Goal: Task Accomplishment & Management: Manage account settings

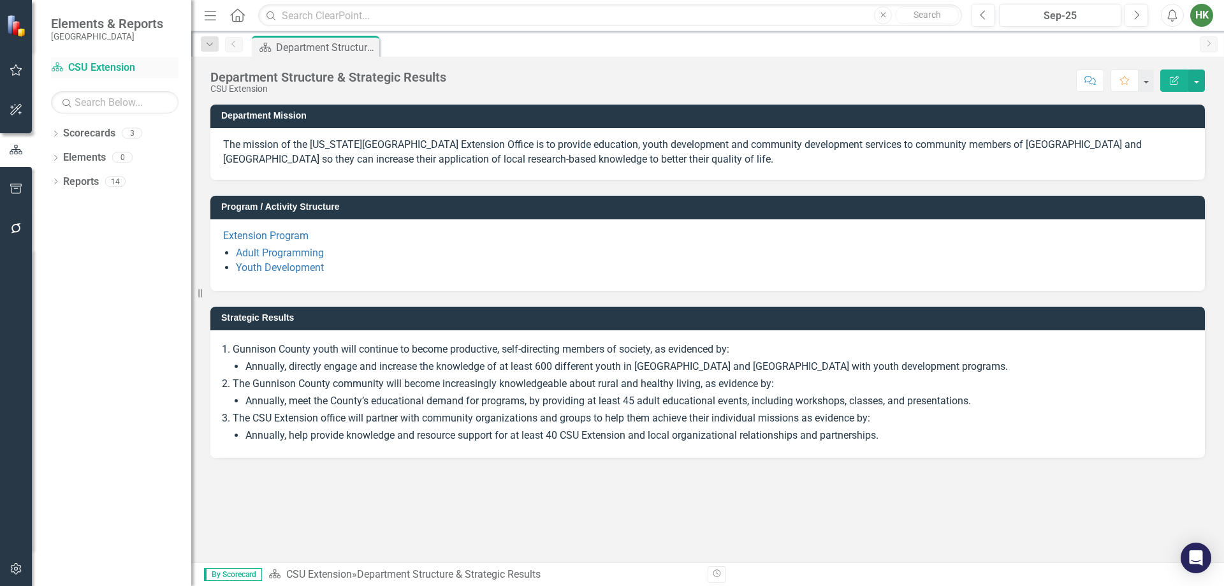
click at [115, 70] on link "Scorecard CSU Extension" at bounding box center [114, 68] width 127 height 15
click at [15, 73] on icon "button" at bounding box center [16, 70] width 13 height 10
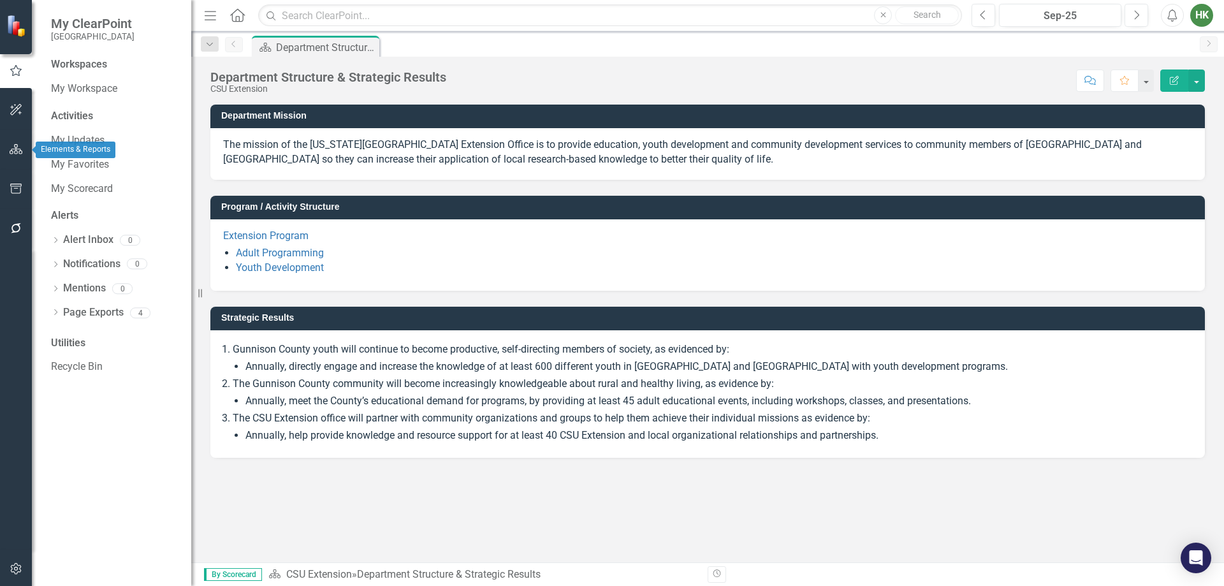
click at [17, 145] on icon "button" at bounding box center [16, 149] width 13 height 10
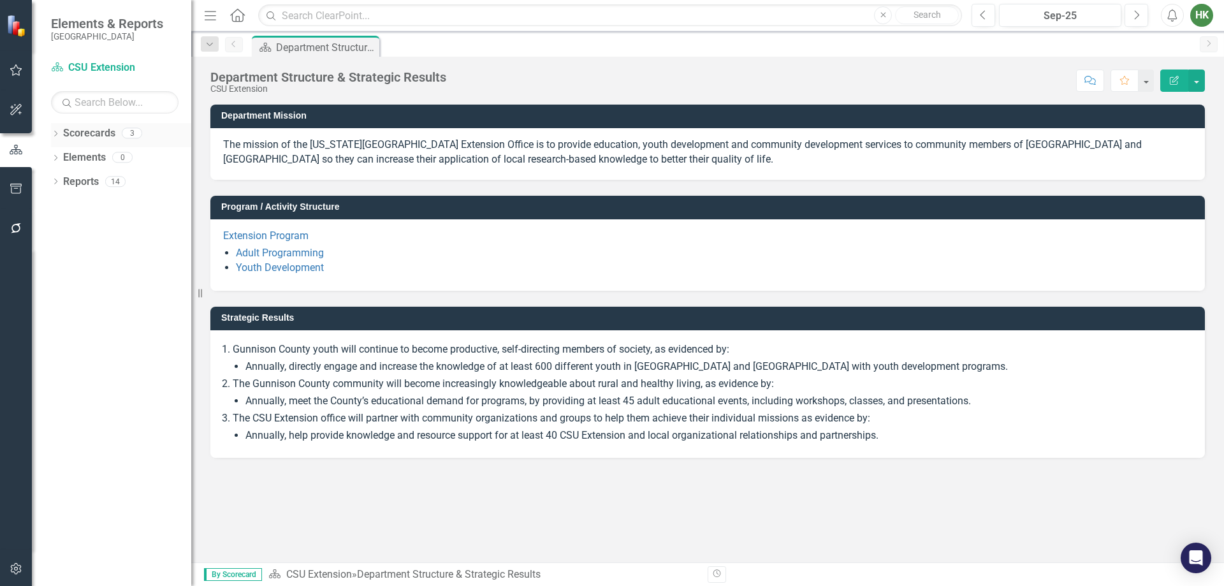
click at [91, 131] on link "Scorecards" at bounding box center [89, 133] width 52 height 15
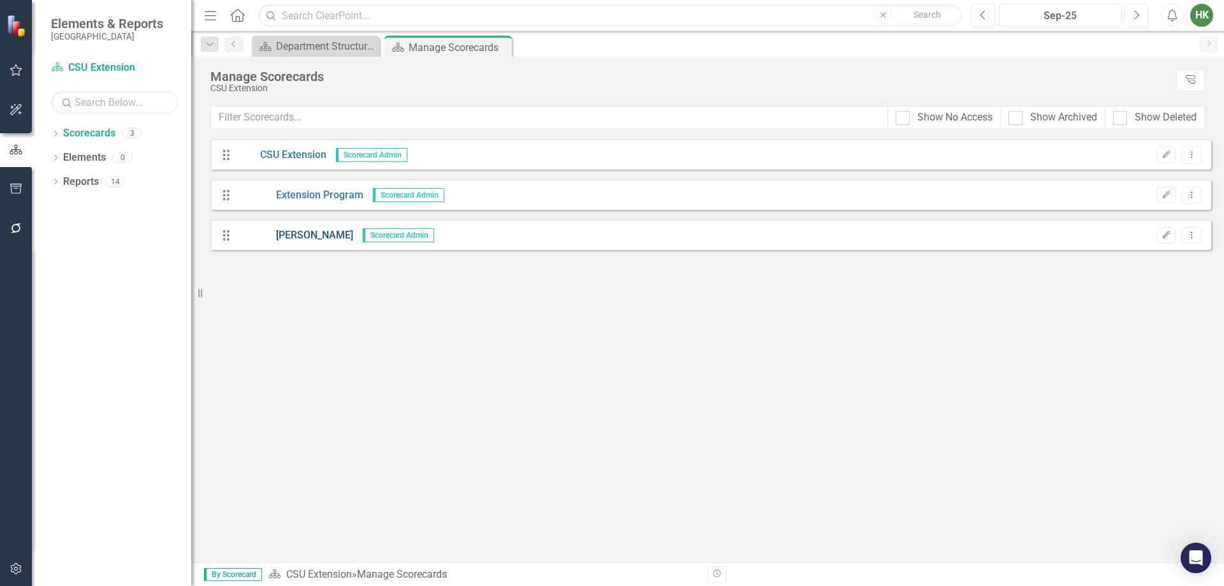
click at [298, 235] on link "[PERSON_NAME]" at bounding box center [295, 235] width 115 height 15
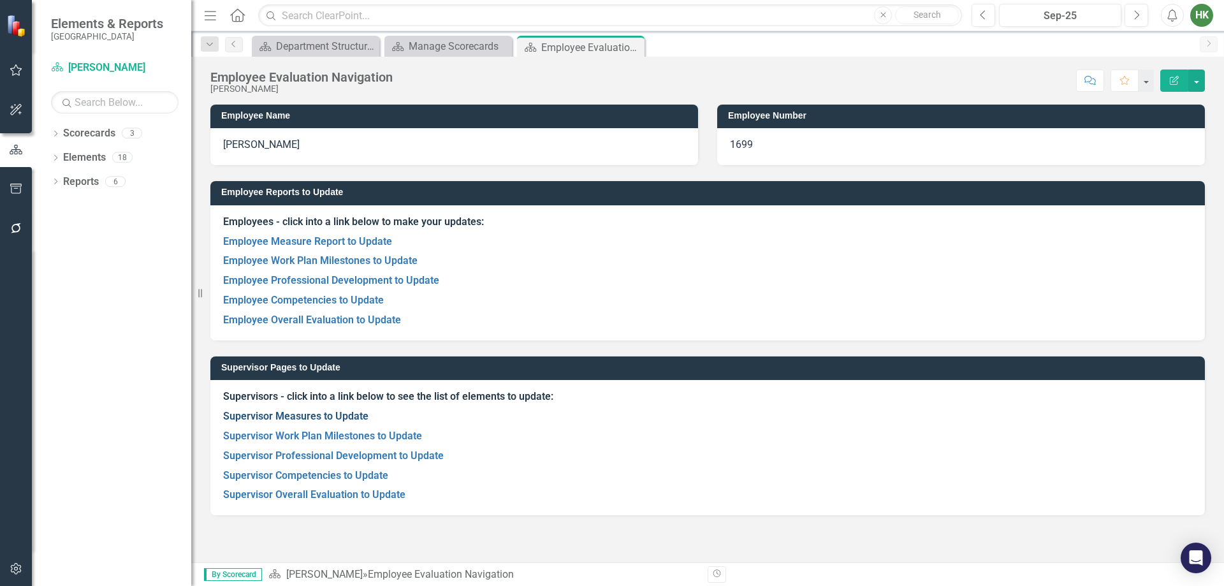
click at [332, 420] on link "Supervisor Measures to Update" at bounding box center [295, 416] width 145 height 12
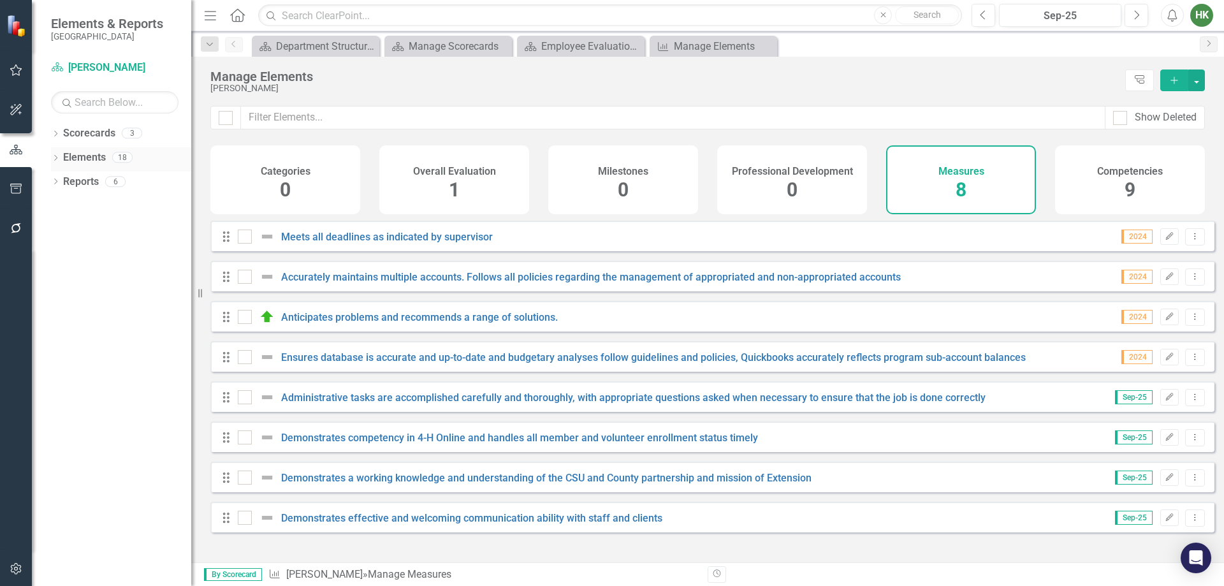
click at [57, 159] on icon "Dropdown" at bounding box center [55, 159] width 9 height 7
click at [487, 445] on div "Demonstrates competency in 4-H Online and handles all member and volunteer enro…" at bounding box center [499, 437] width 523 height 15
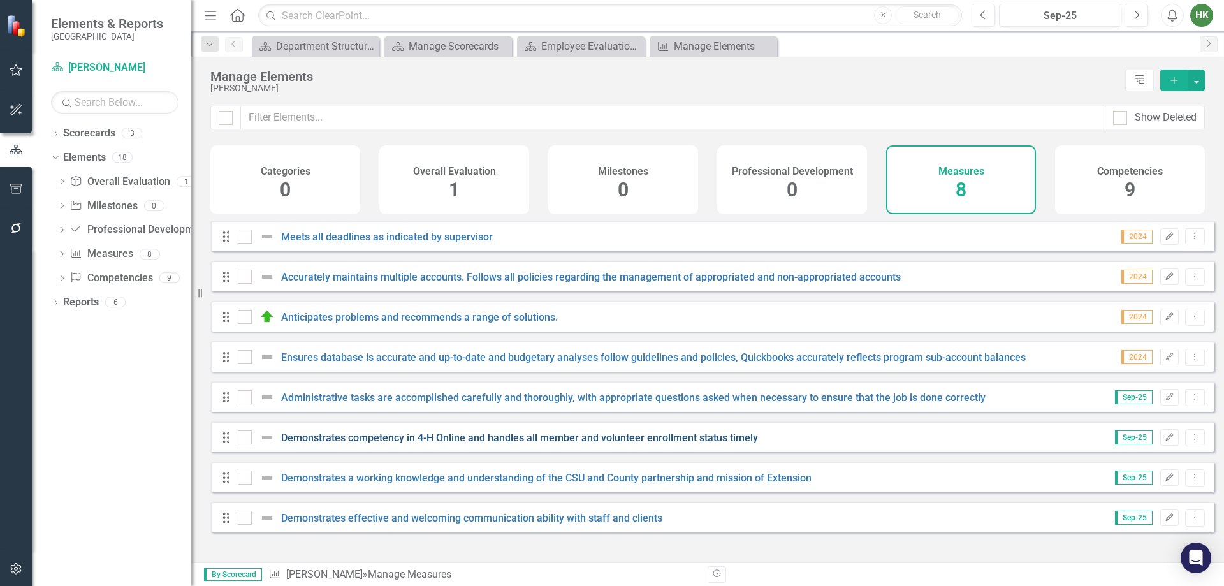
click at [490, 444] on link "Demonstrates competency in 4-H Online and handles all member and volunteer enro…" at bounding box center [519, 438] width 477 height 12
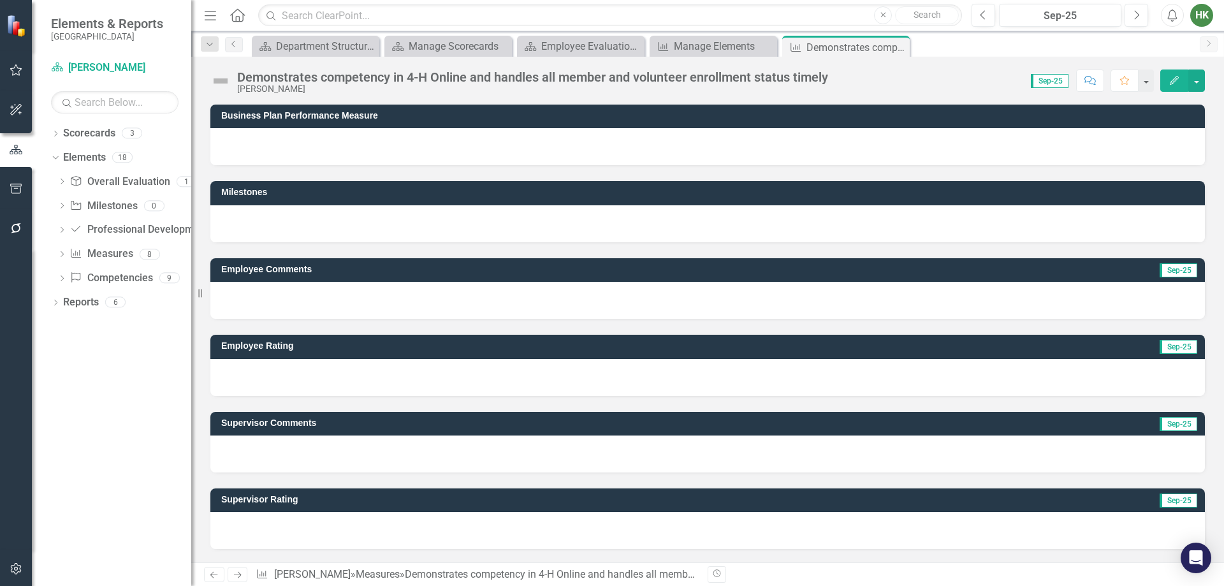
click at [319, 316] on div at bounding box center [707, 300] width 994 height 37
click at [300, 403] on div "Supervisor Comments Sep-25" at bounding box center [708, 434] width 1014 height 76
click at [300, 384] on div at bounding box center [707, 377] width 994 height 37
click at [249, 518] on div at bounding box center [707, 530] width 994 height 37
click at [1179, 85] on button "Edit" at bounding box center [1174, 80] width 28 height 22
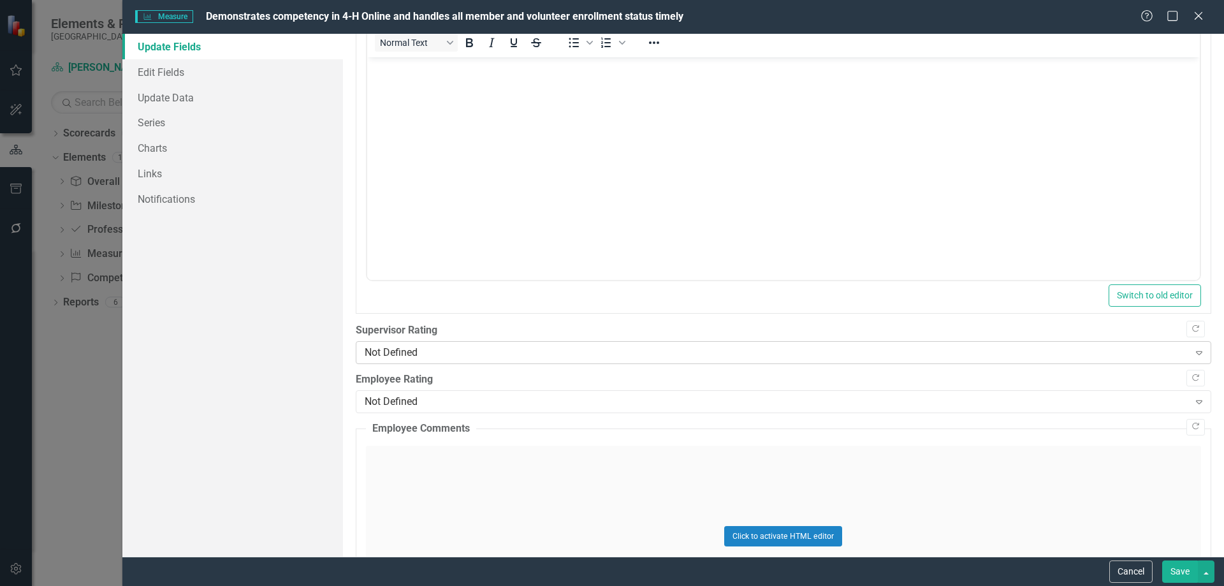
scroll to position [420, 0]
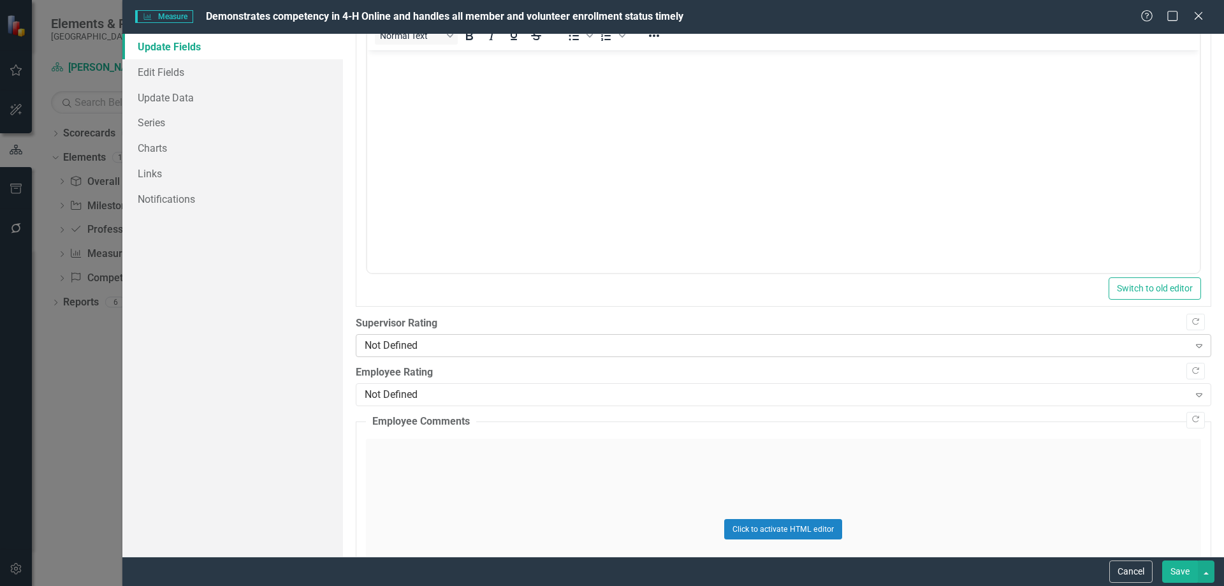
click at [545, 344] on div "Not Defined" at bounding box center [777, 345] width 824 height 15
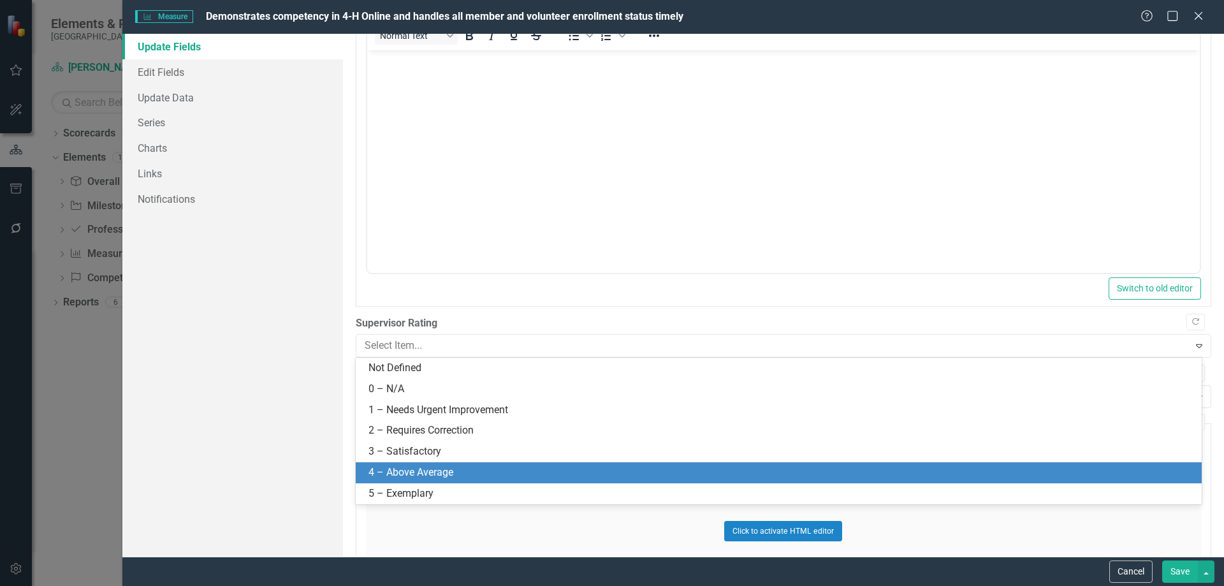
click at [458, 474] on div "4 – Above Average" at bounding box center [781, 472] width 826 height 15
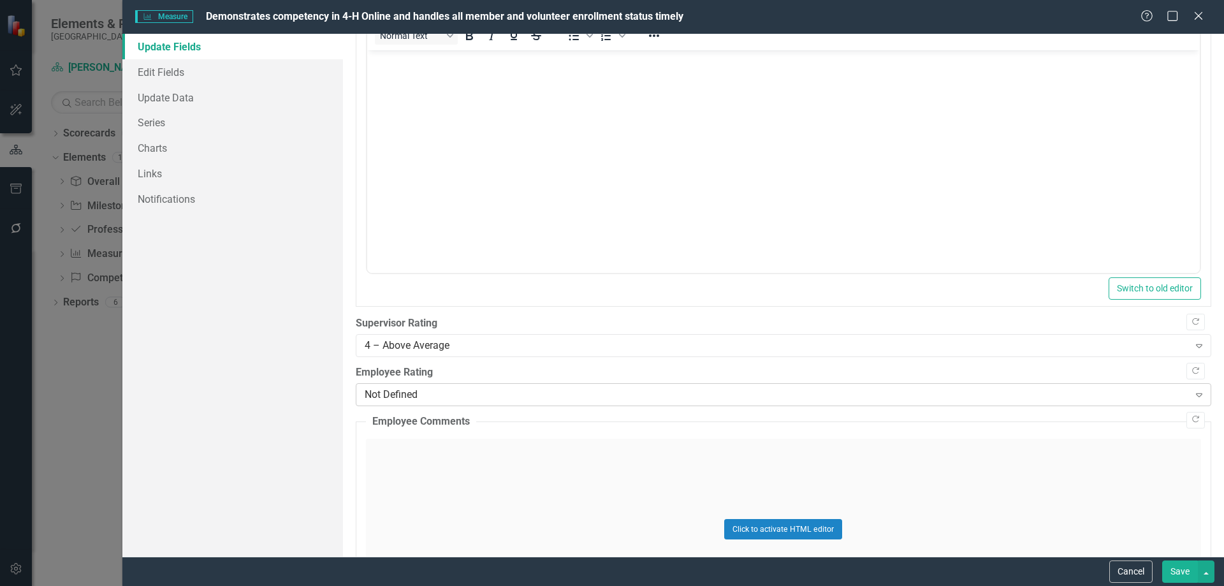
click at [492, 395] on div "Not Defined" at bounding box center [777, 395] width 824 height 15
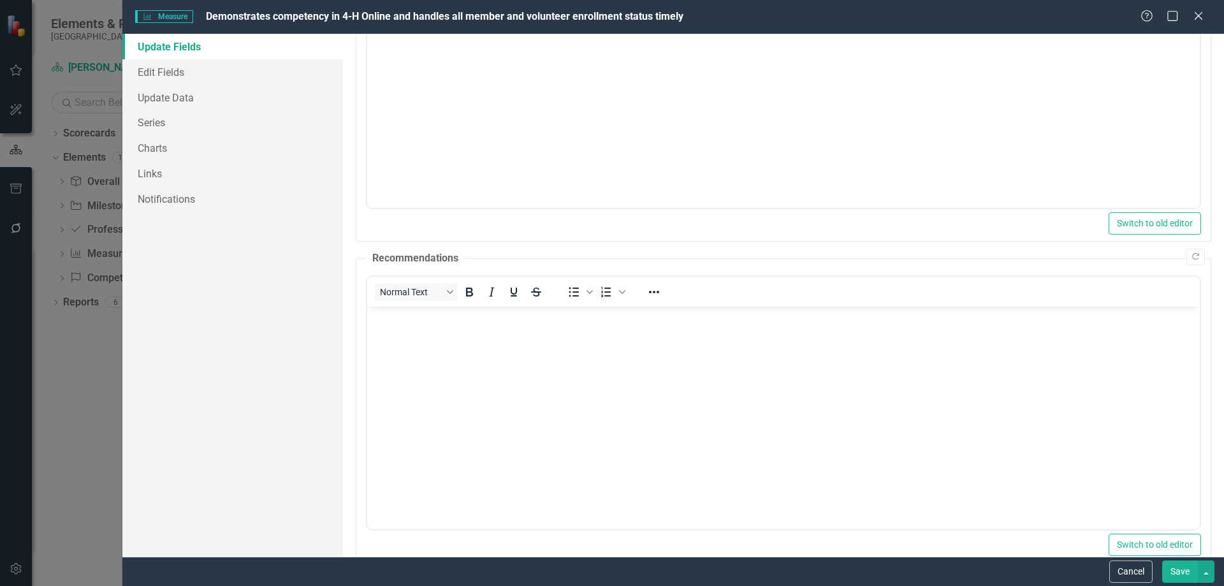
scroll to position [0, 0]
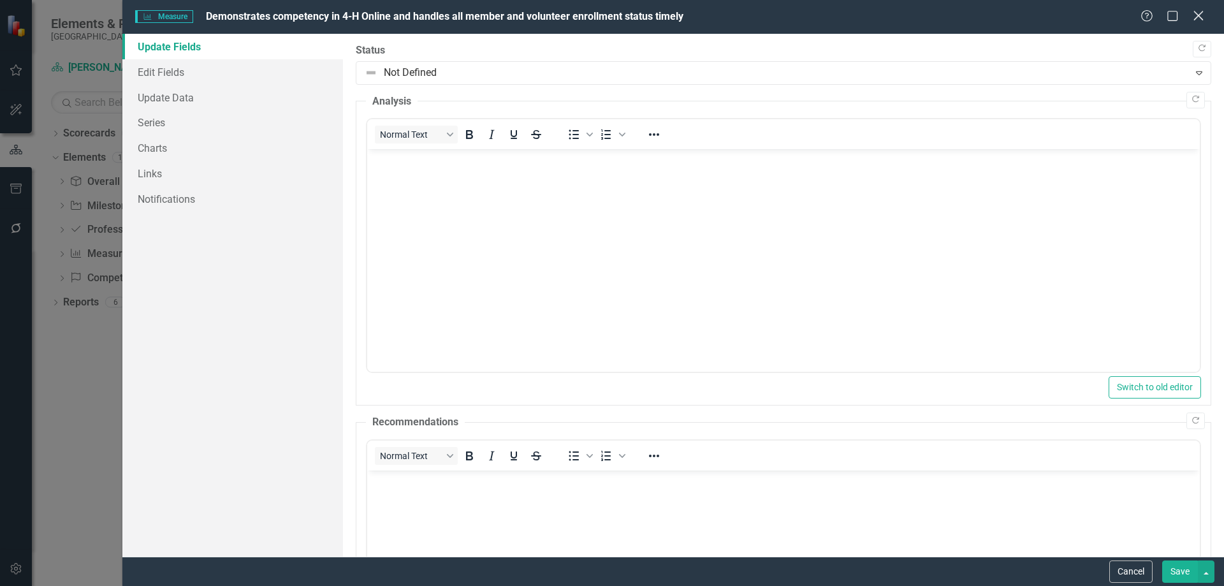
click at [1202, 17] on icon "Close" at bounding box center [1198, 16] width 16 height 12
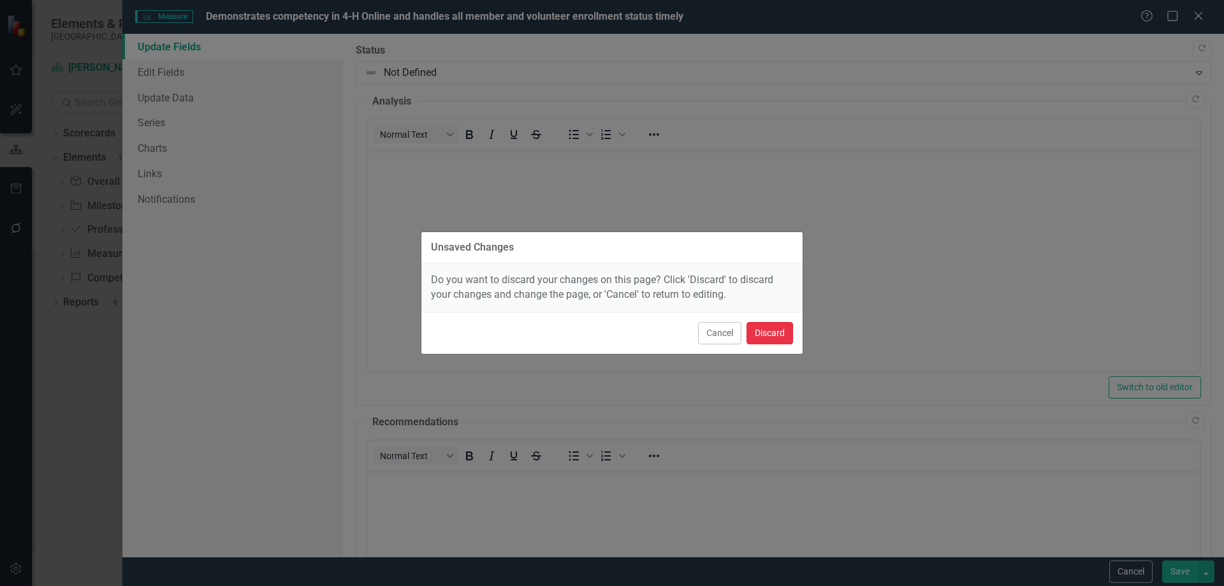
click at [769, 331] on button "Discard" at bounding box center [769, 333] width 47 height 22
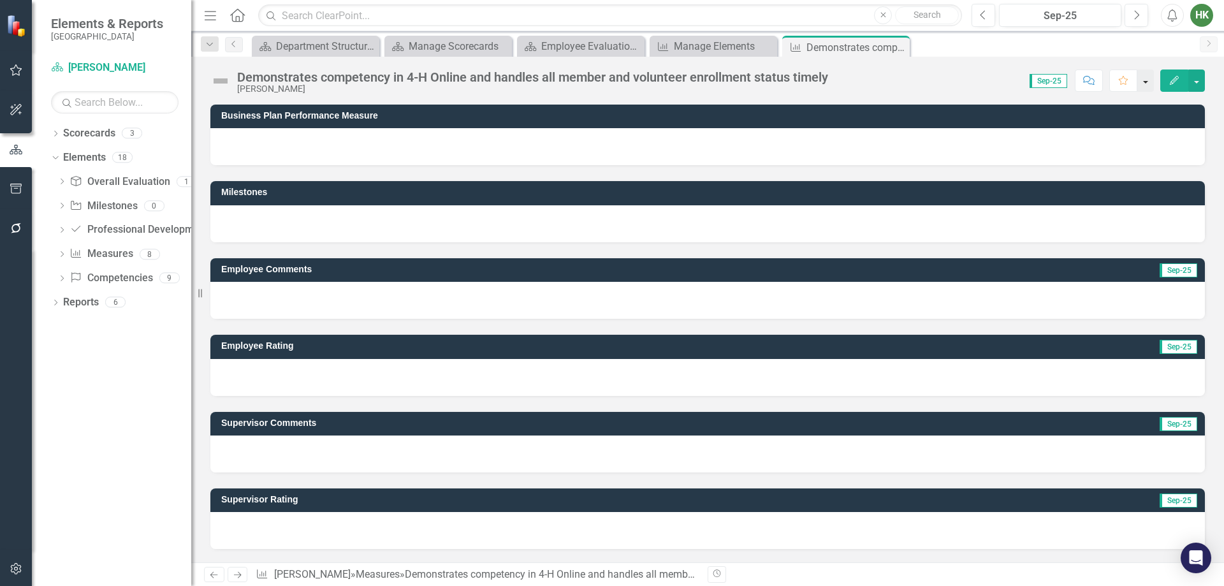
click at [1143, 82] on button "button" at bounding box center [1145, 80] width 17 height 22
click at [89, 63] on link "Scorecard [PERSON_NAME]" at bounding box center [114, 68] width 127 height 15
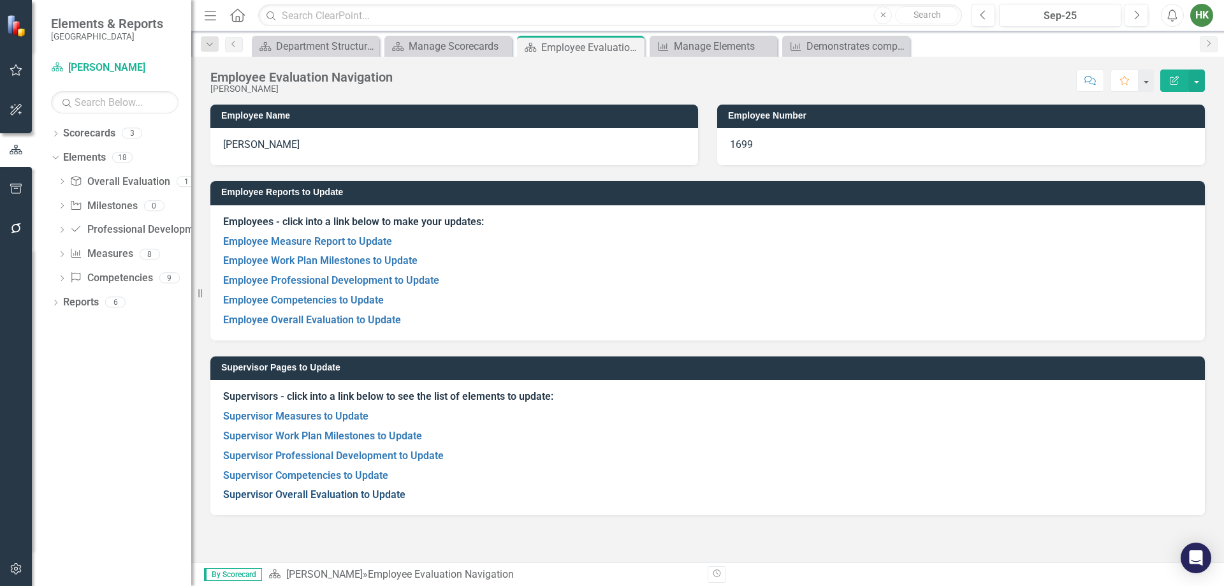
click at [302, 493] on link "Supervisor Overall Evaluation to Update" at bounding box center [314, 494] width 182 height 12
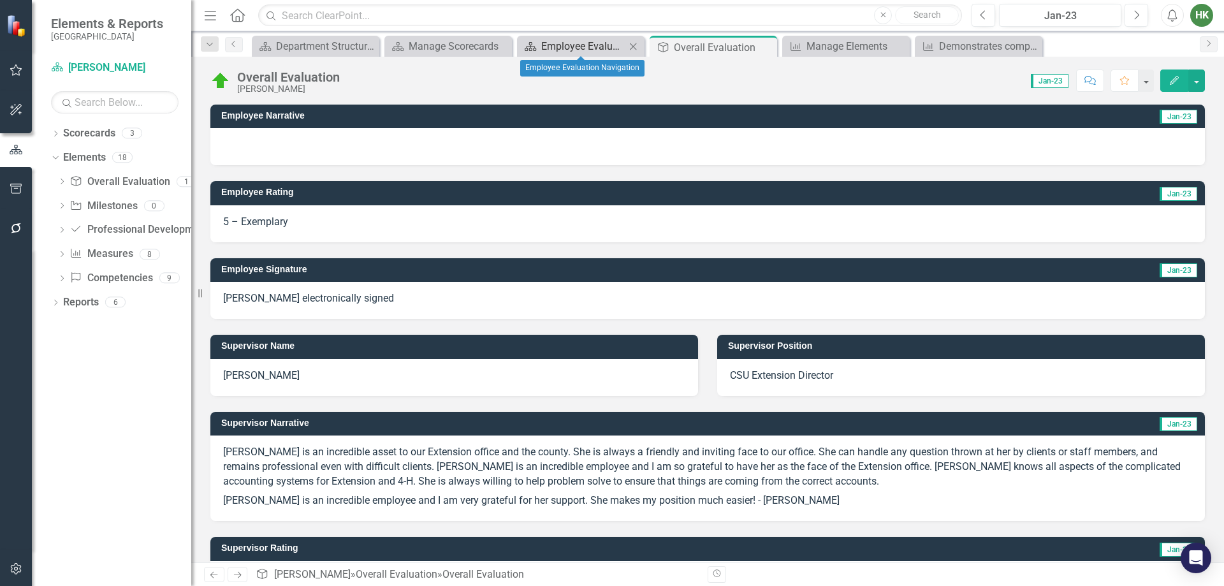
click at [597, 41] on div "Employee Evaluation Navigation" at bounding box center [583, 46] width 84 height 16
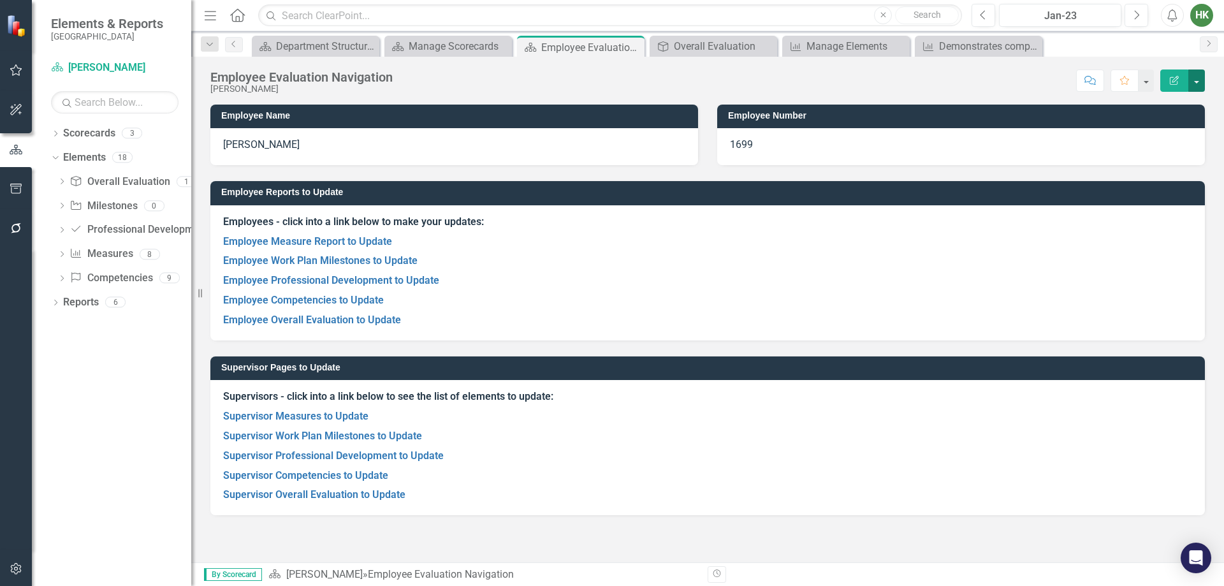
click at [1202, 80] on button "button" at bounding box center [1196, 80] width 17 height 22
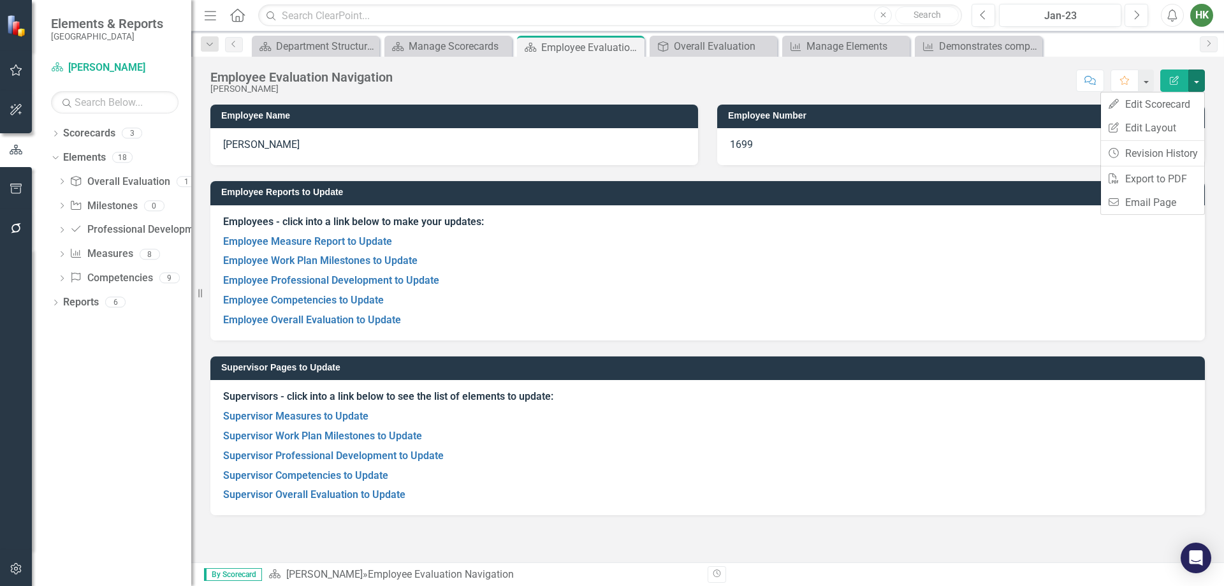
click at [813, 312] on p "Employee Overall Evaluation to Update" at bounding box center [707, 318] width 969 height 17
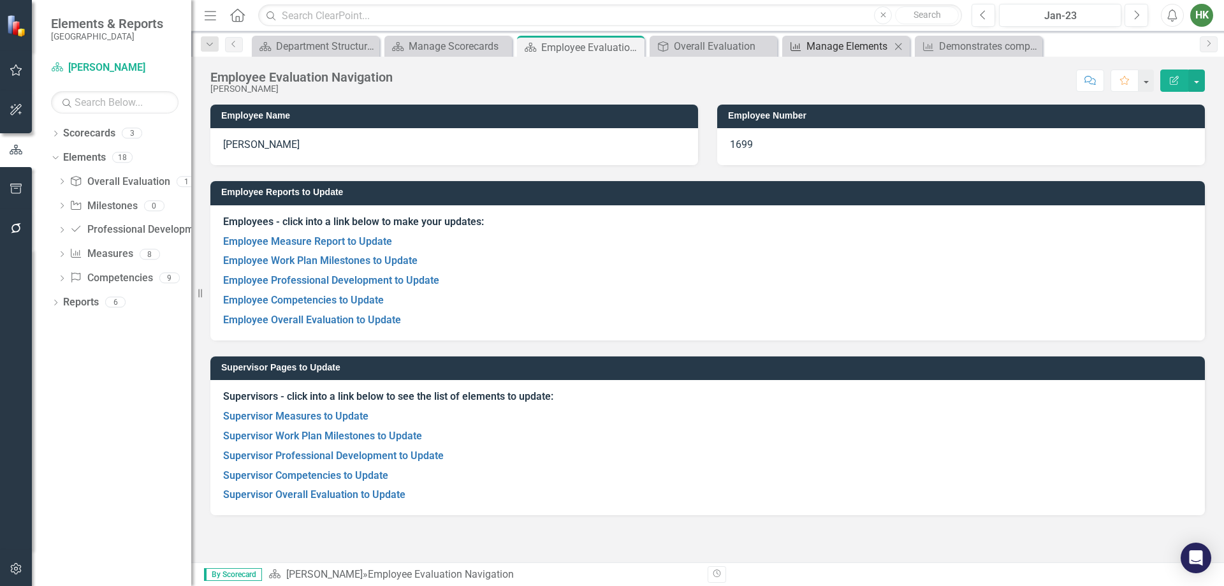
click at [861, 54] on div "Manage Elements" at bounding box center [848, 46] width 84 height 16
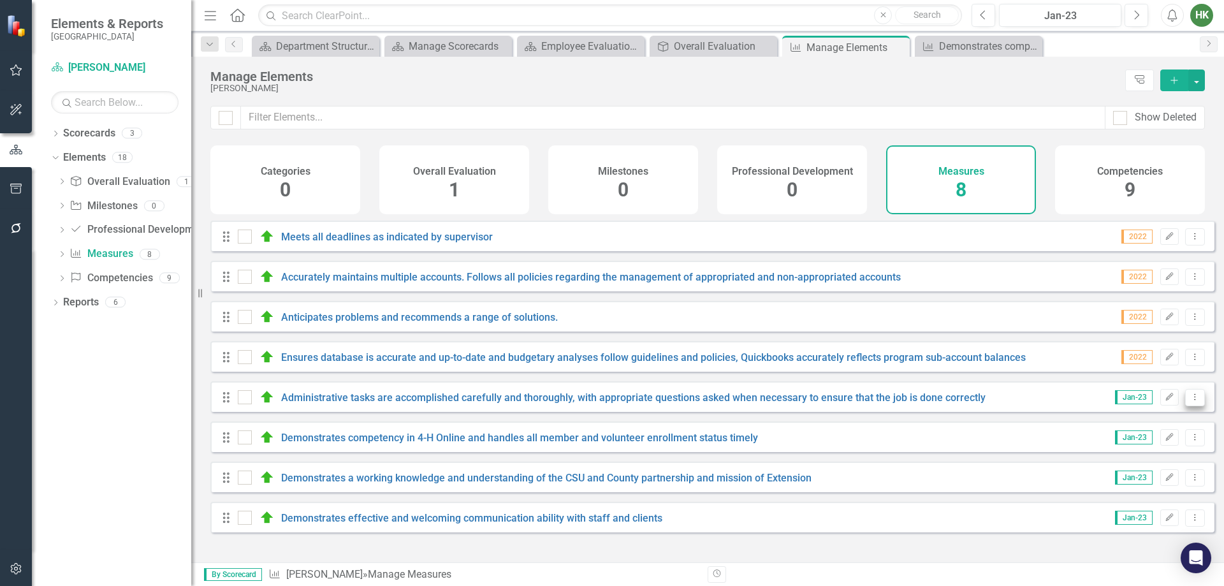
click at [1185, 406] on button "Dropdown Menu" at bounding box center [1195, 397] width 20 height 17
click at [1120, 423] on link "Edit Edit Measure" at bounding box center [1137, 428] width 115 height 24
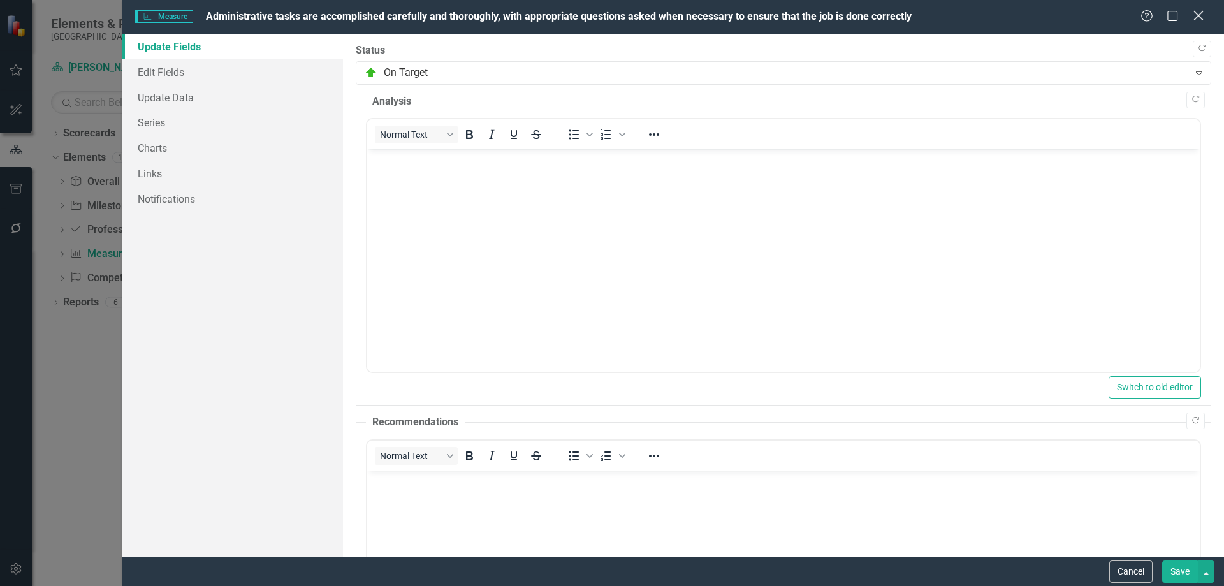
click at [1201, 20] on icon "Close" at bounding box center [1198, 16] width 16 height 12
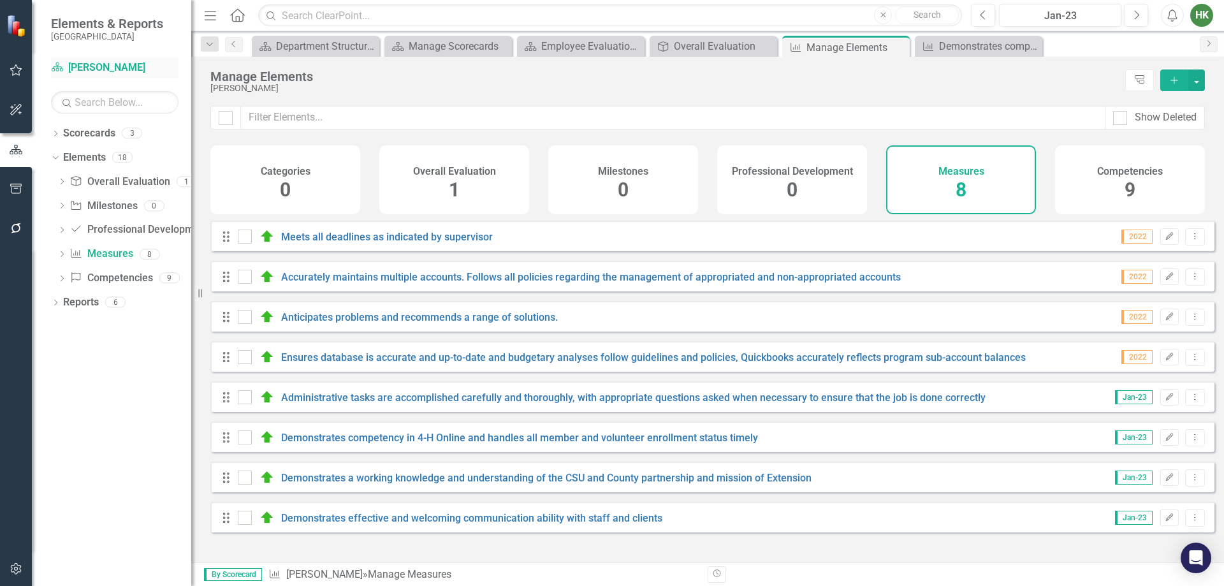
click at [87, 64] on link "Scorecard [PERSON_NAME]" at bounding box center [114, 68] width 127 height 15
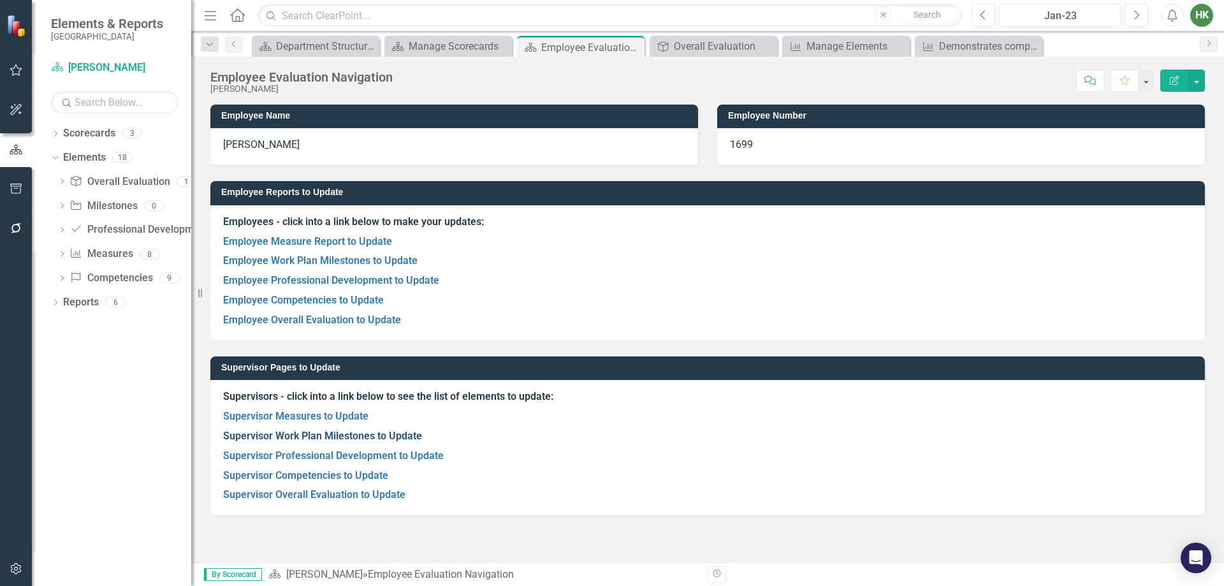
click at [315, 437] on link "Supervisor Work Plan Milestones to Update" at bounding box center [322, 436] width 199 height 12
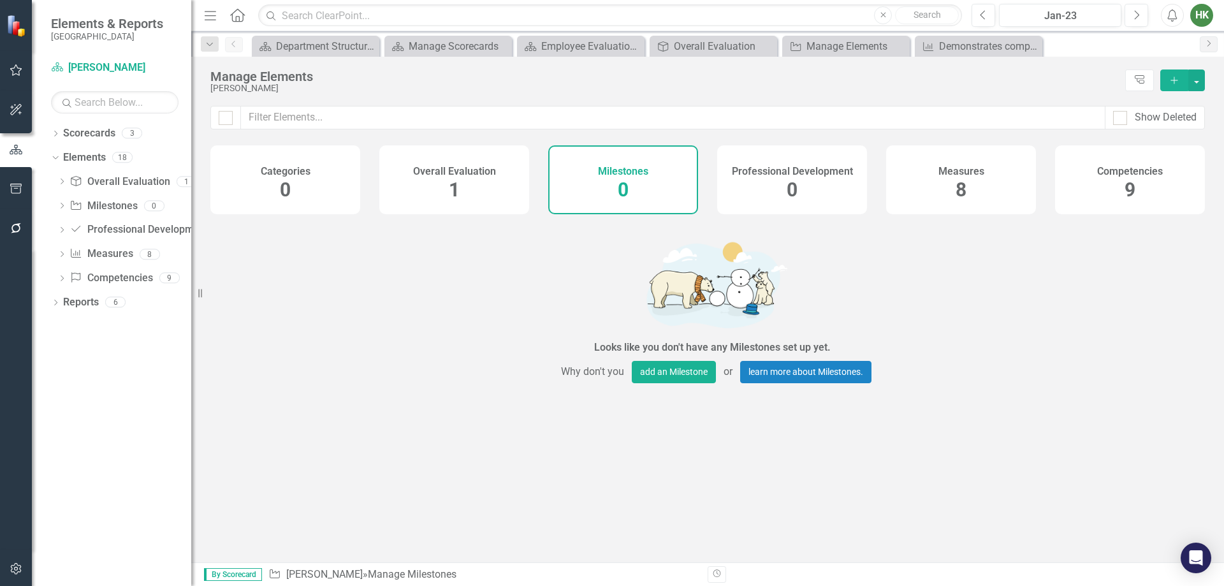
click at [956, 180] on span "8" at bounding box center [961, 189] width 11 height 22
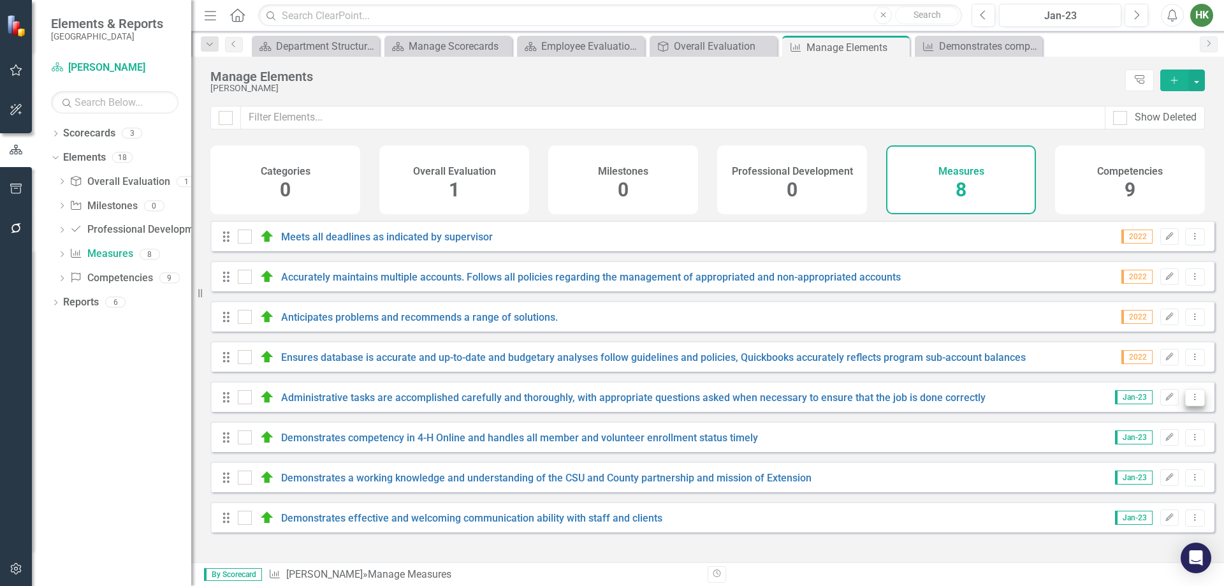
click at [1194, 406] on button "Dropdown Menu" at bounding box center [1195, 397] width 20 height 17
click at [1134, 474] on link "Copy Duplicate Measure" at bounding box center [1137, 475] width 115 height 24
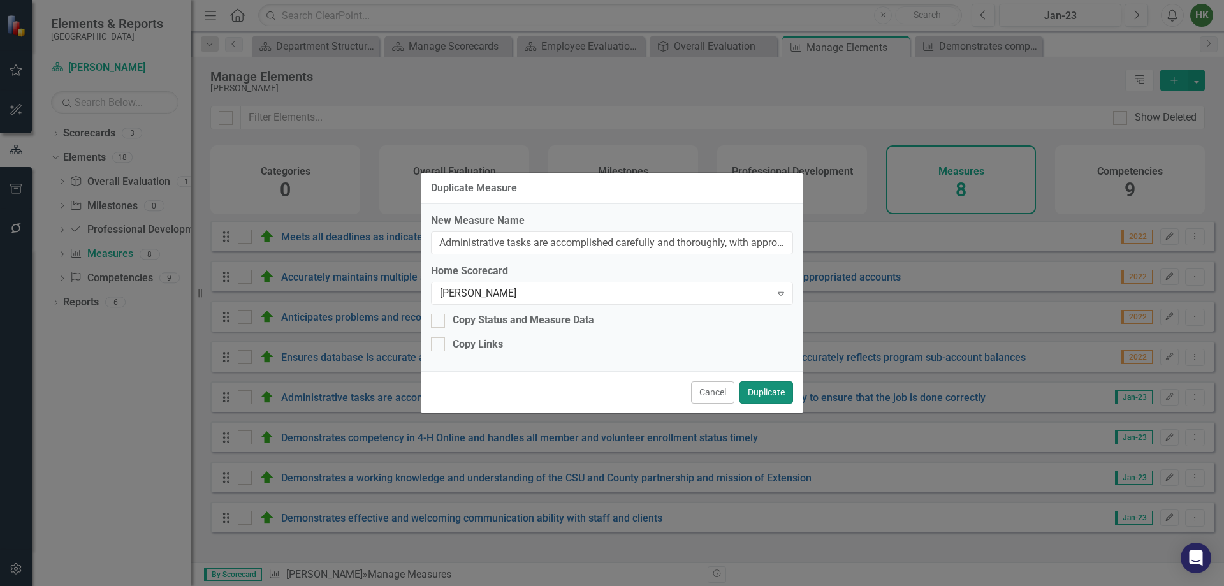
click at [768, 383] on button "Duplicate" at bounding box center [766, 392] width 54 height 22
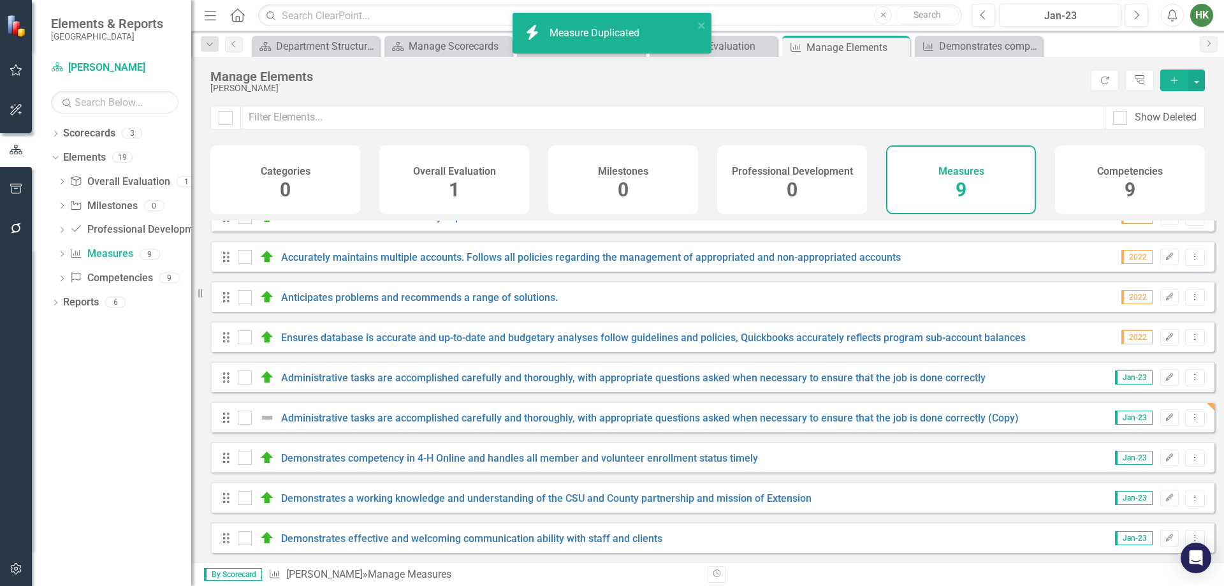
scroll to position [29, 0]
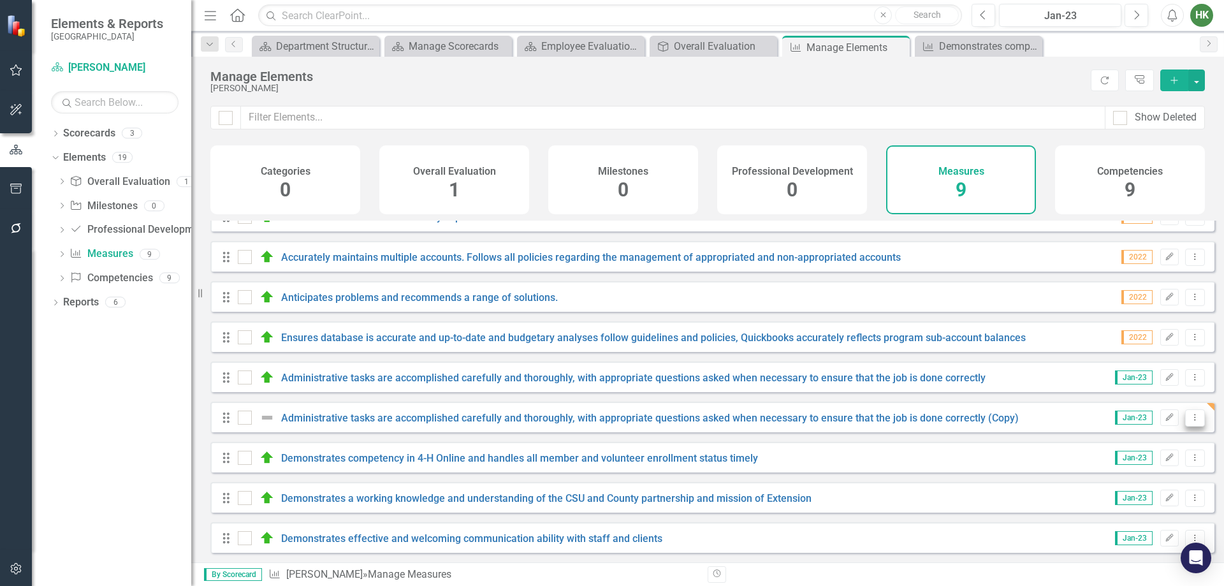
click at [1190, 415] on icon "Dropdown Menu" at bounding box center [1195, 417] width 11 height 8
click at [1140, 439] on link "Edit Edit Measure" at bounding box center [1137, 439] width 115 height 24
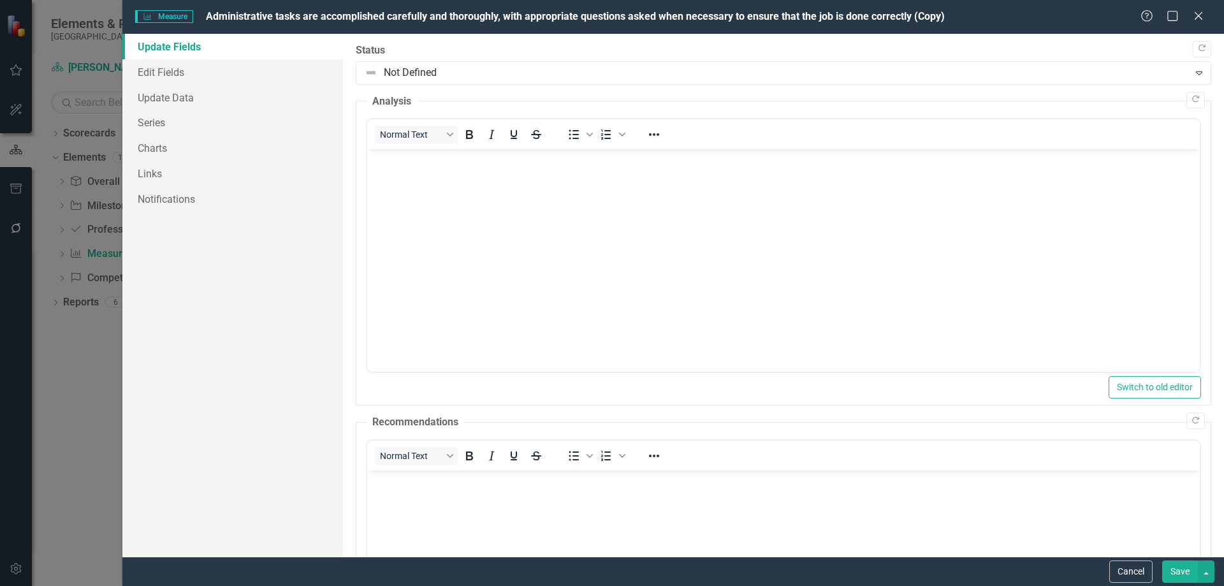
scroll to position [0, 0]
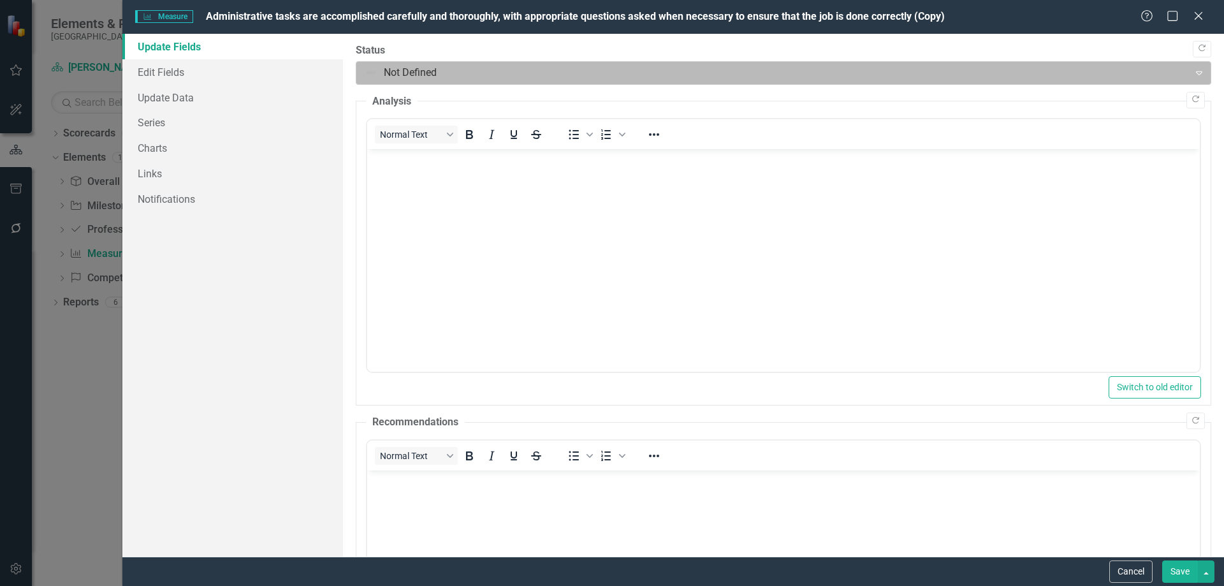
click at [521, 84] on body "Elements & Reports Gunnison County Scorecard [PERSON_NAME] Search Dropdown Scor…" at bounding box center [612, 293] width 1224 height 586
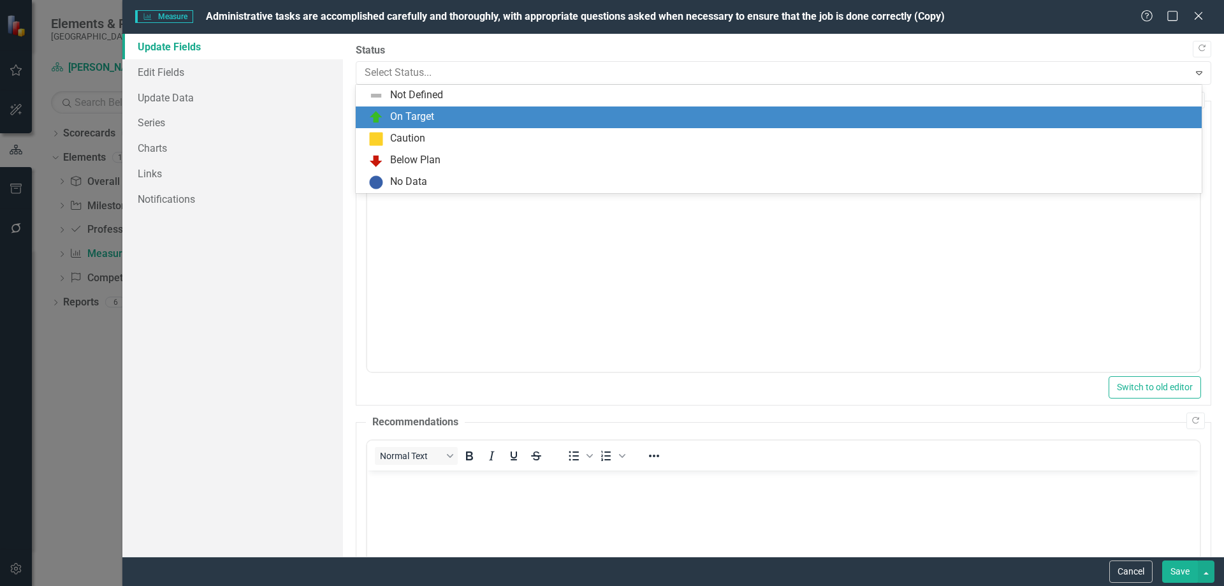
click at [465, 117] on div "On Target" at bounding box center [781, 117] width 826 height 15
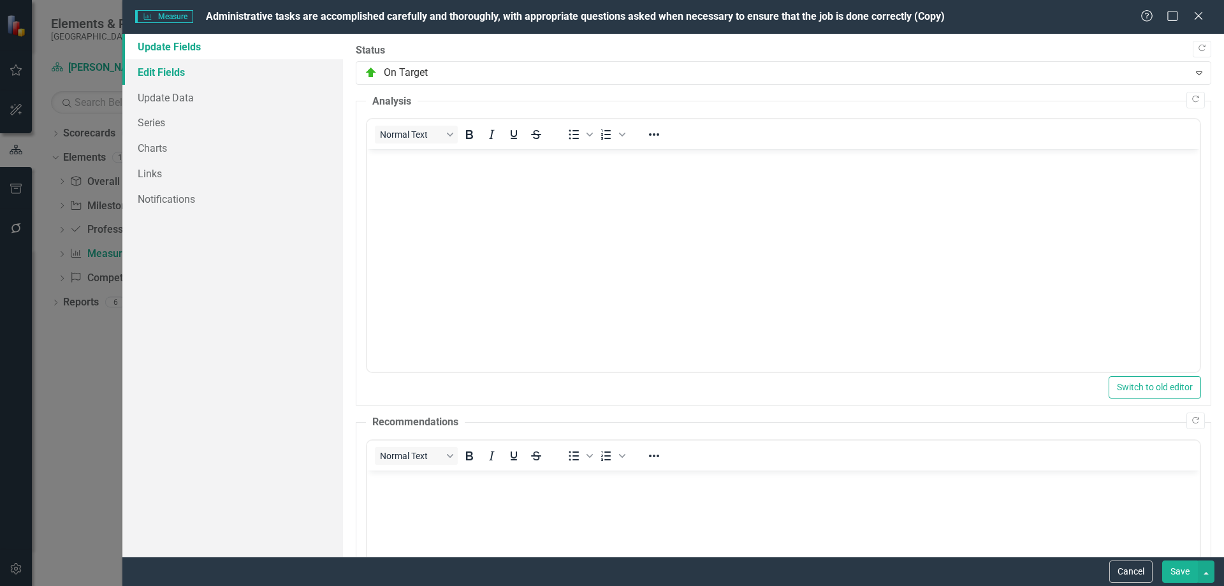
click at [182, 69] on link "Edit Fields" at bounding box center [232, 71] width 221 height 25
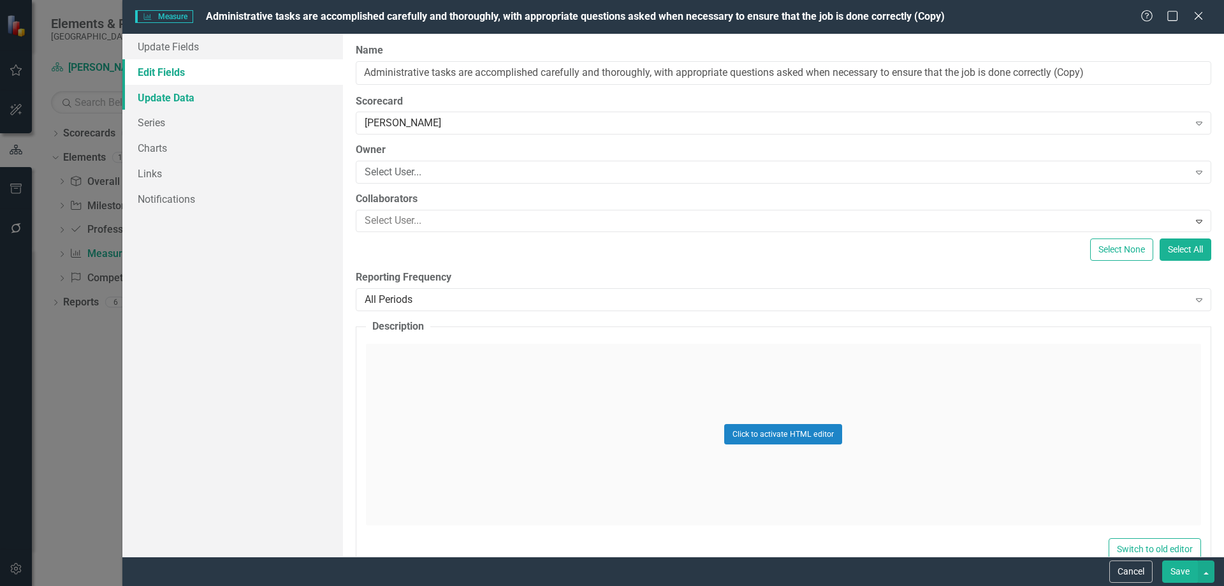
click at [187, 98] on link "Update Data" at bounding box center [232, 97] width 221 height 25
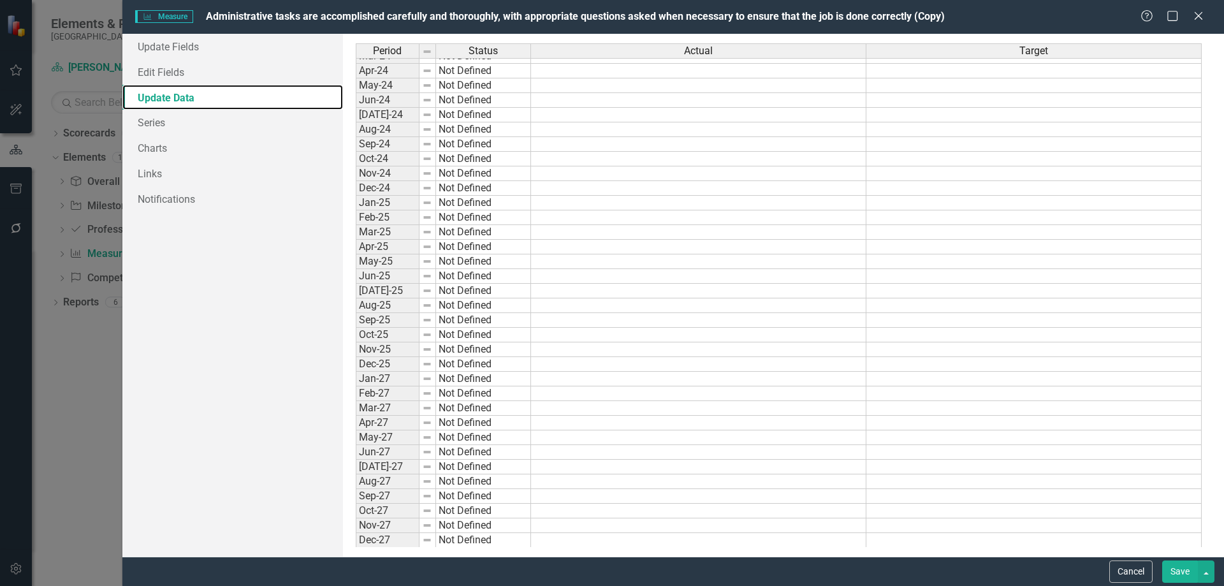
scroll to position [2504, 0]
click at [169, 78] on link "Edit Fields" at bounding box center [232, 71] width 221 height 25
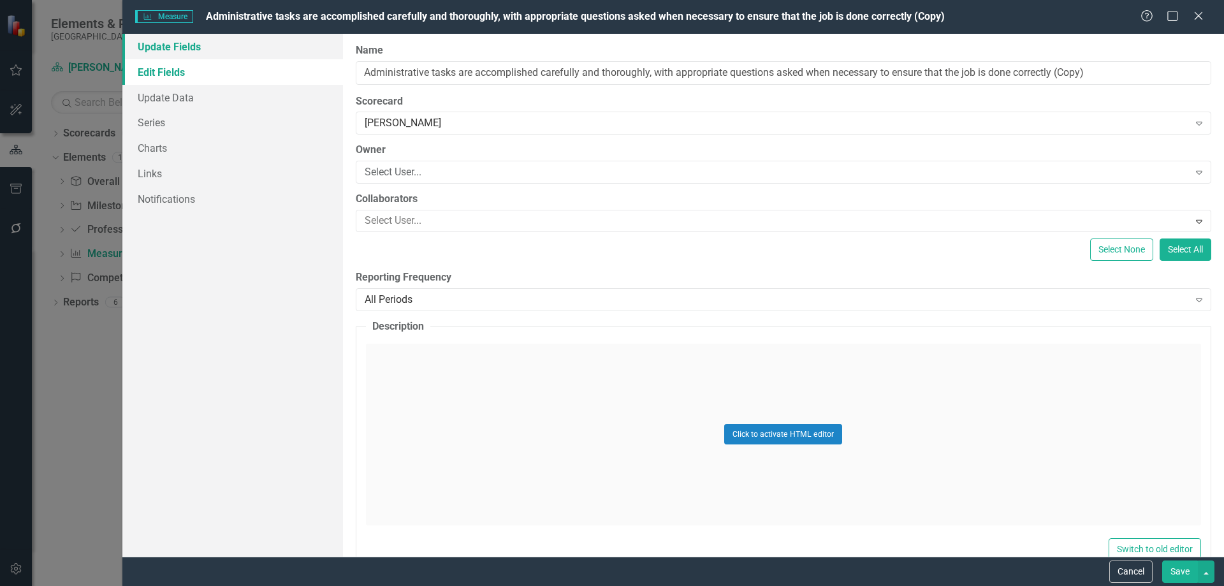
click at [219, 53] on link "Update Fields" at bounding box center [232, 46] width 221 height 25
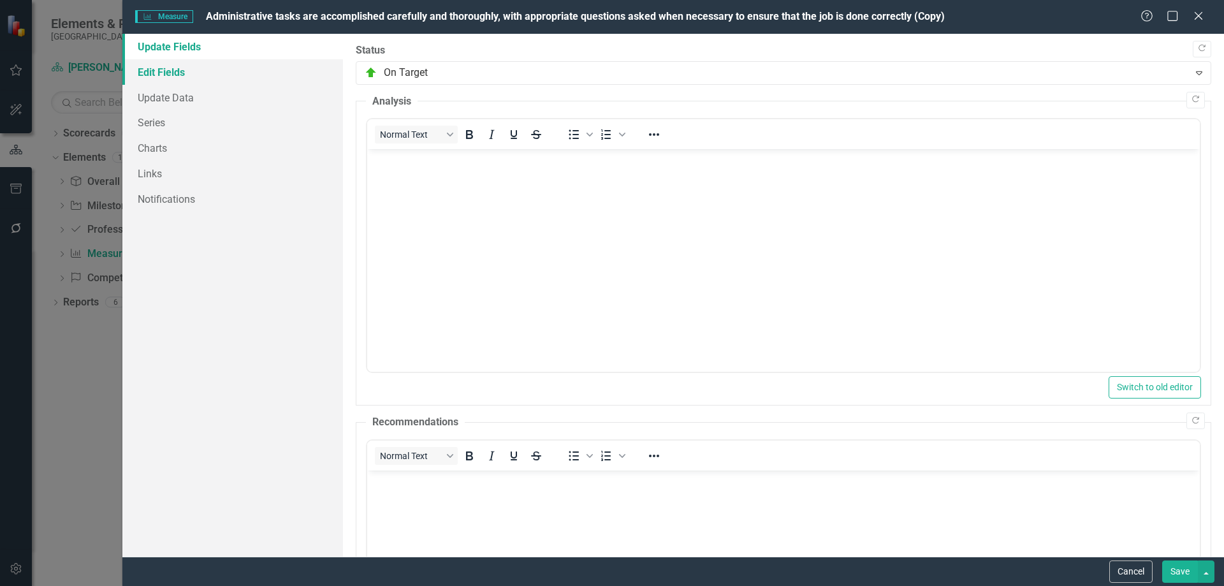
click at [165, 80] on link "Edit Fields" at bounding box center [232, 71] width 221 height 25
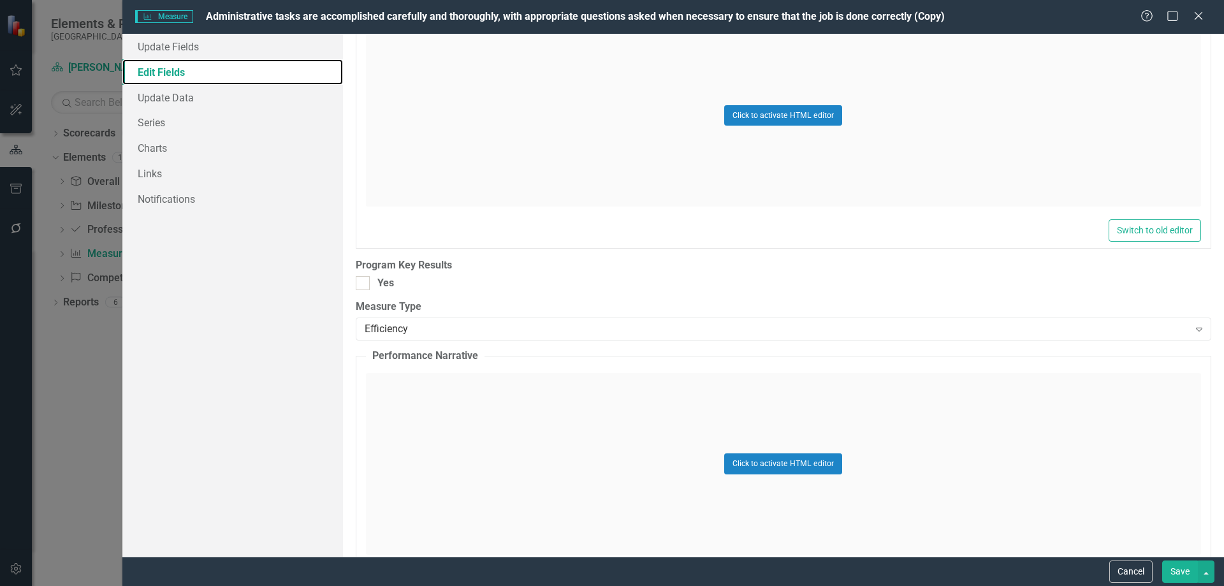
scroll to position [64, 0]
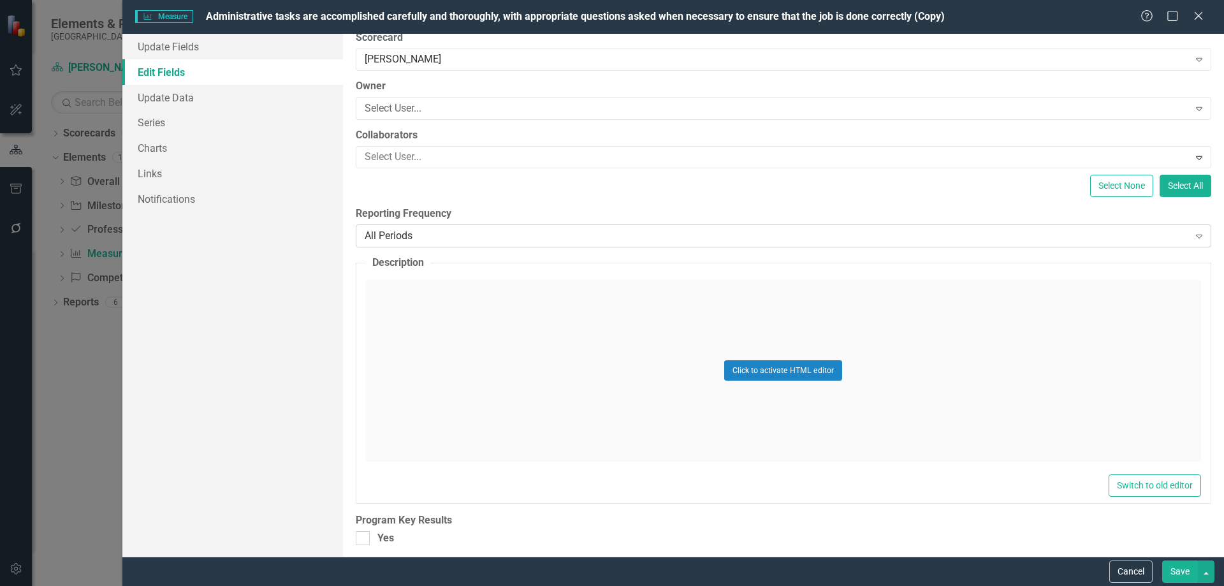
click at [440, 242] on div "All Periods" at bounding box center [777, 236] width 824 height 15
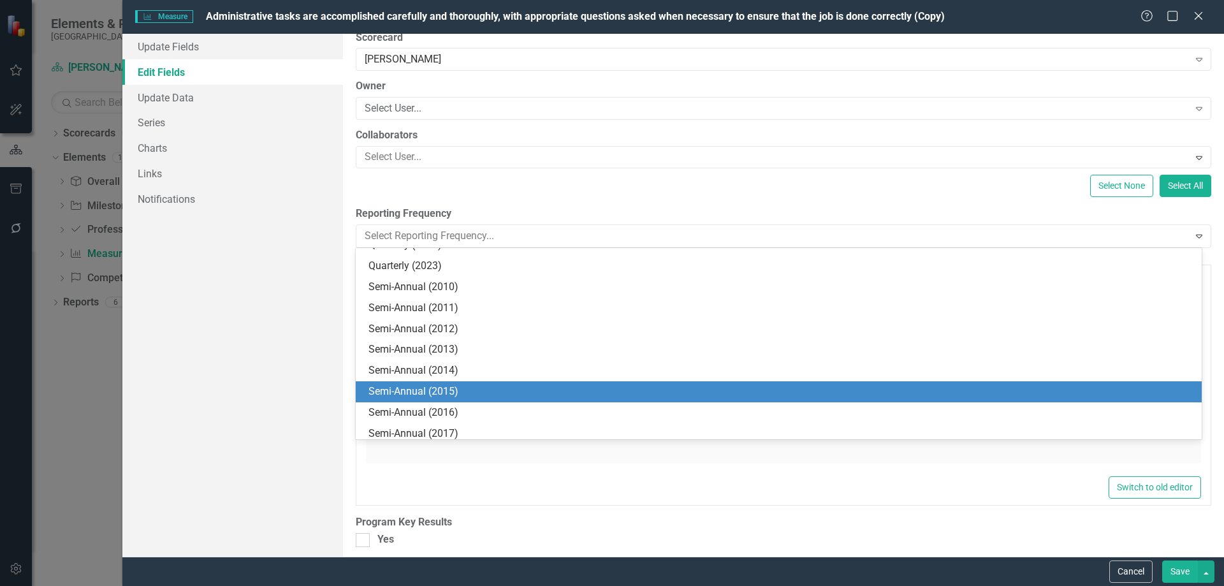
scroll to position [960, 0]
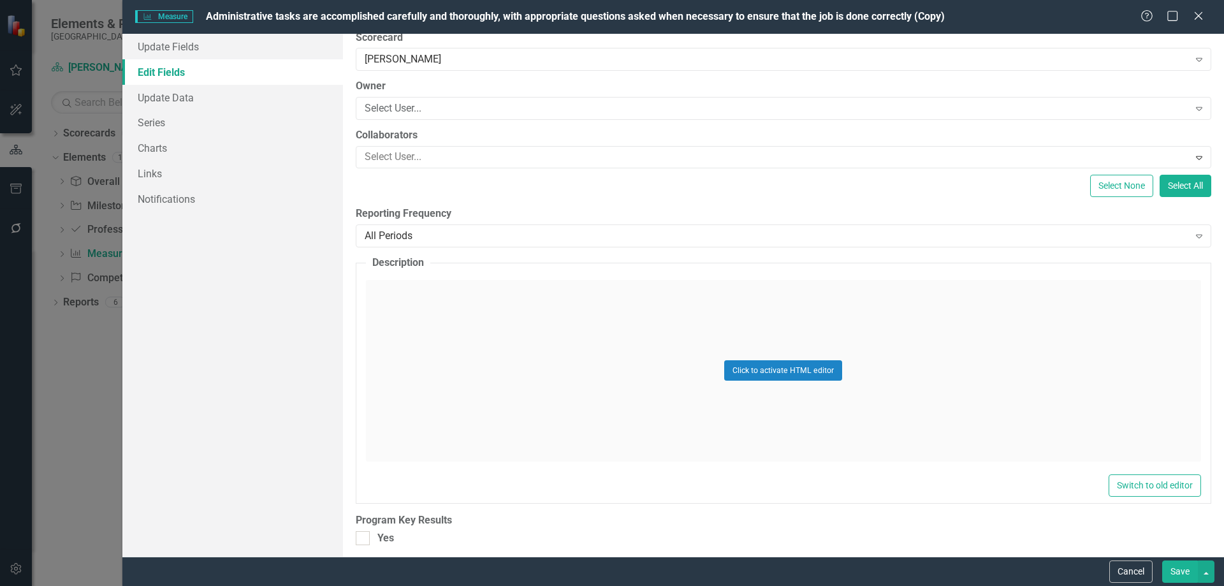
click at [194, 457] on div "Update Fields Edit Fields Update Data Series Charts Links Notifications" at bounding box center [232, 295] width 221 height 523
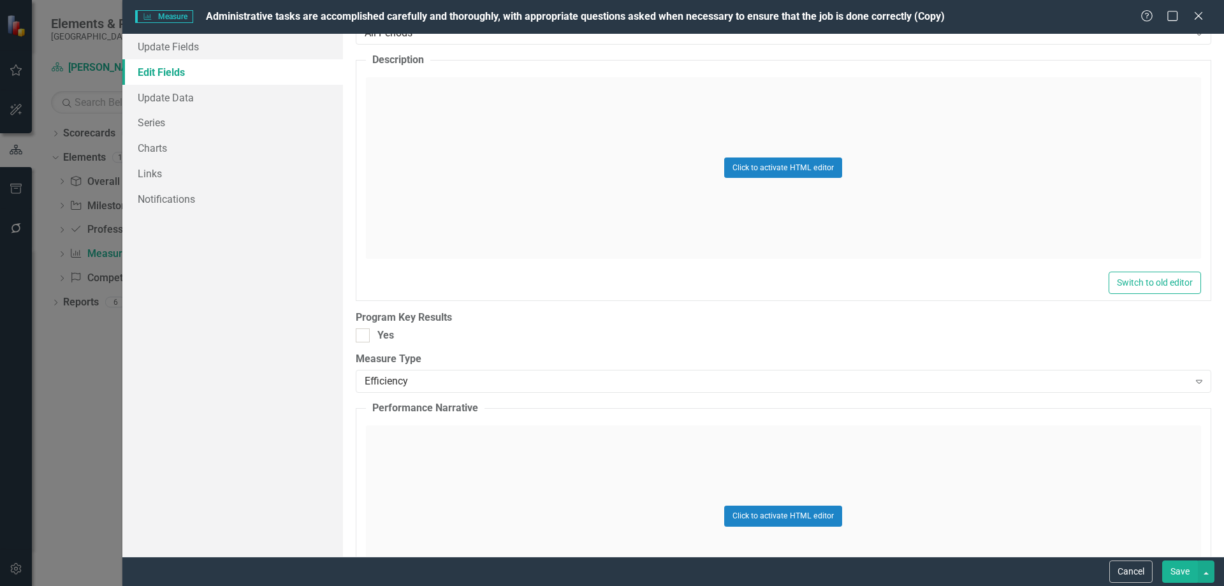
scroll to position [378, 0]
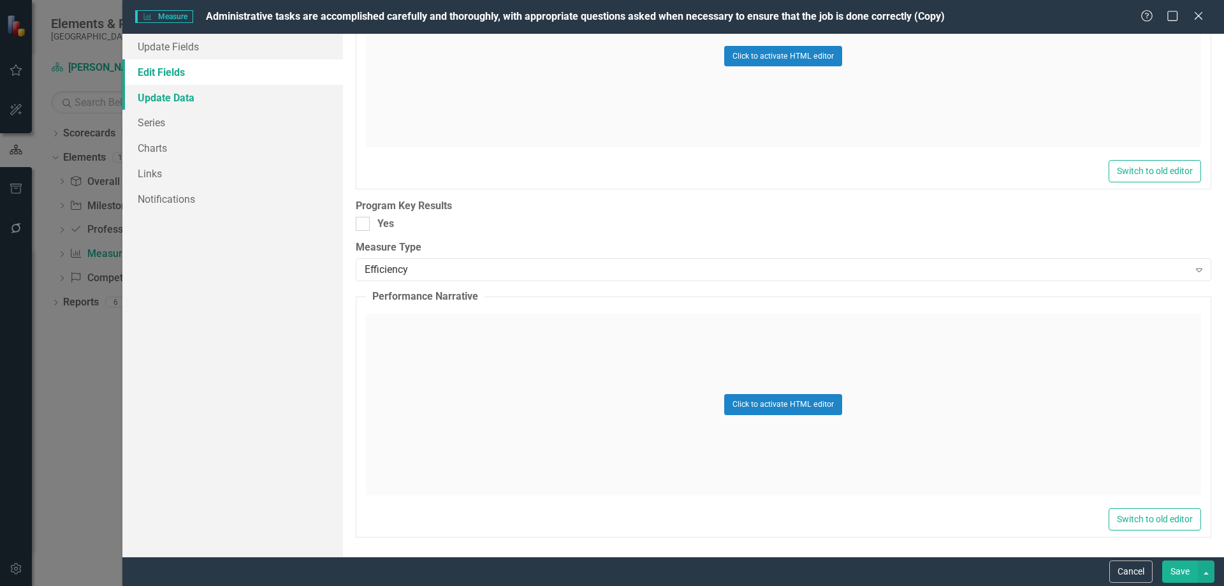
click at [173, 106] on link "Update Data" at bounding box center [232, 97] width 221 height 25
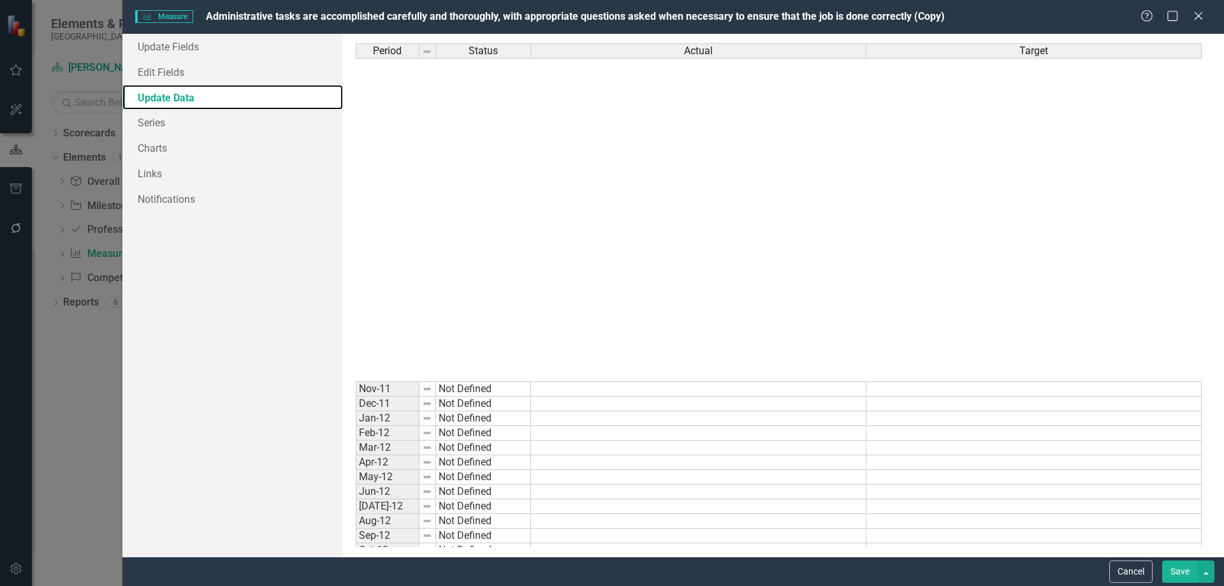
scroll to position [382, 0]
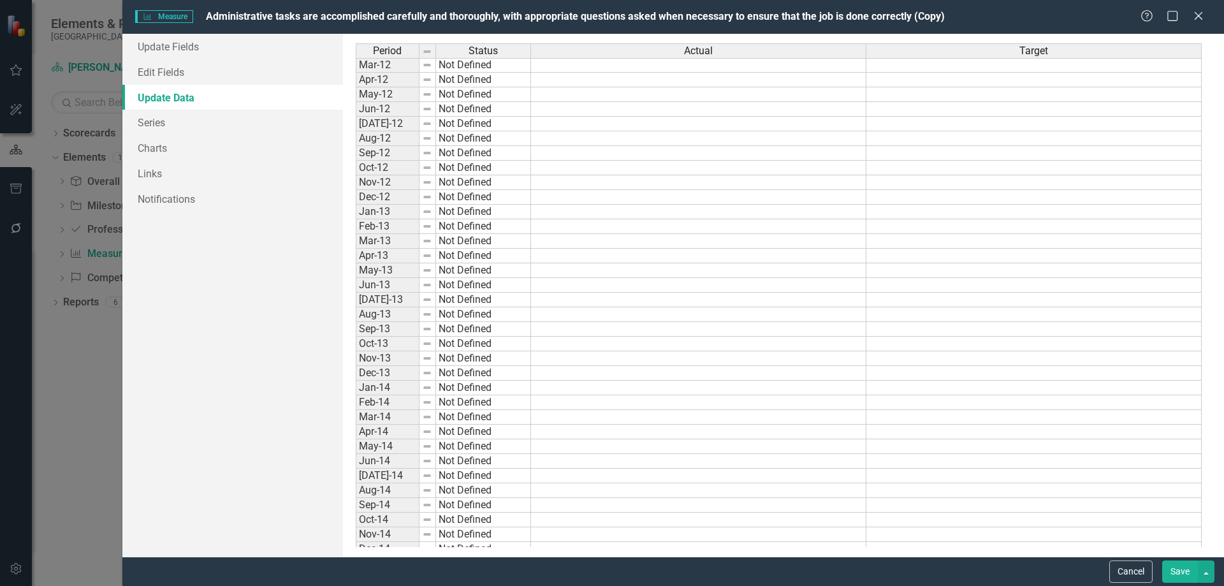
click at [1205, 12] on div "Help Maximize Close" at bounding box center [1175, 17] width 71 height 15
click at [1203, 18] on icon "Close" at bounding box center [1198, 16] width 16 height 12
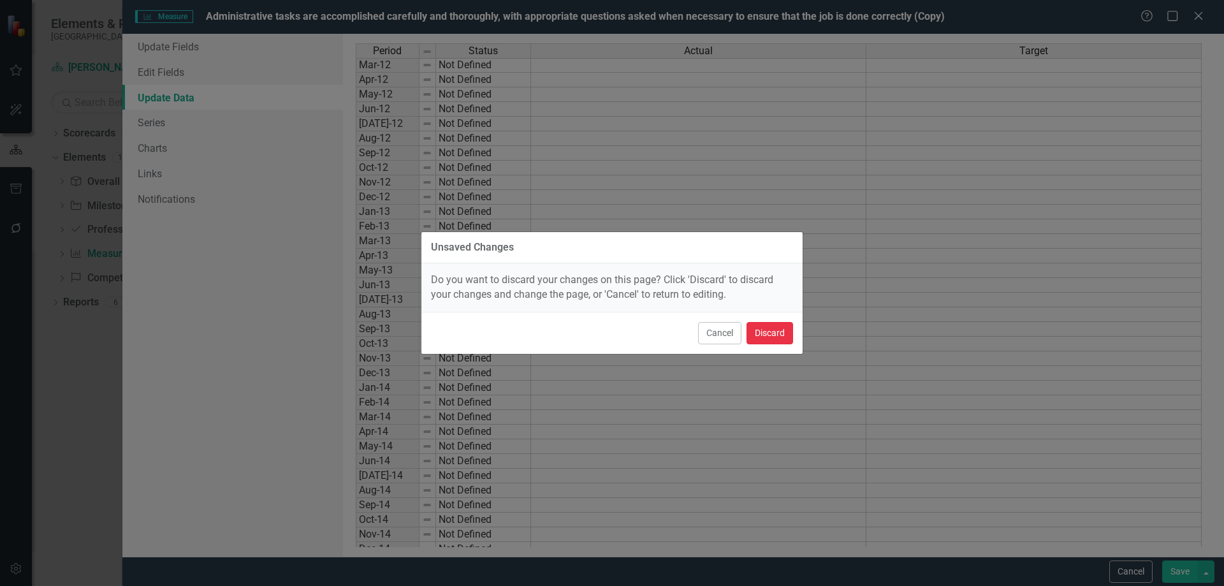
drag, startPoint x: 766, startPoint y: 336, endPoint x: 787, endPoint y: 346, distance: 23.4
click at [766, 337] on button "Discard" at bounding box center [769, 333] width 47 height 22
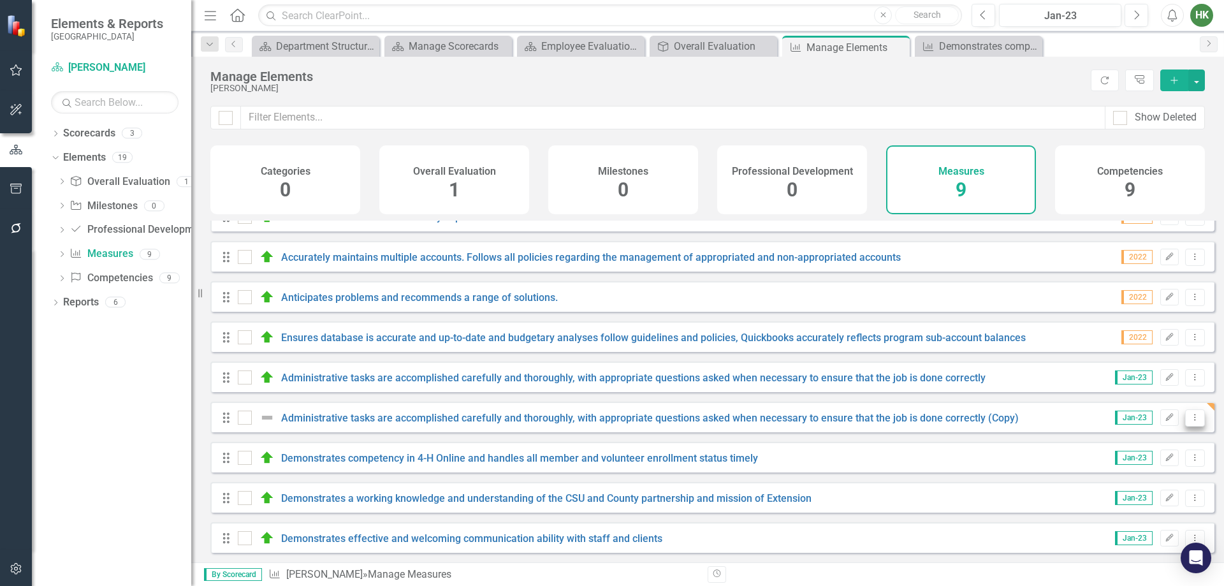
click at [1190, 418] on icon "Dropdown Menu" at bounding box center [1195, 417] width 11 height 8
click at [1156, 502] on link "Trash Delete Measure" at bounding box center [1137, 510] width 115 height 24
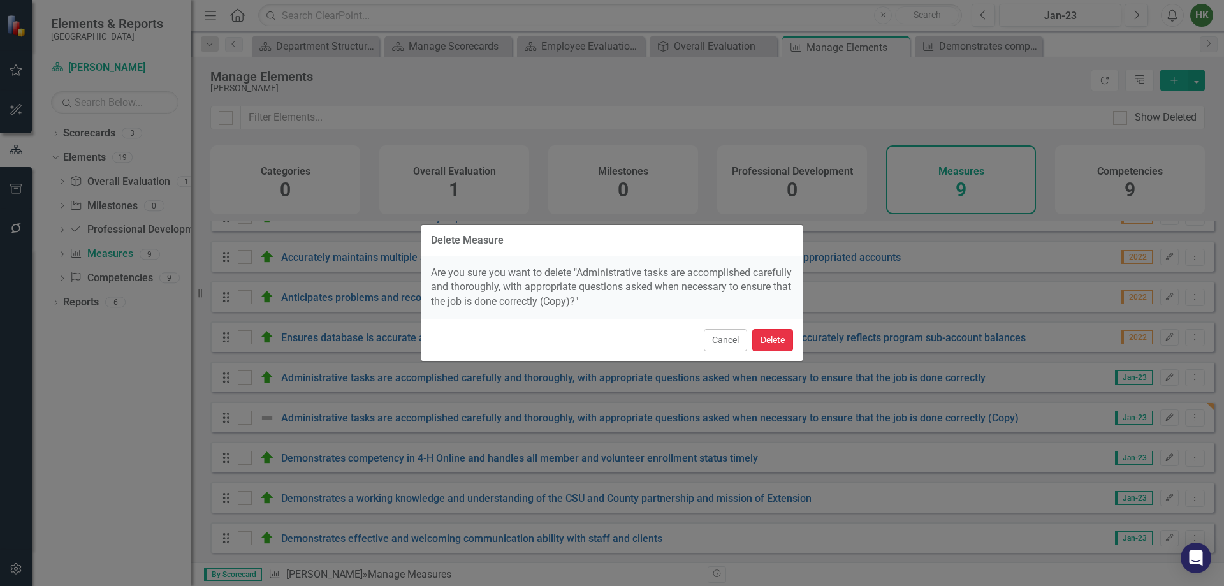
click at [762, 347] on button "Delete" at bounding box center [772, 340] width 41 height 22
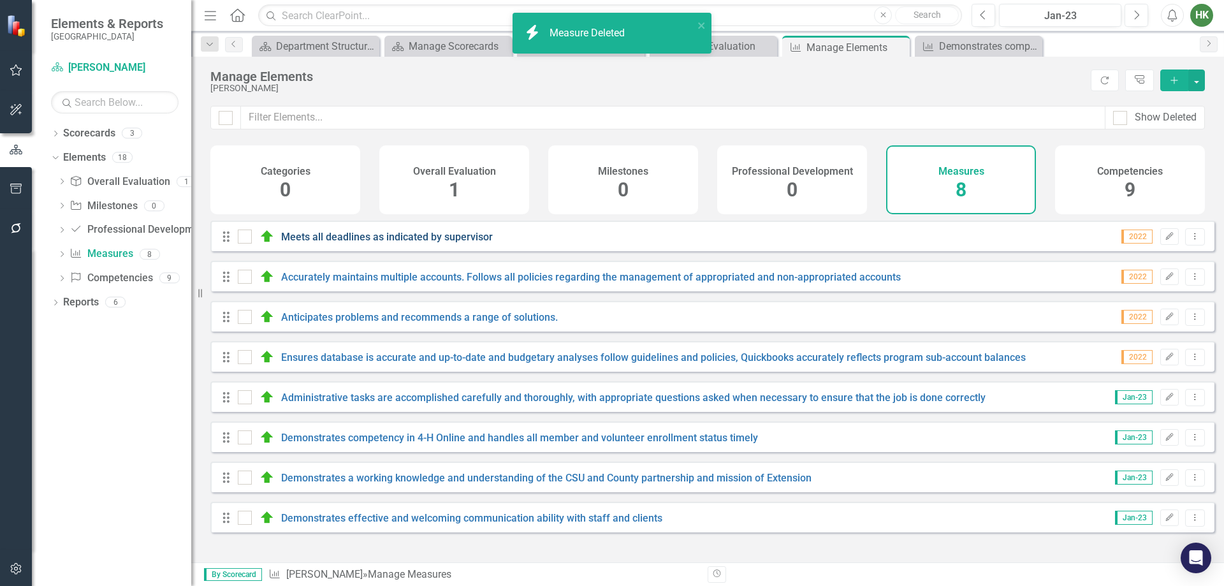
scroll to position [0, 0]
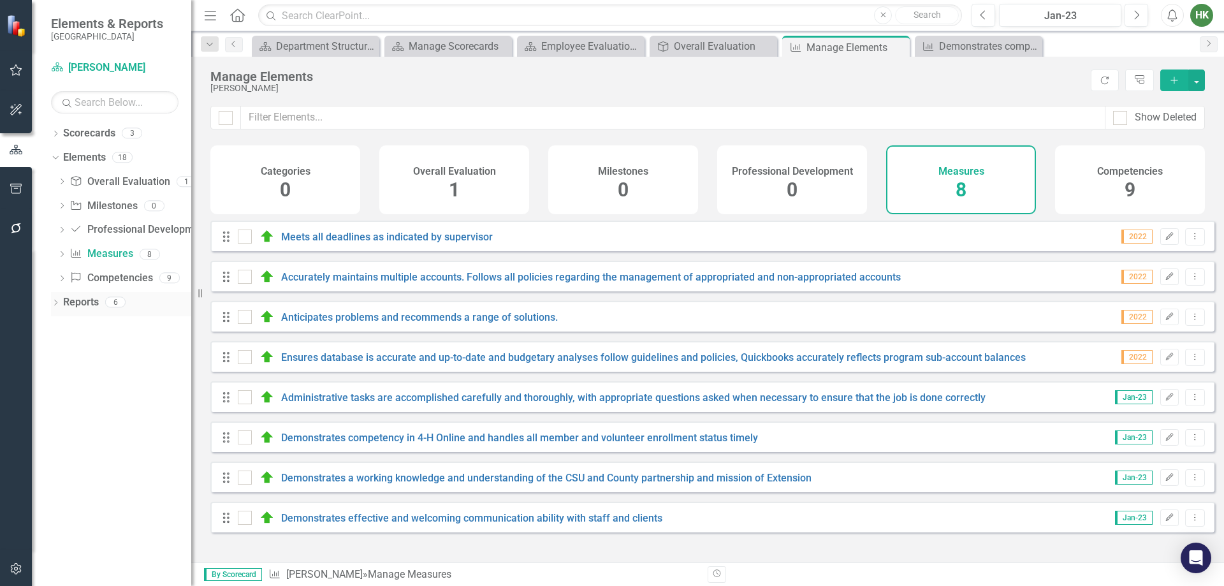
click at [71, 313] on div "Reports 6" at bounding box center [127, 304] width 128 height 24
click at [74, 308] on link "Reports" at bounding box center [81, 302] width 36 height 15
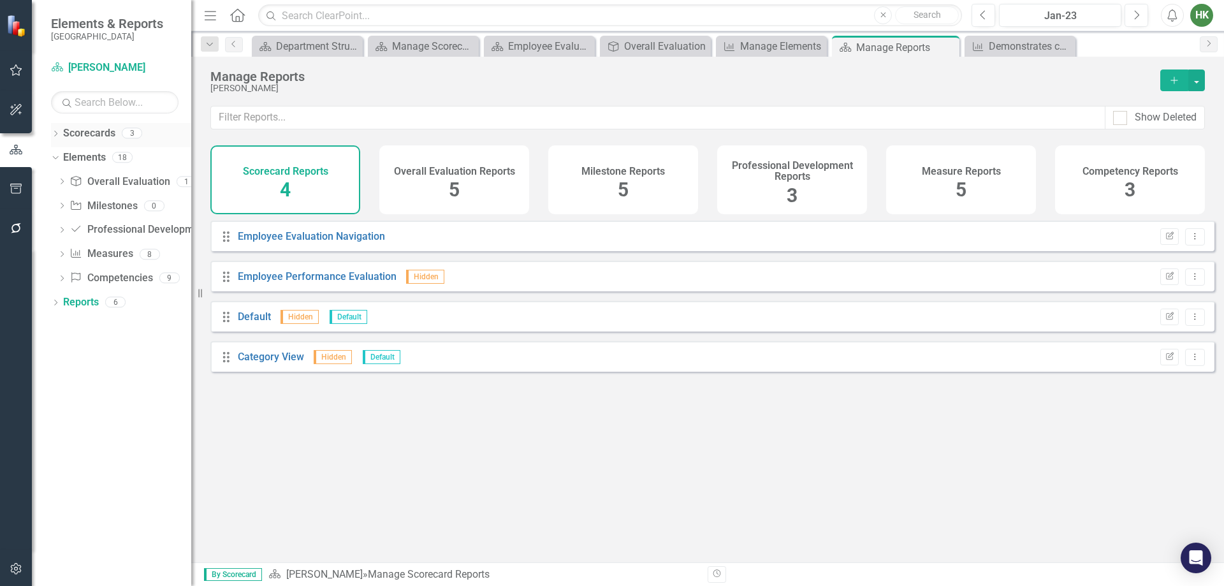
click at [95, 134] on link "Scorecards" at bounding box center [89, 133] width 52 height 15
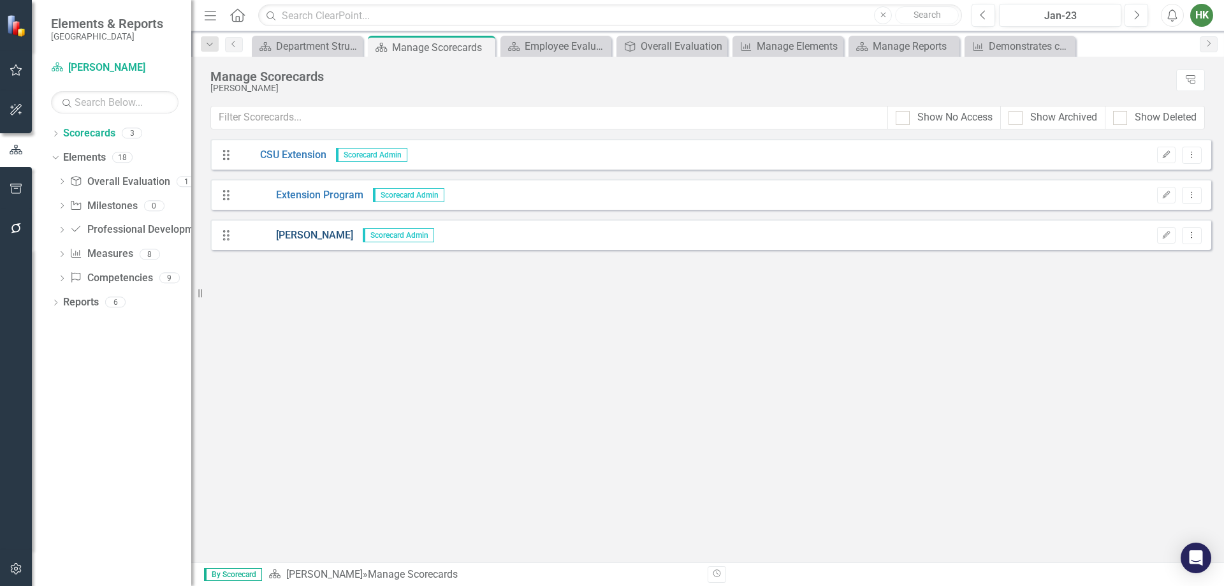
click at [321, 231] on link "[PERSON_NAME]" at bounding box center [295, 235] width 115 height 15
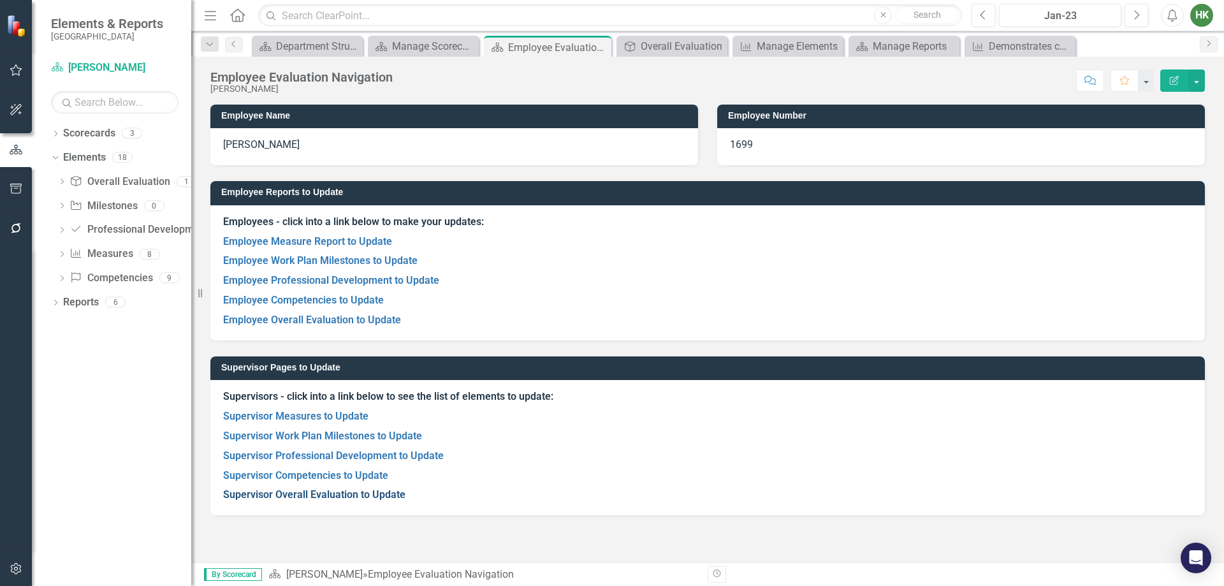
click at [370, 493] on link "Supervisor Overall Evaluation to Update" at bounding box center [314, 494] width 182 height 12
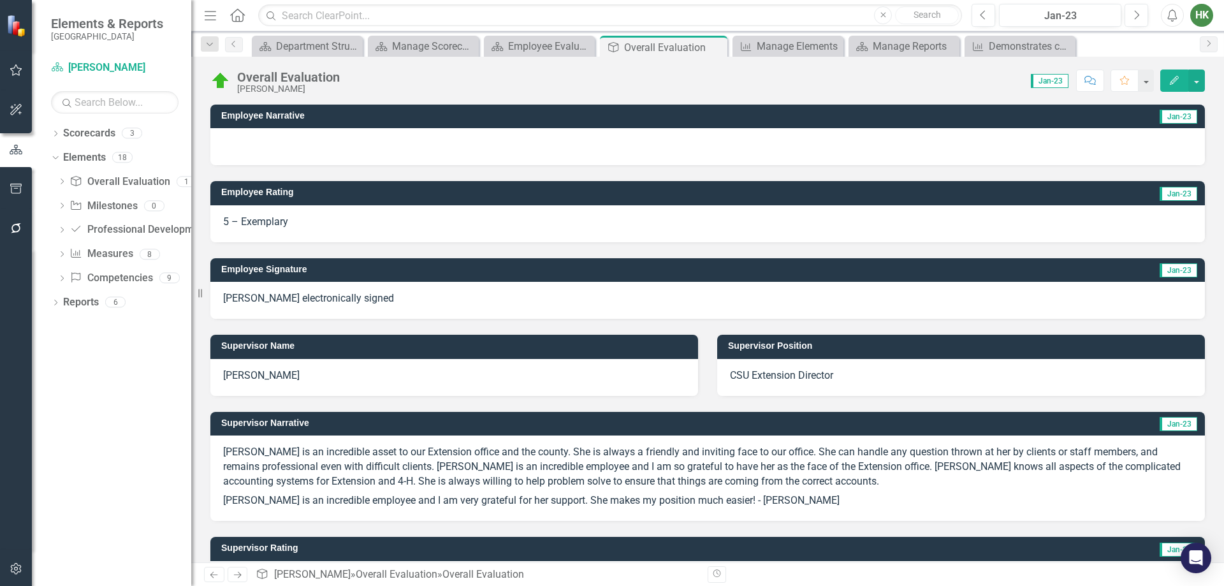
click at [1167, 74] on button "Edit" at bounding box center [1174, 80] width 28 height 22
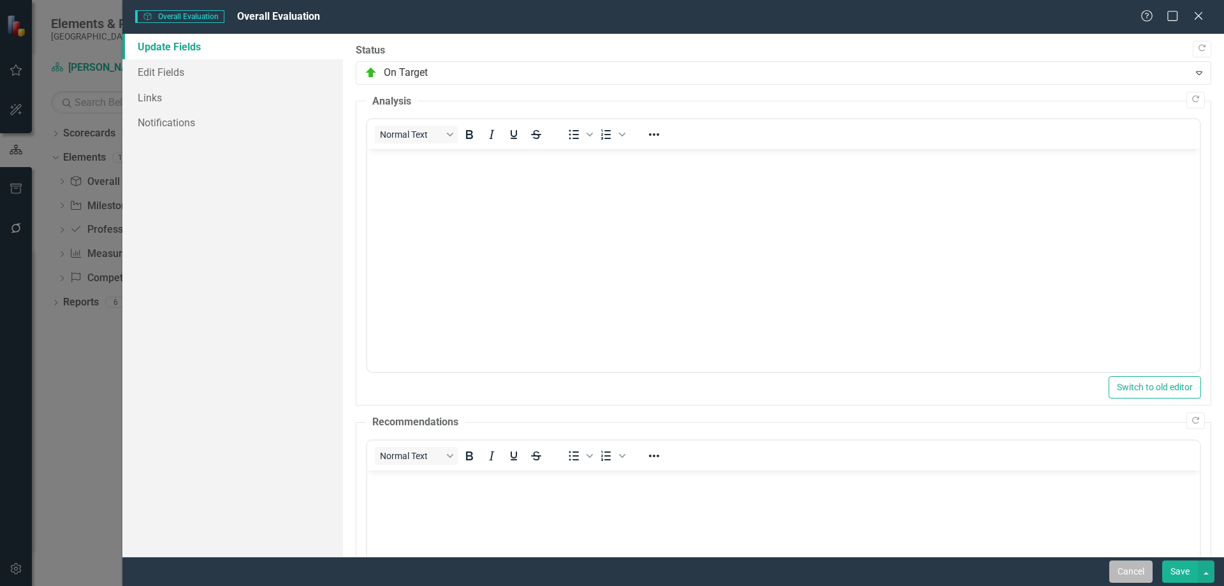
click at [1132, 571] on button "Cancel" at bounding box center [1130, 571] width 43 height 22
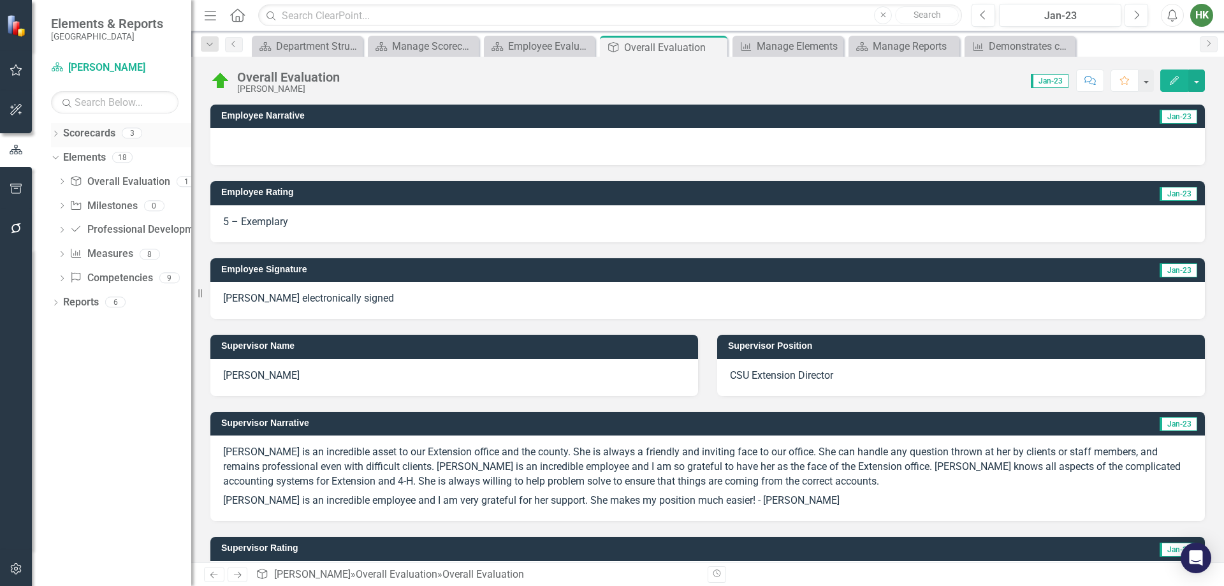
click at [96, 137] on link "Scorecards" at bounding box center [89, 133] width 52 height 15
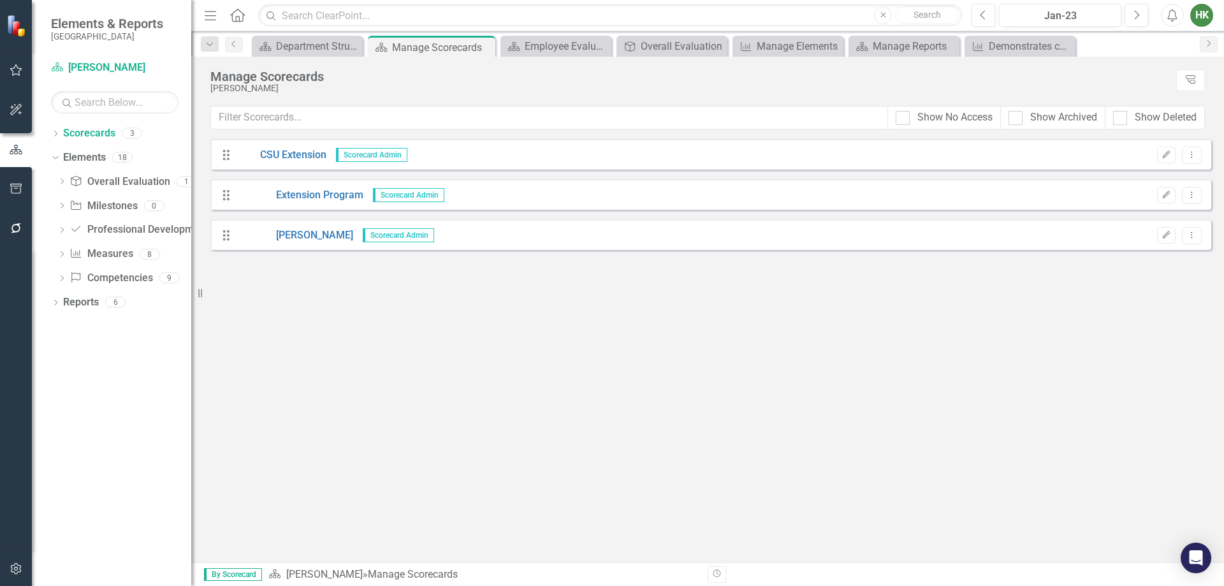
click at [238, 22] on icon at bounding box center [237, 14] width 15 height 13
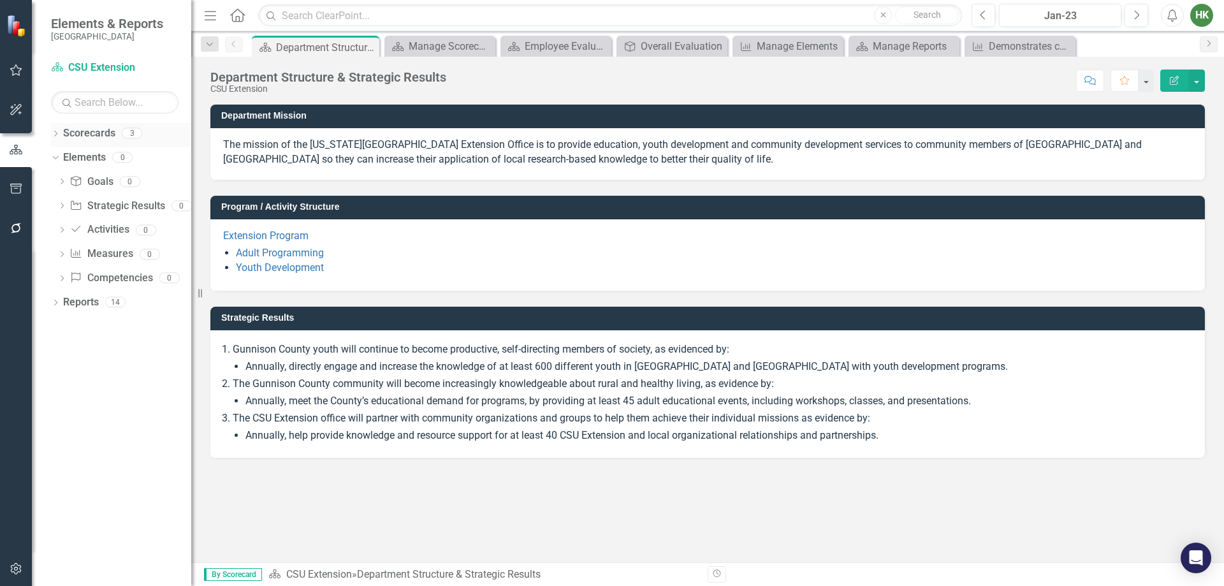
click at [73, 127] on link "Scorecards" at bounding box center [89, 133] width 52 height 15
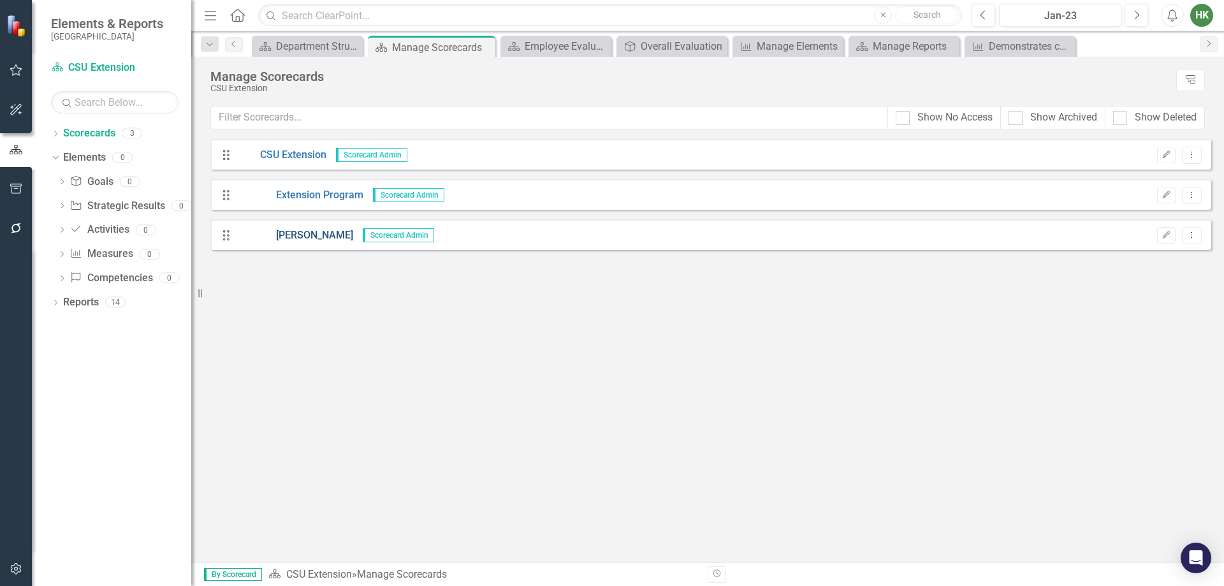
click at [298, 229] on link "[PERSON_NAME]" at bounding box center [295, 235] width 115 height 15
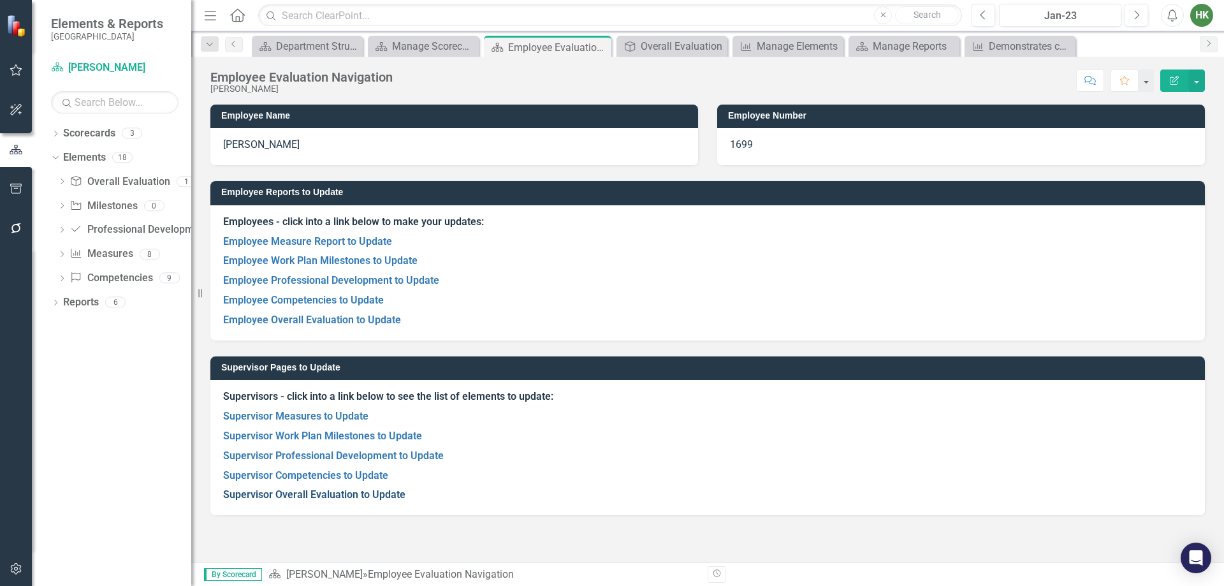
click at [298, 499] on link "Supervisor Overall Evaluation to Update" at bounding box center [314, 494] width 182 height 12
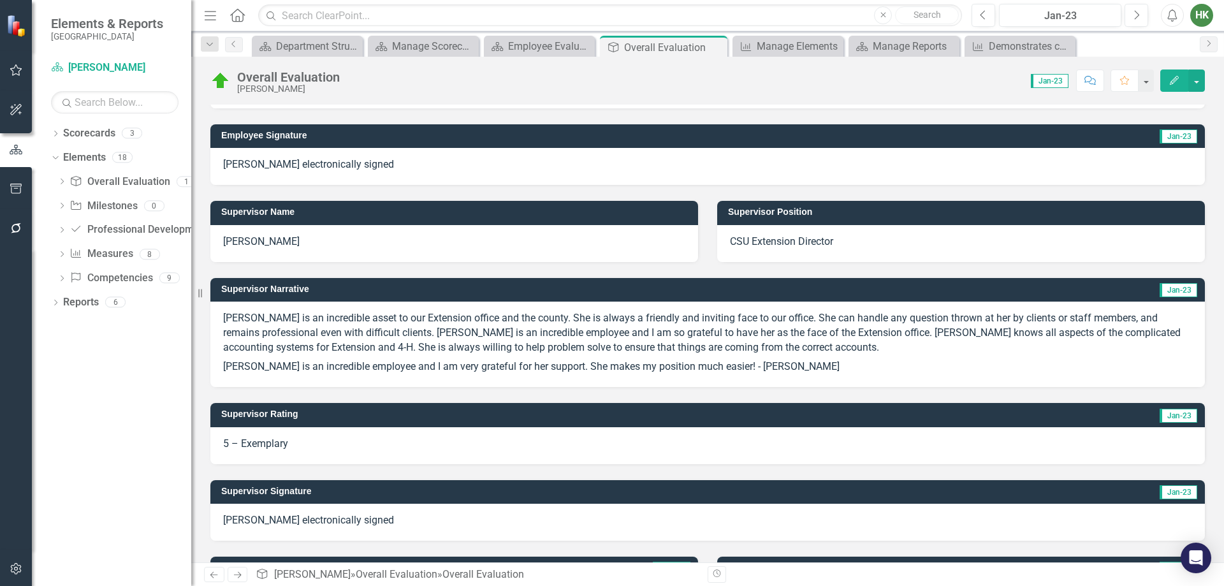
scroll to position [279, 0]
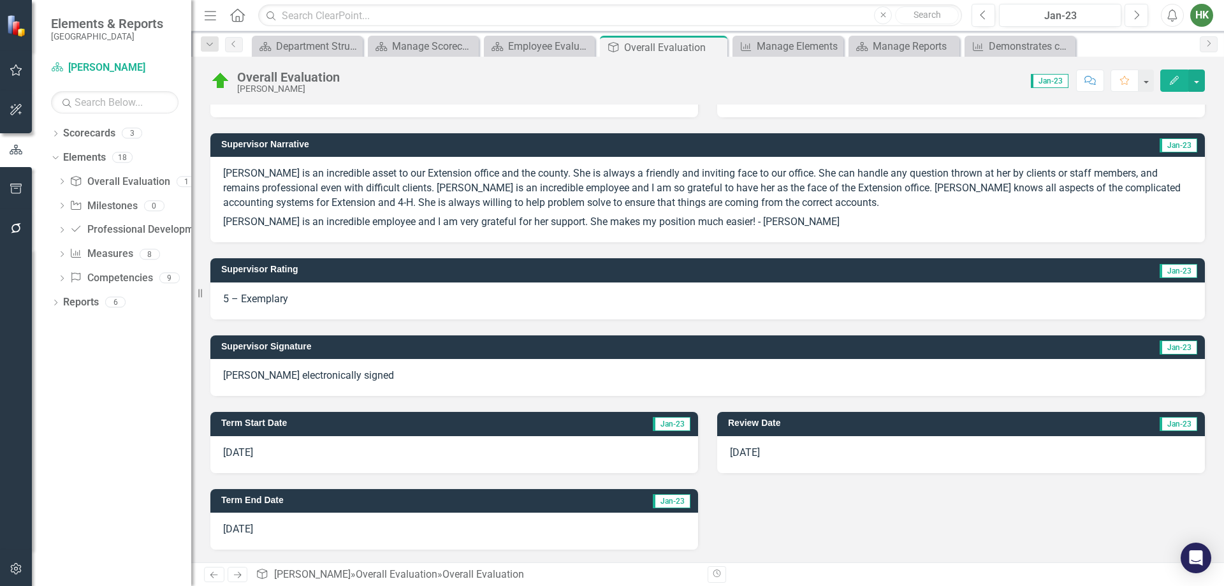
click at [673, 428] on span "Jan-23" at bounding box center [672, 424] width 38 height 14
click at [1061, 414] on div "Review Date Jan-23" at bounding box center [961, 424] width 488 height 24
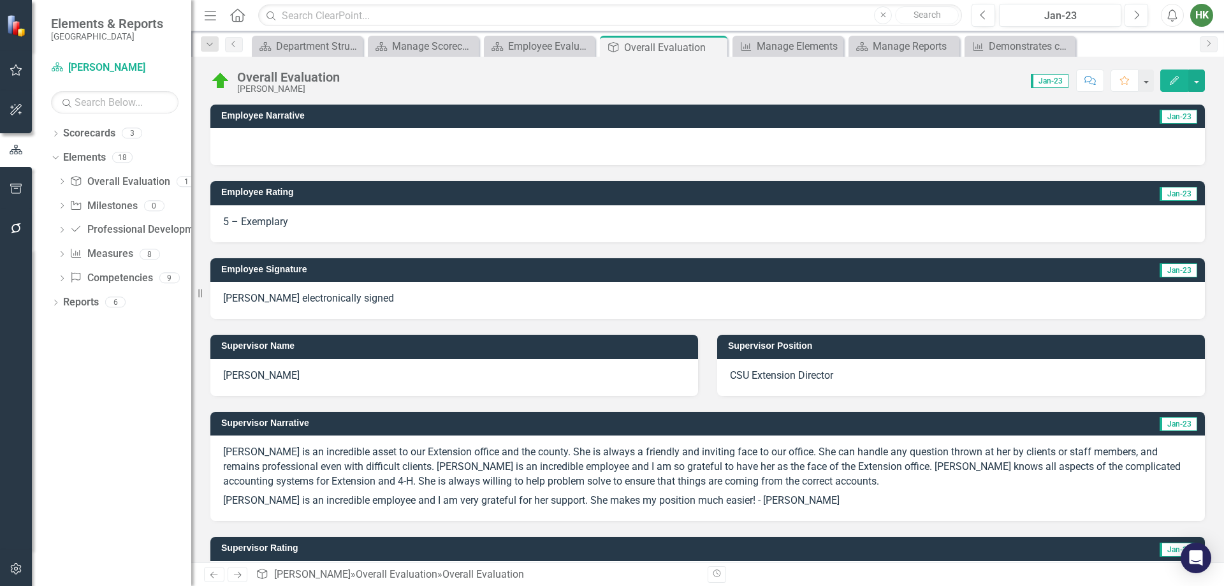
click at [1171, 82] on icon "button" at bounding box center [1174, 80] width 9 height 9
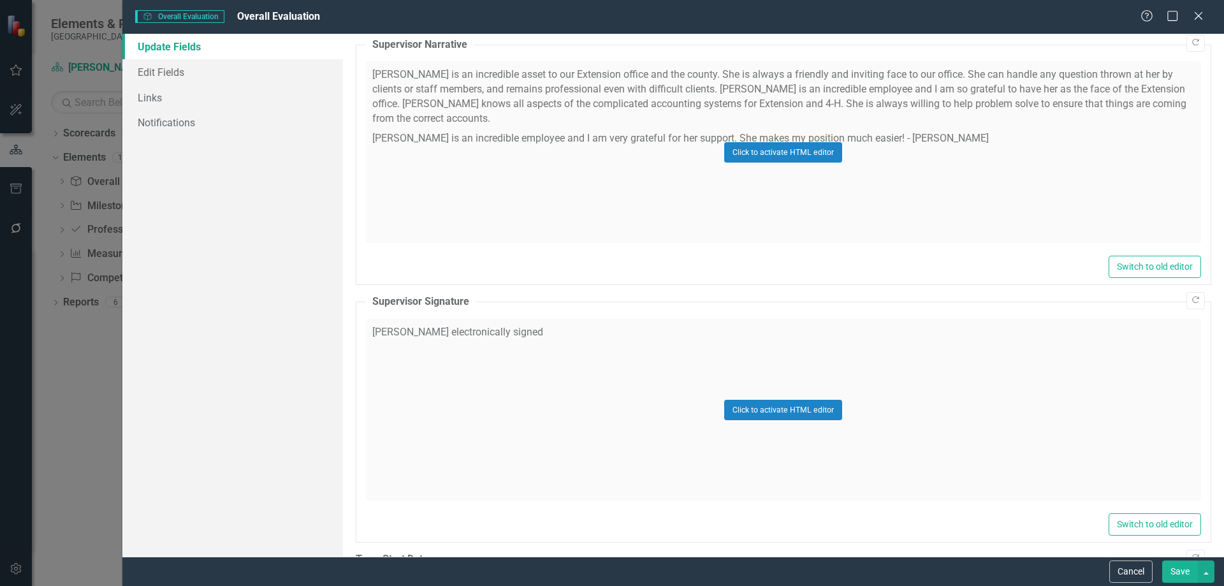
scroll to position [1464, 0]
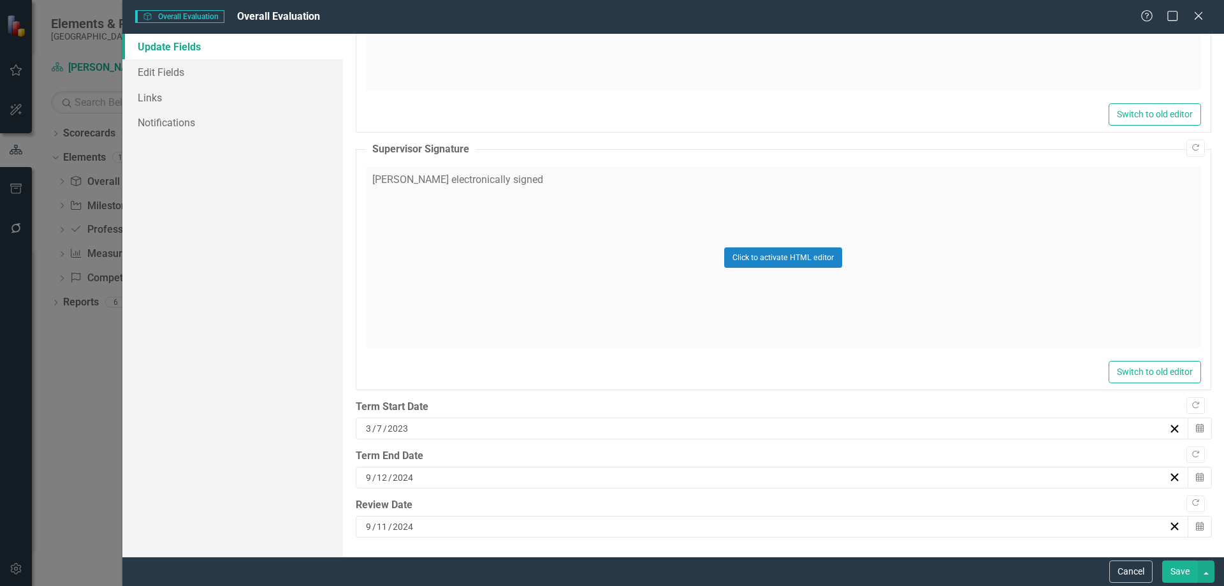
click at [570, 418] on div "[DATE]" at bounding box center [772, 429] width 833 height 22
click at [448, 522] on div "[DATE]" at bounding box center [766, 526] width 804 height 13
click at [834, 370] on button "›" at bounding box center [836, 363] width 28 height 28
click at [711, 366] on button "‹" at bounding box center [699, 363] width 28 height 28
click at [481, 428] on div "[DATE]" at bounding box center [766, 428] width 804 height 13
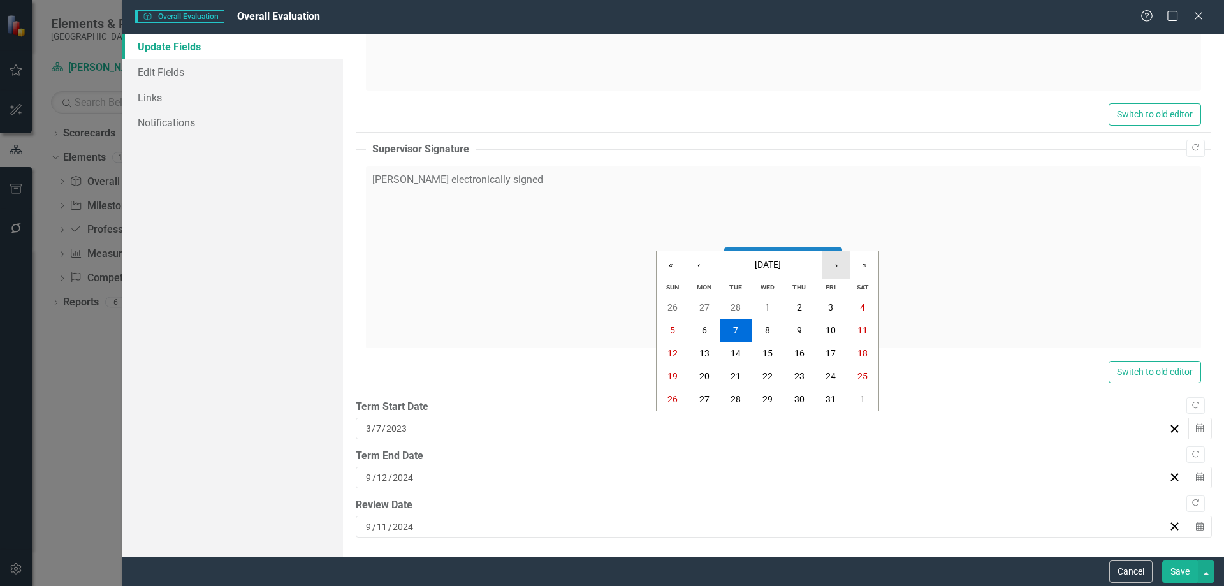
click at [842, 258] on button "›" at bounding box center [836, 265] width 28 height 28
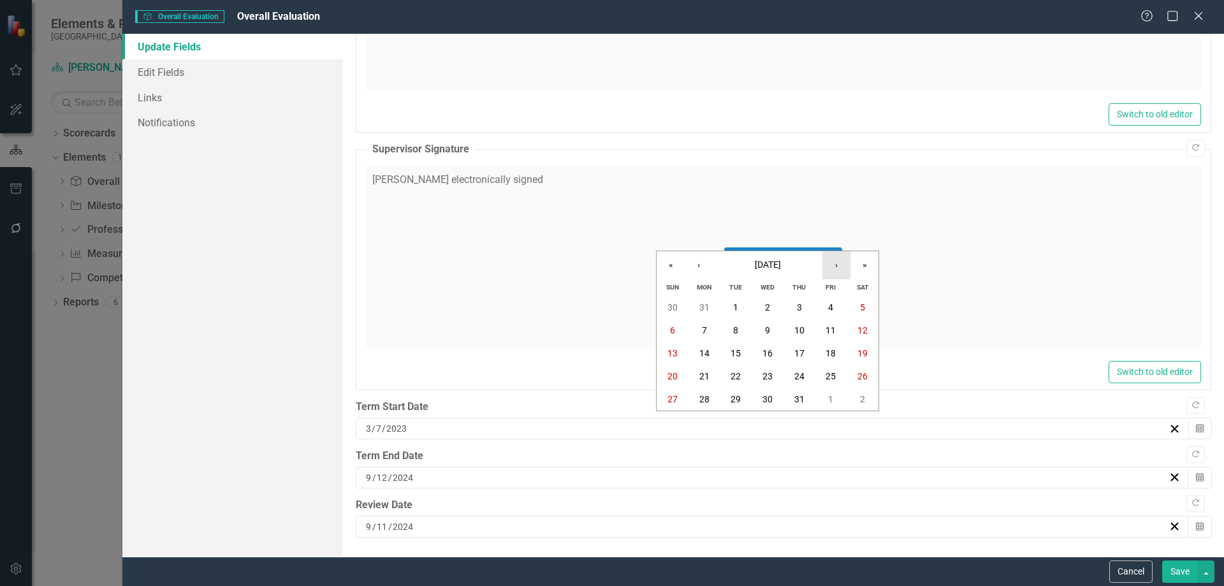
click at [842, 258] on button "›" at bounding box center [836, 265] width 28 height 28
click at [731, 360] on button "12" at bounding box center [736, 353] width 32 height 23
click at [447, 433] on div "[DATE]" at bounding box center [766, 428] width 804 height 13
click at [804, 268] on button "[DATE]" at bounding box center [768, 265] width 110 height 28
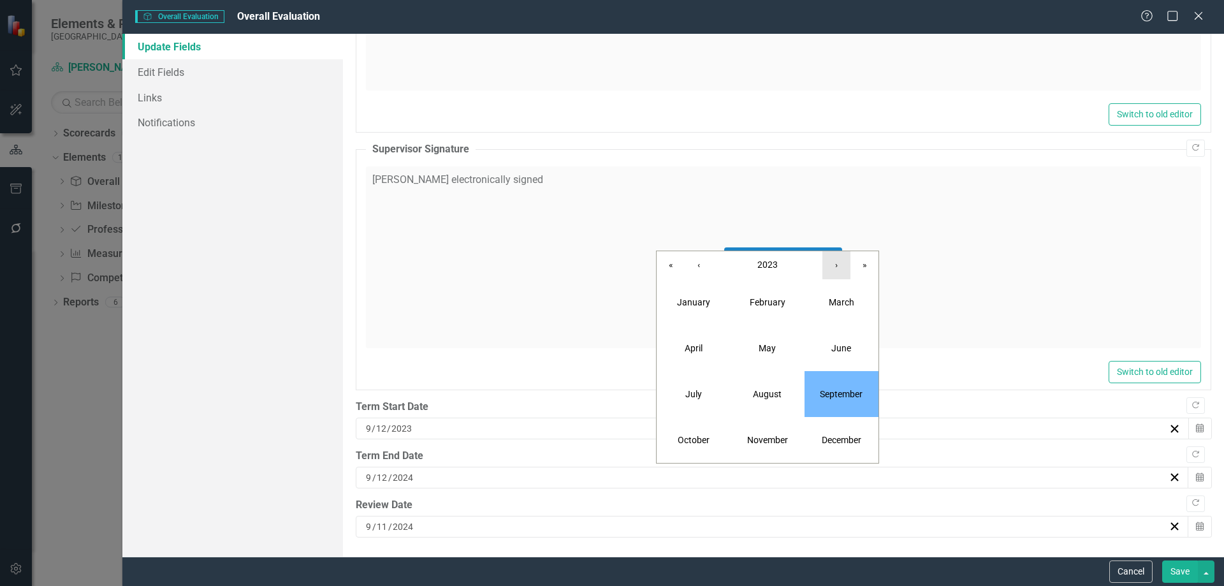
click at [836, 263] on button "›" at bounding box center [836, 265] width 28 height 28
click at [815, 384] on button "September" at bounding box center [841, 394] width 74 height 46
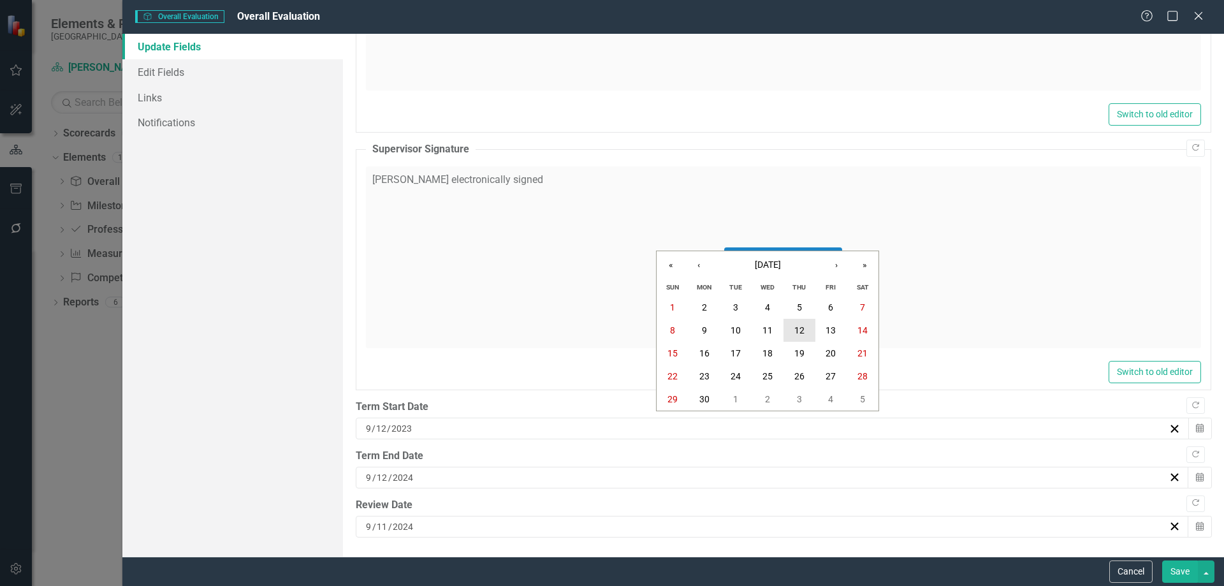
click at [803, 331] on abbr "12" at bounding box center [799, 330] width 10 height 10
click at [541, 479] on div "[DATE]" at bounding box center [766, 477] width 804 height 13
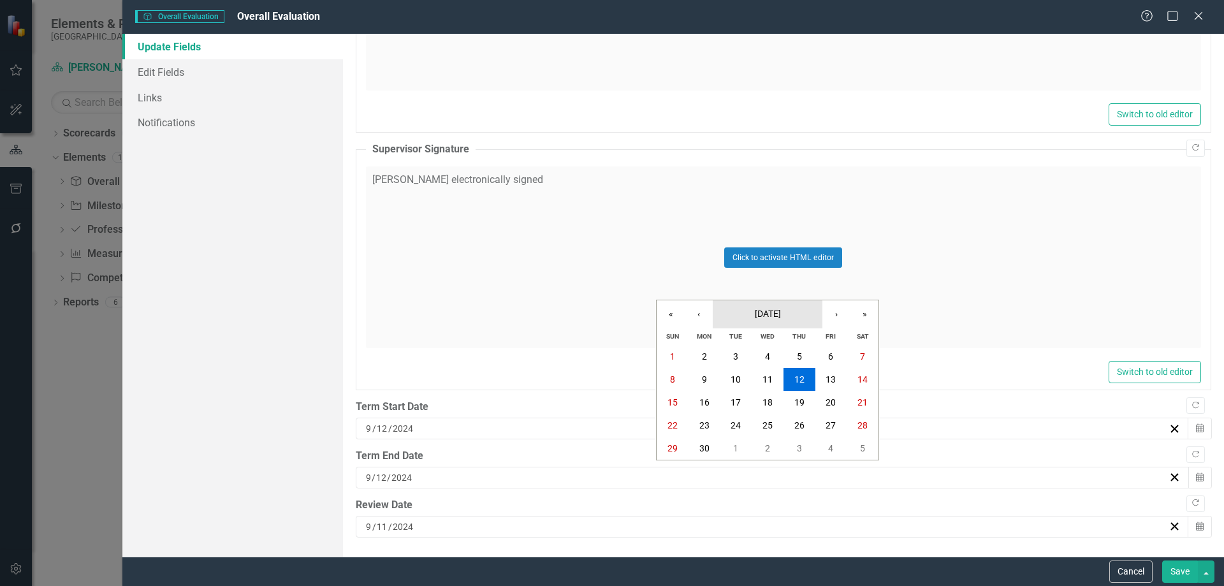
click at [811, 321] on button "[DATE]" at bounding box center [768, 314] width 110 height 28
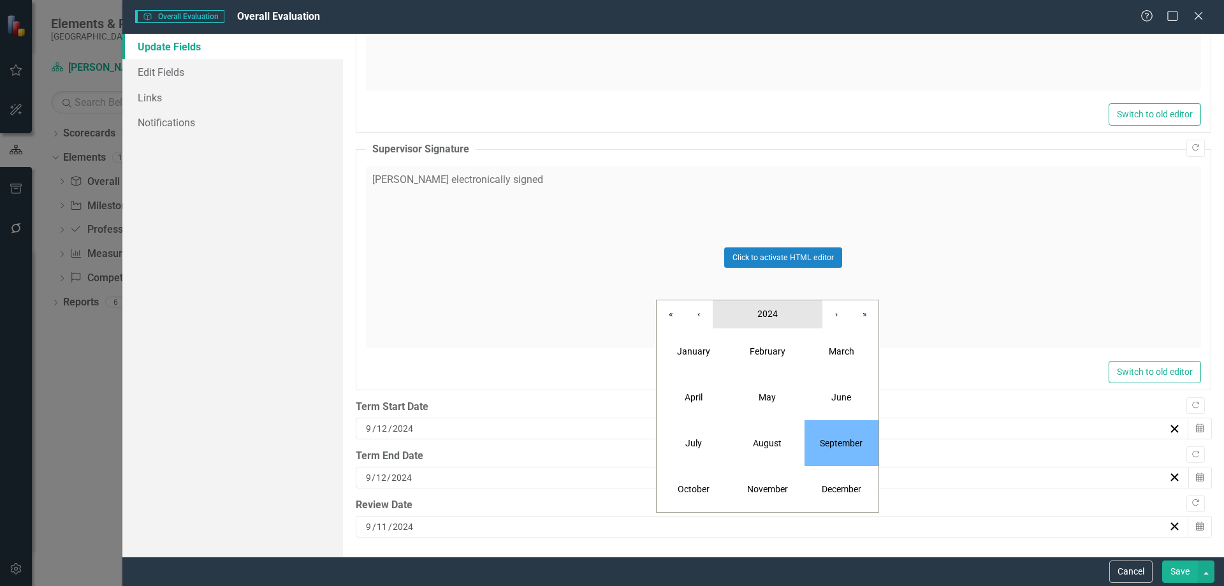
click at [794, 318] on button "2024" at bounding box center [768, 314] width 110 height 28
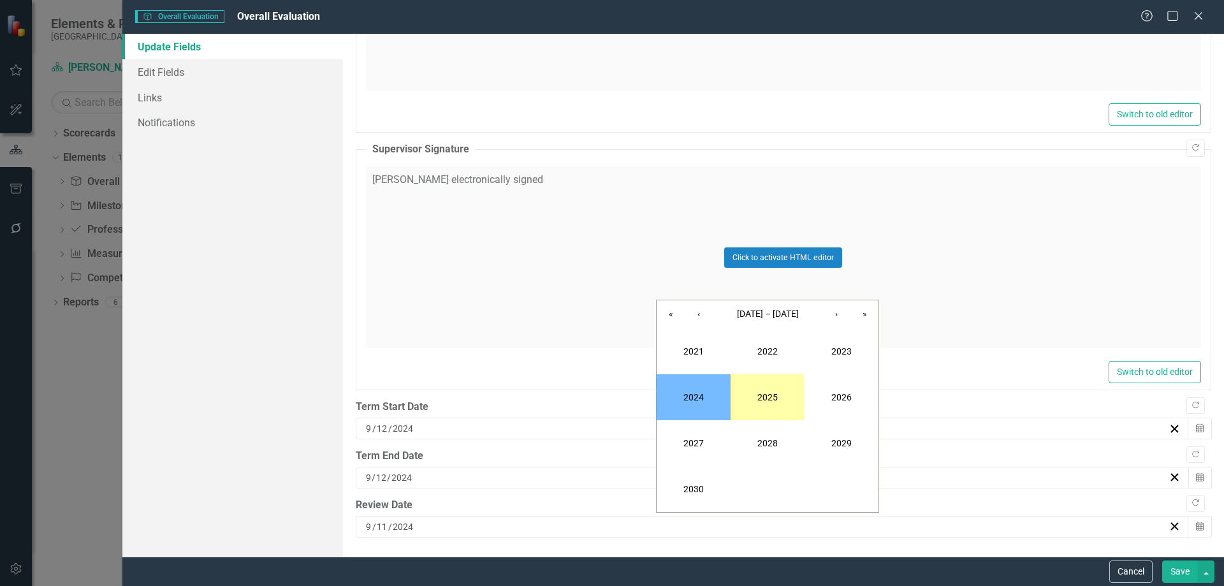
click at [786, 403] on button "2025" at bounding box center [768, 397] width 74 height 46
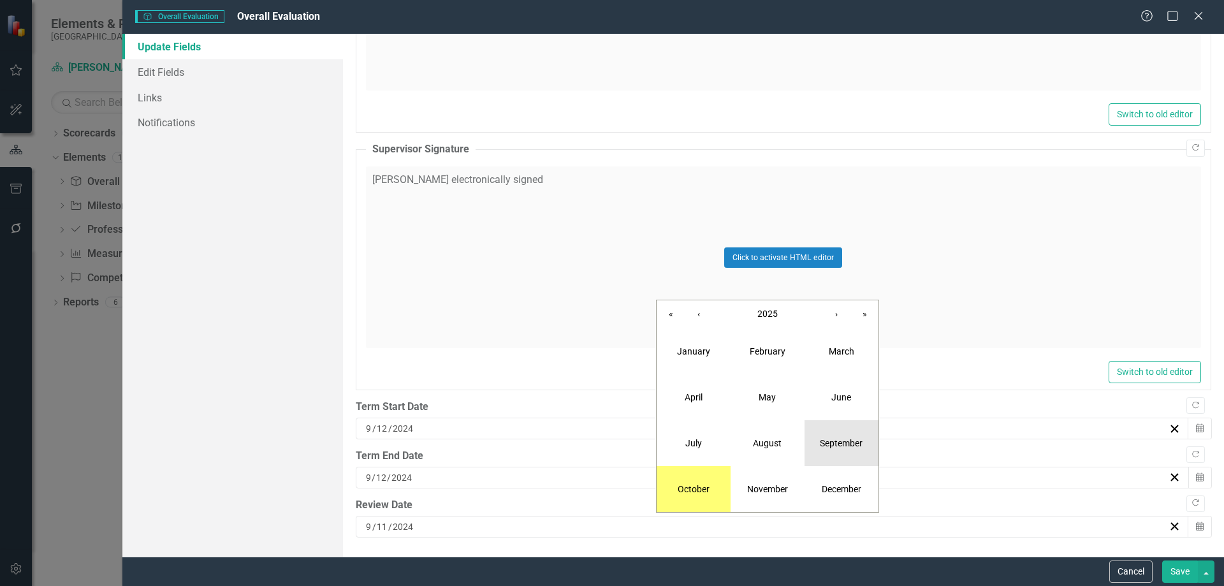
click at [839, 443] on abbr "September" at bounding box center [841, 443] width 43 height 10
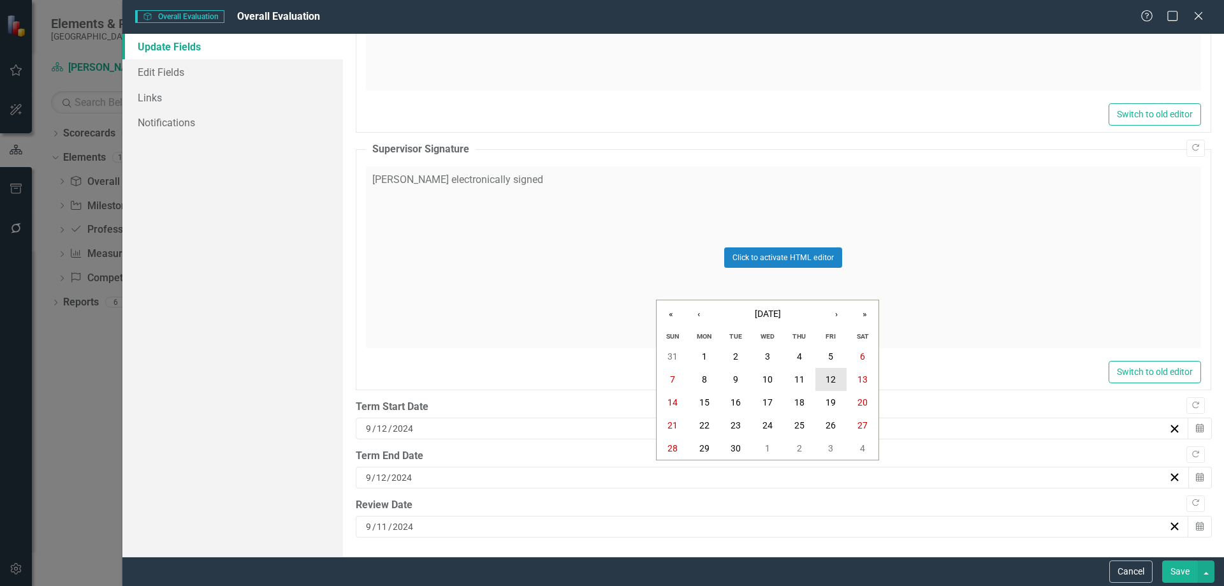
click at [821, 376] on button "12" at bounding box center [831, 379] width 32 height 23
click at [460, 536] on div "[DATE]" at bounding box center [772, 527] width 833 height 22
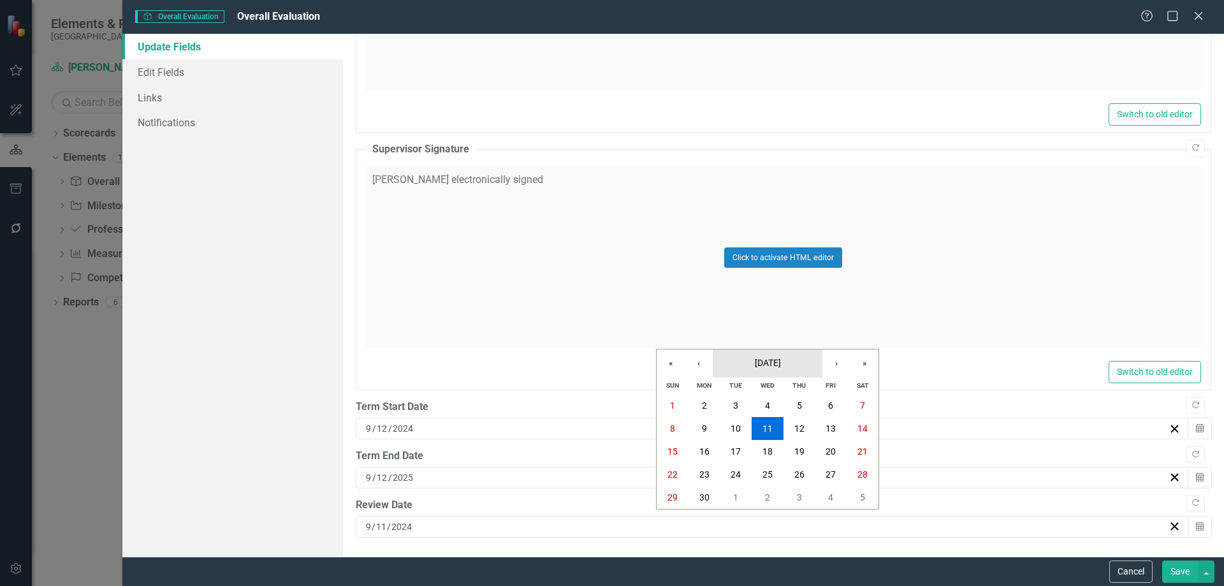
click at [764, 369] on button "[DATE]" at bounding box center [768, 363] width 110 height 28
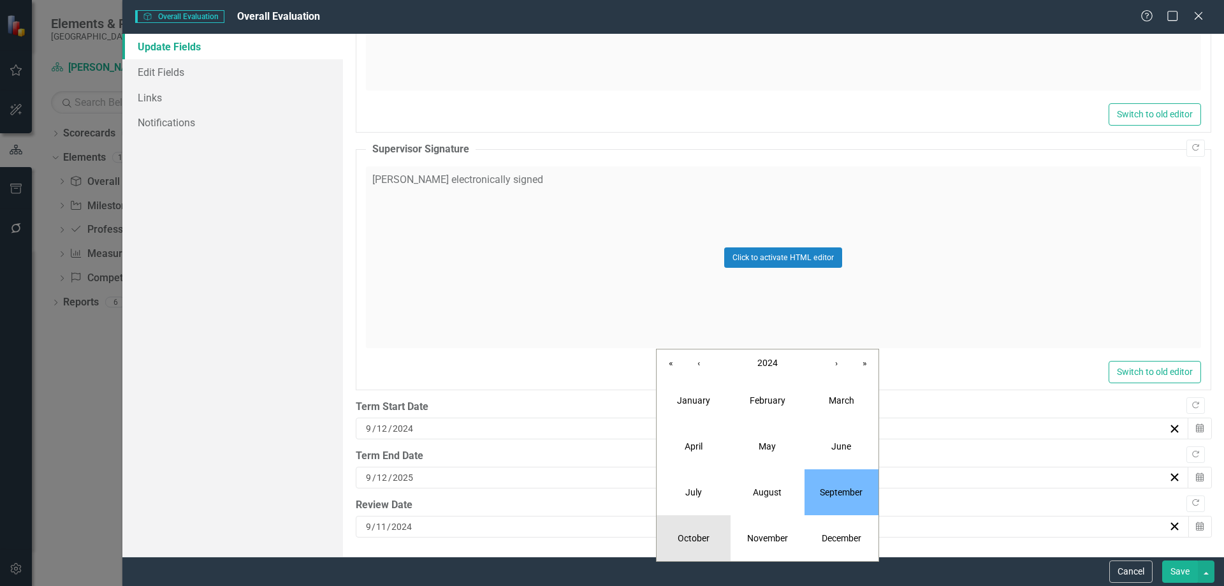
click at [706, 533] on abbr "October" at bounding box center [694, 538] width 32 height 10
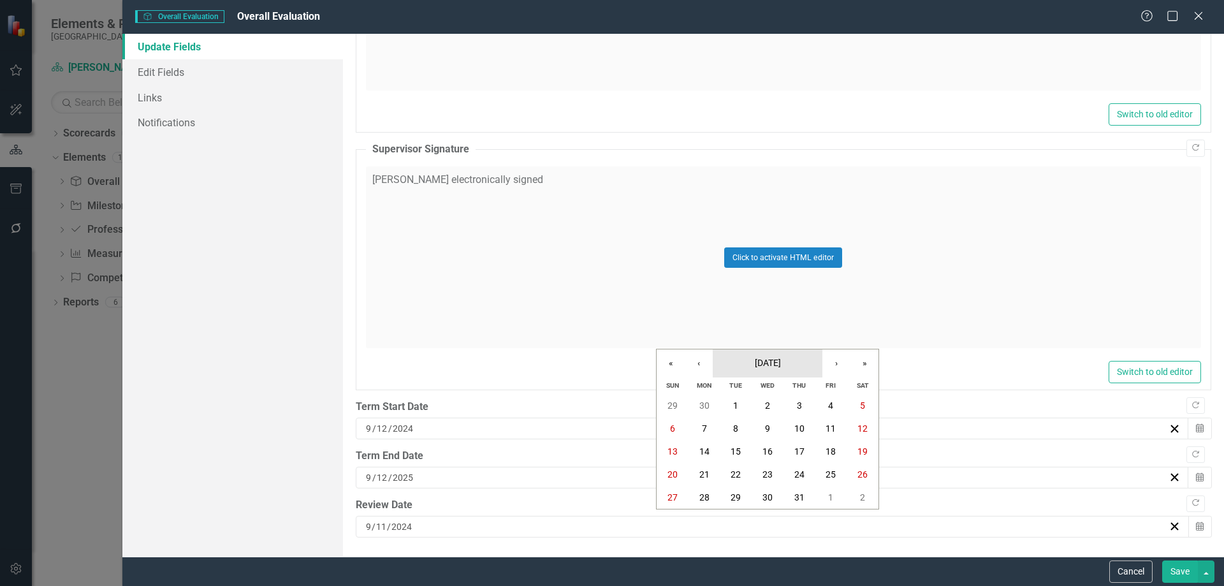
click at [818, 354] on button "[DATE]" at bounding box center [768, 363] width 110 height 28
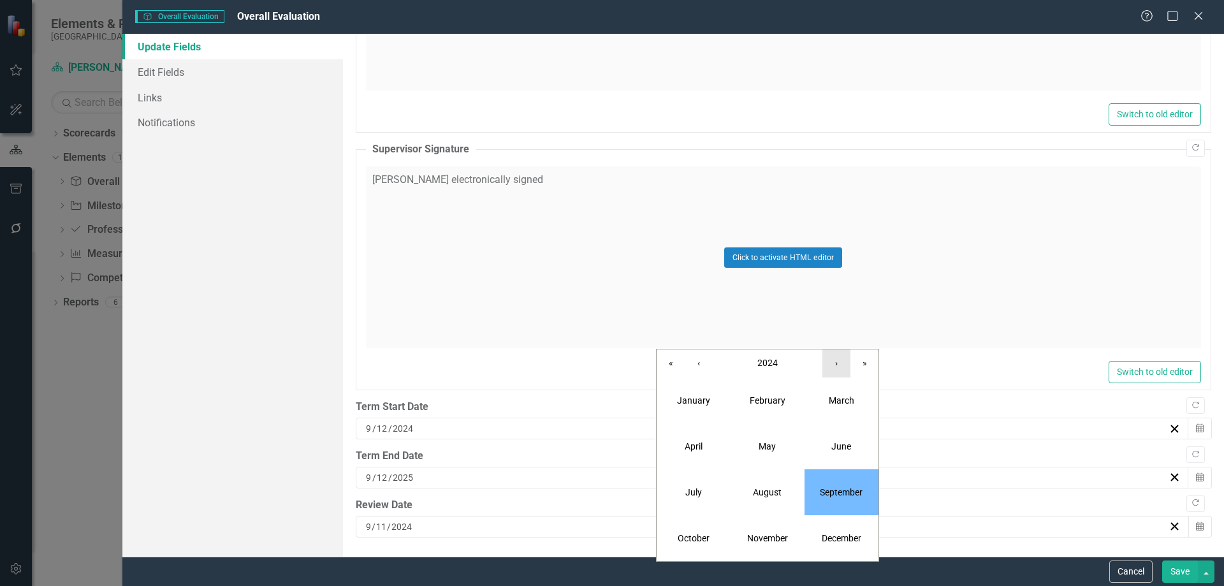
click at [834, 368] on button "›" at bounding box center [836, 363] width 28 height 28
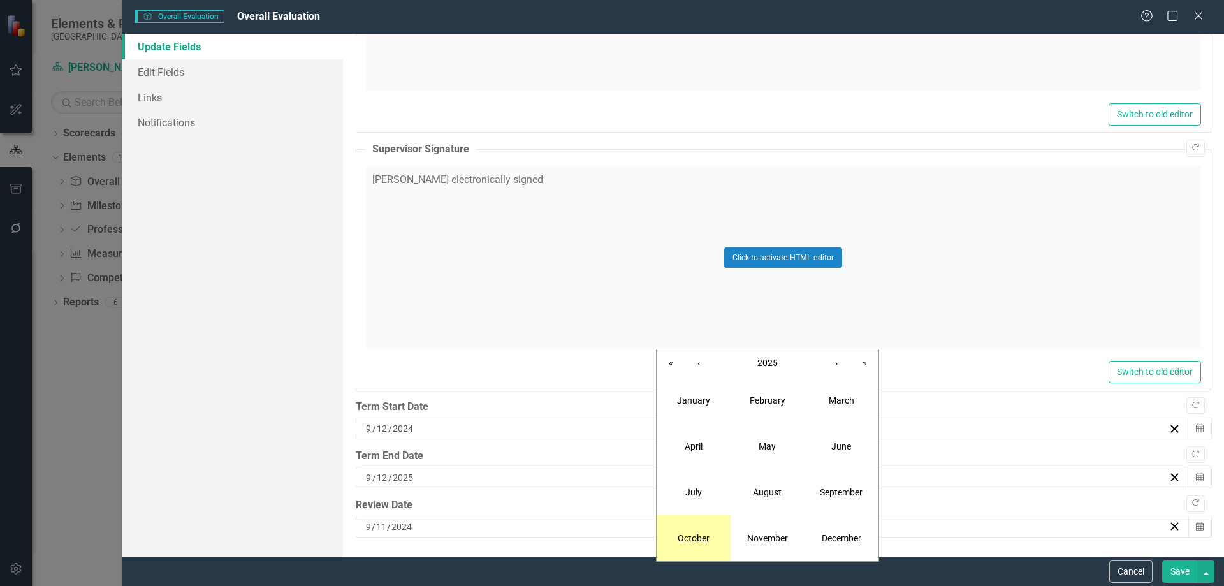
click at [716, 539] on button "October" at bounding box center [694, 538] width 74 height 46
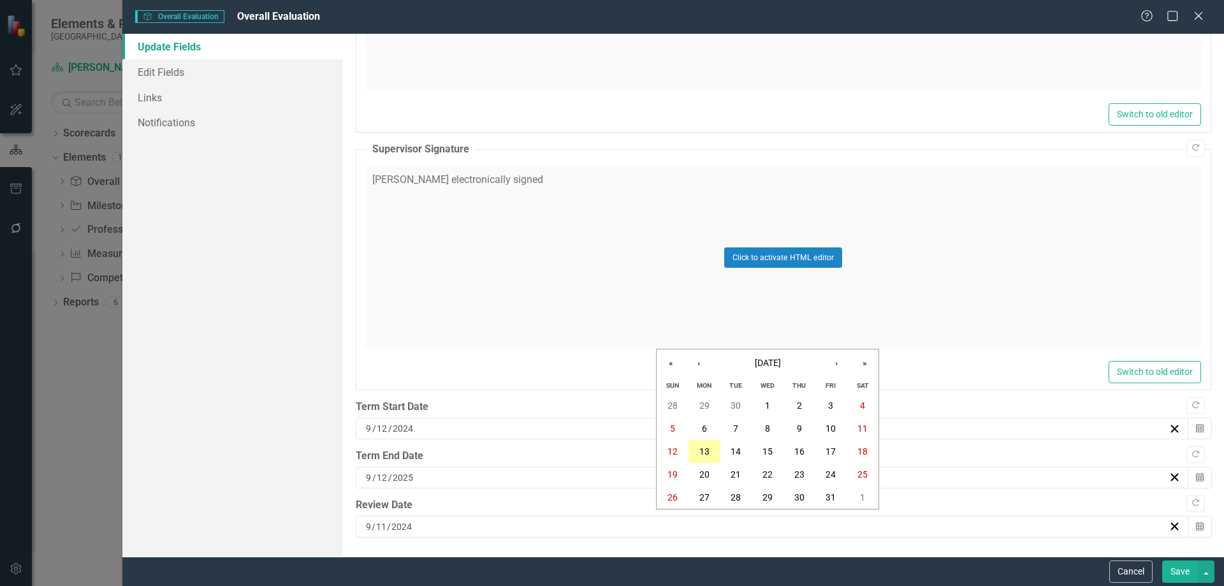
click at [708, 456] on abbr "13" at bounding box center [704, 451] width 10 height 10
click at [1172, 568] on button "Save" at bounding box center [1180, 571] width 36 height 22
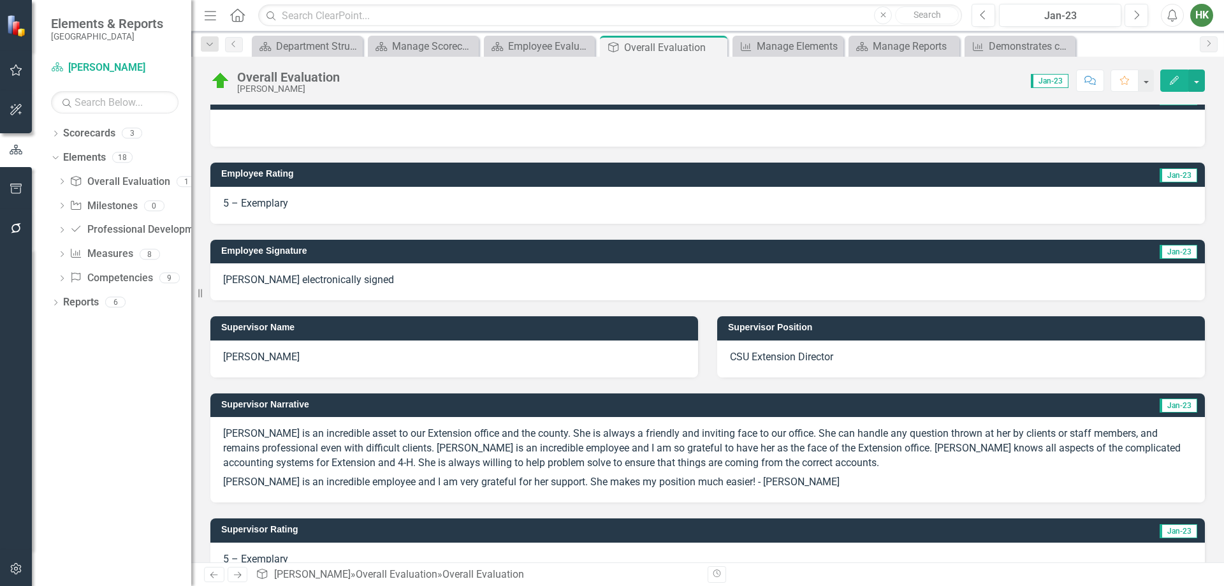
scroll to position [0, 0]
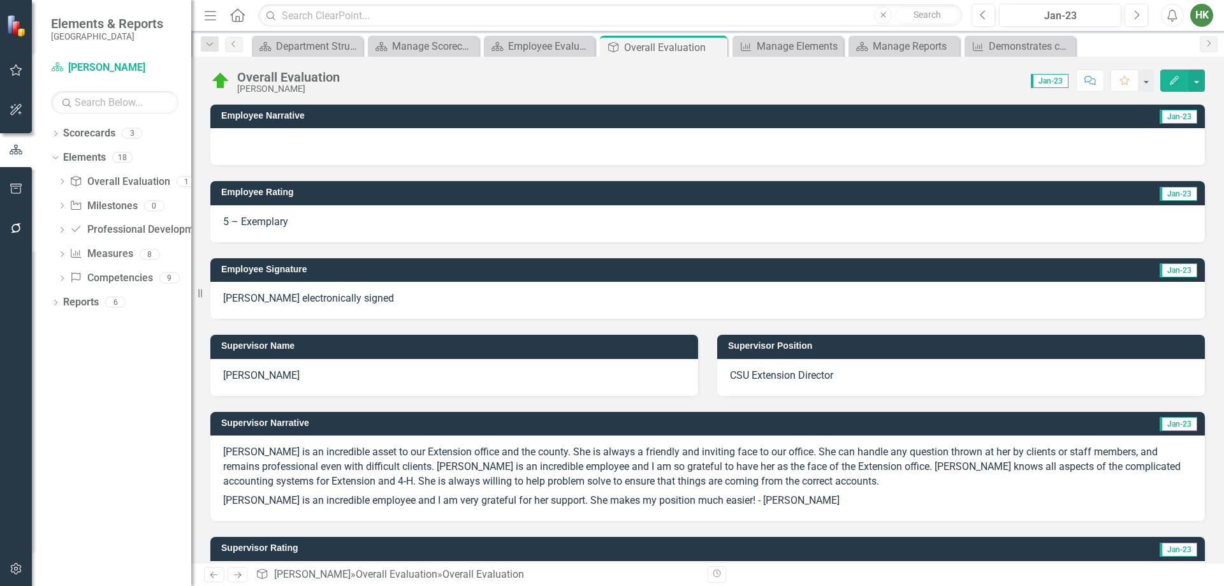
click at [375, 267] on h3 "Employee Signature" at bounding box center [557, 270] width 673 height 10
click at [372, 305] on p "[PERSON_NAME] electronically signed" at bounding box center [707, 298] width 969 height 15
click at [1164, 84] on button "Edit" at bounding box center [1174, 80] width 28 height 22
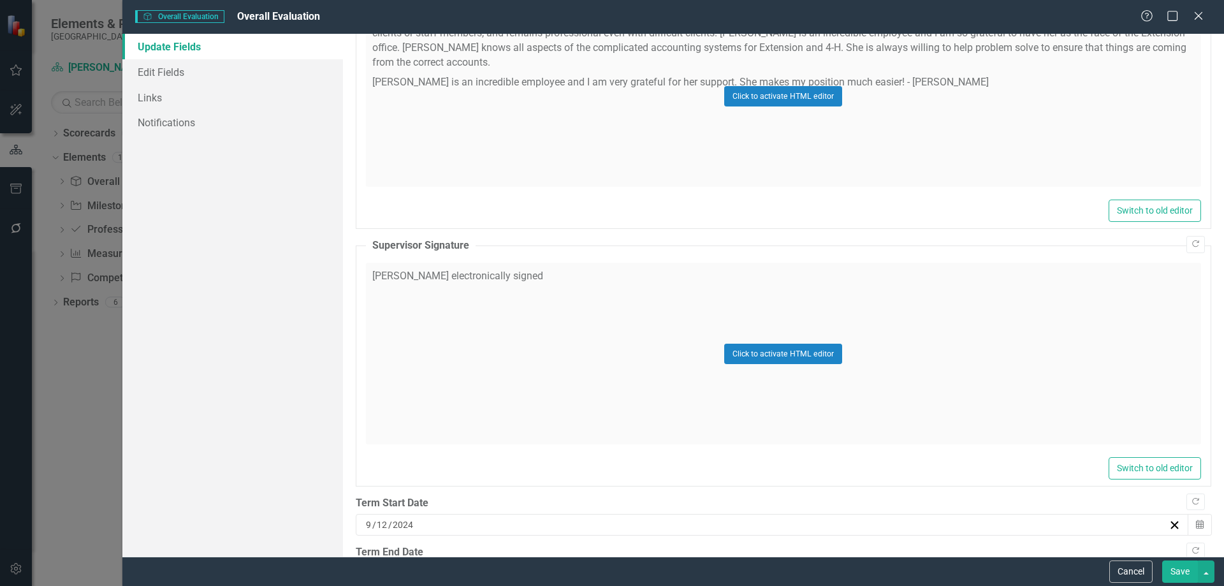
scroll to position [1464, 0]
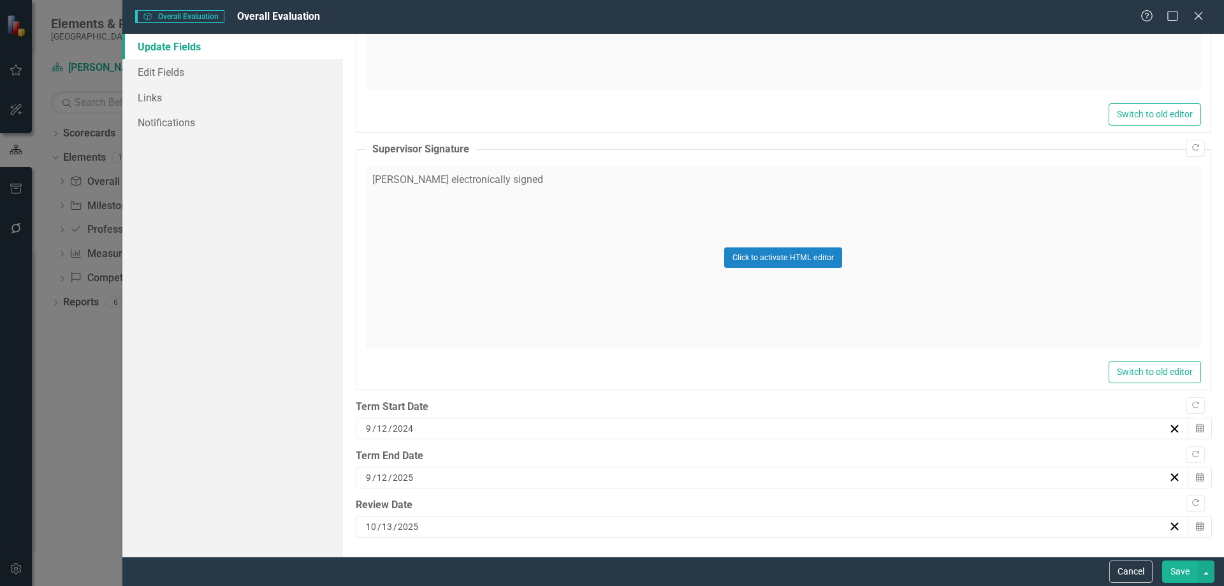
click at [1175, 572] on button "Save" at bounding box center [1180, 571] width 36 height 22
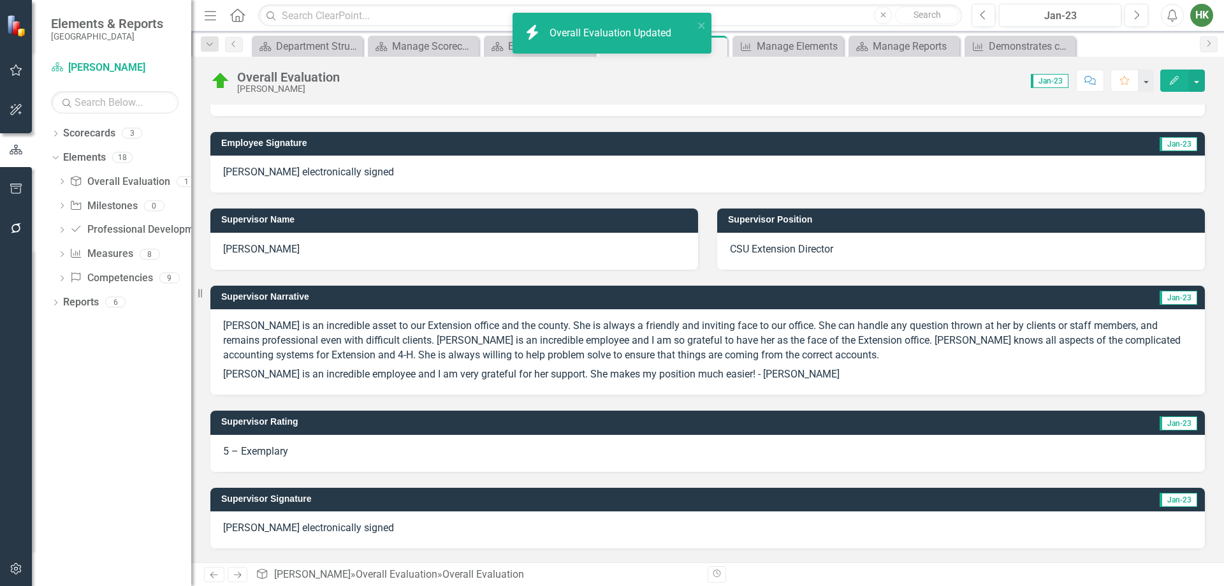
scroll to position [0, 0]
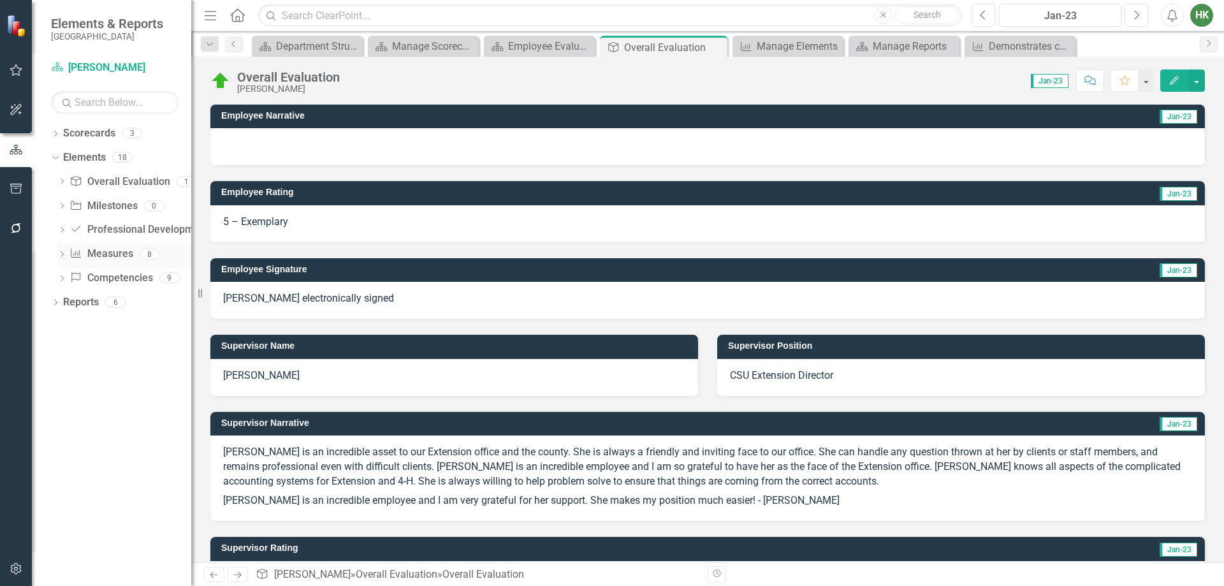
click at [89, 259] on link "Measure Measures" at bounding box center [100, 254] width 63 height 15
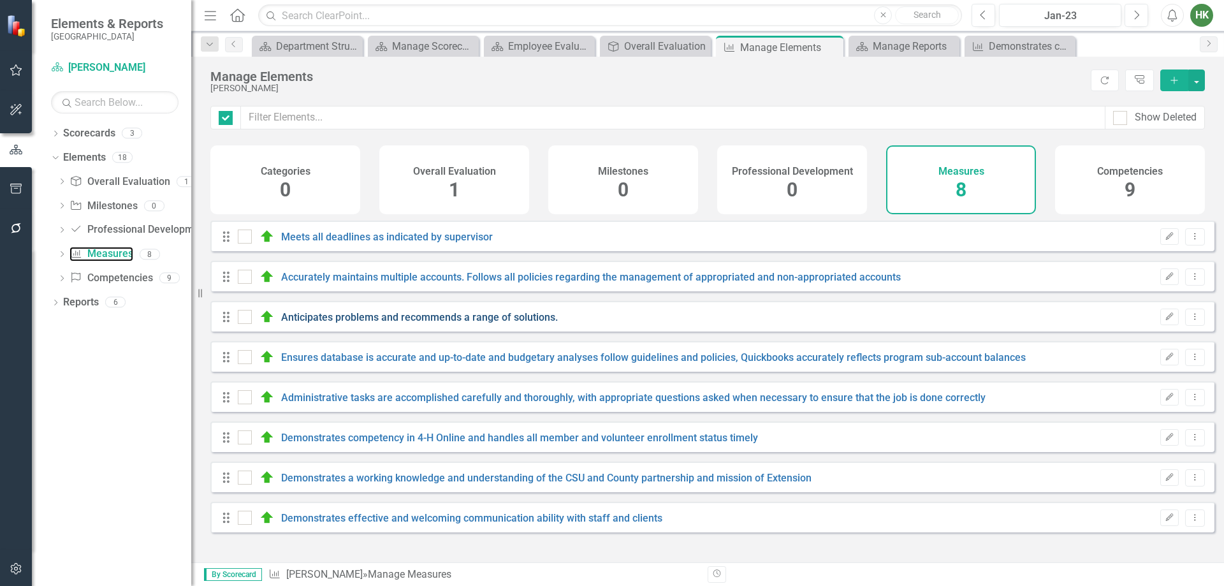
checkbox input "false"
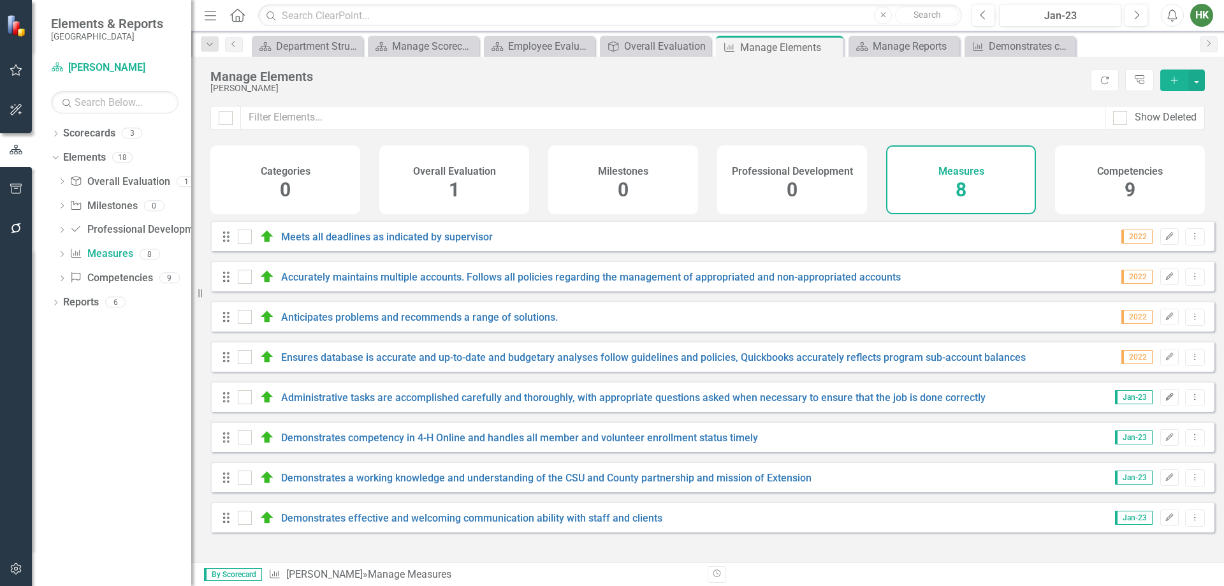
click at [1165, 401] on icon "Edit" at bounding box center [1170, 397] width 10 height 8
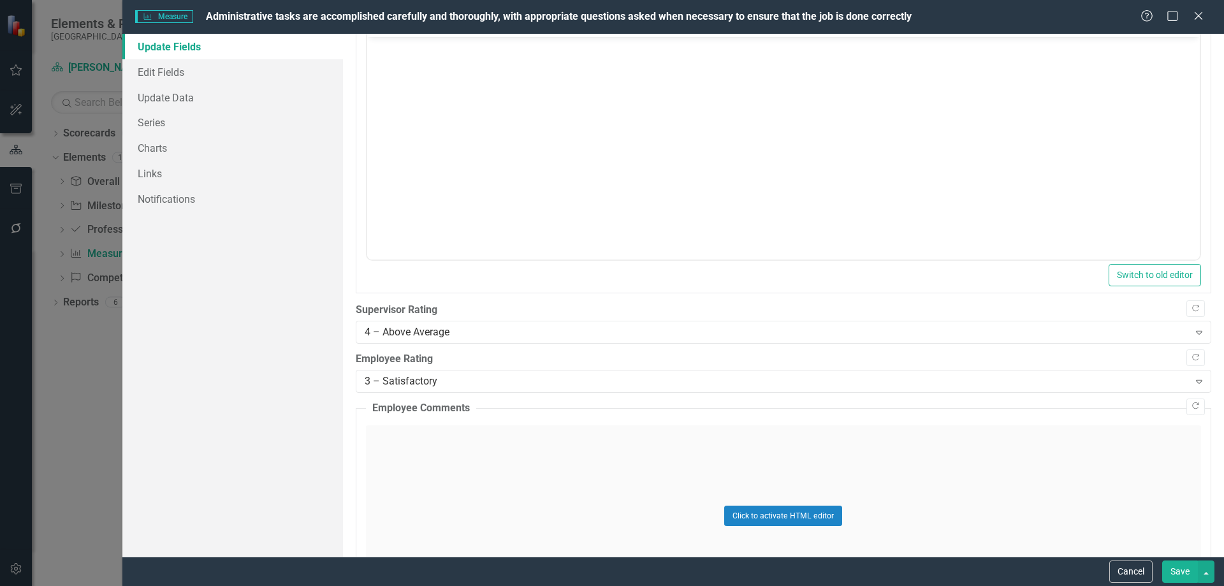
scroll to position [510, 0]
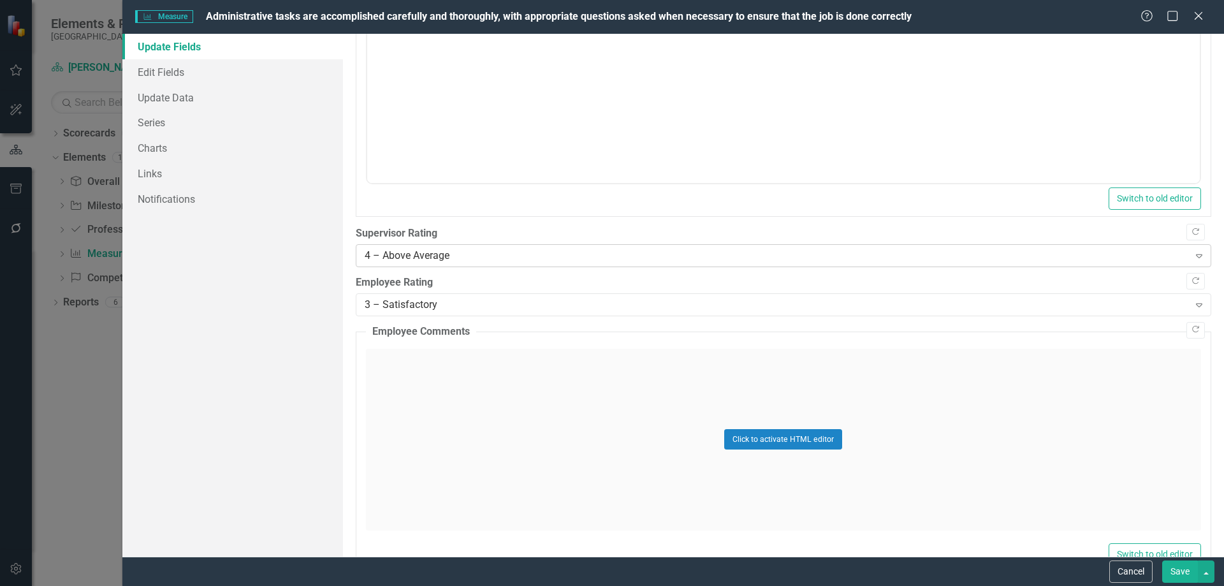
click at [440, 254] on div "4 – Above Average" at bounding box center [777, 256] width 824 height 15
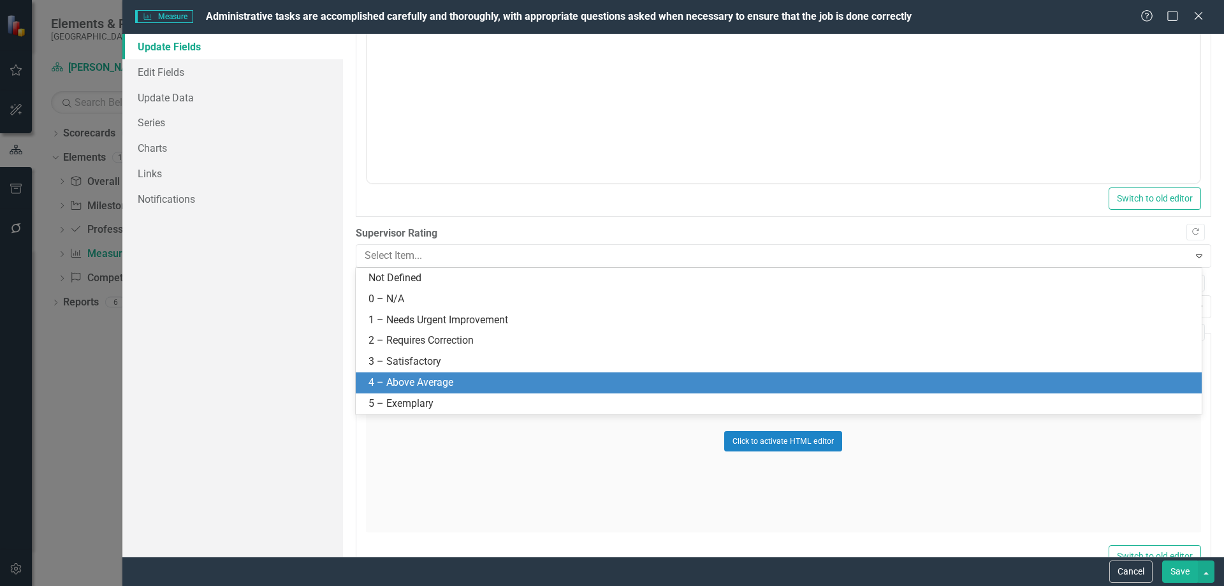
click at [418, 386] on div "4 – Above Average" at bounding box center [781, 382] width 826 height 15
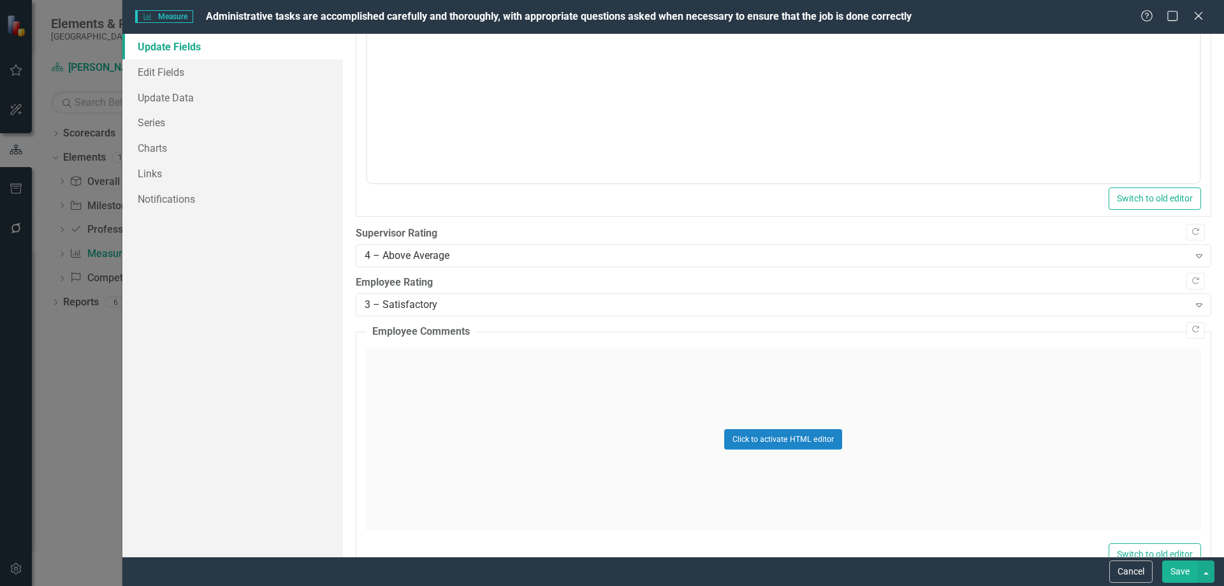
click at [1188, 571] on button "Save" at bounding box center [1180, 571] width 36 height 22
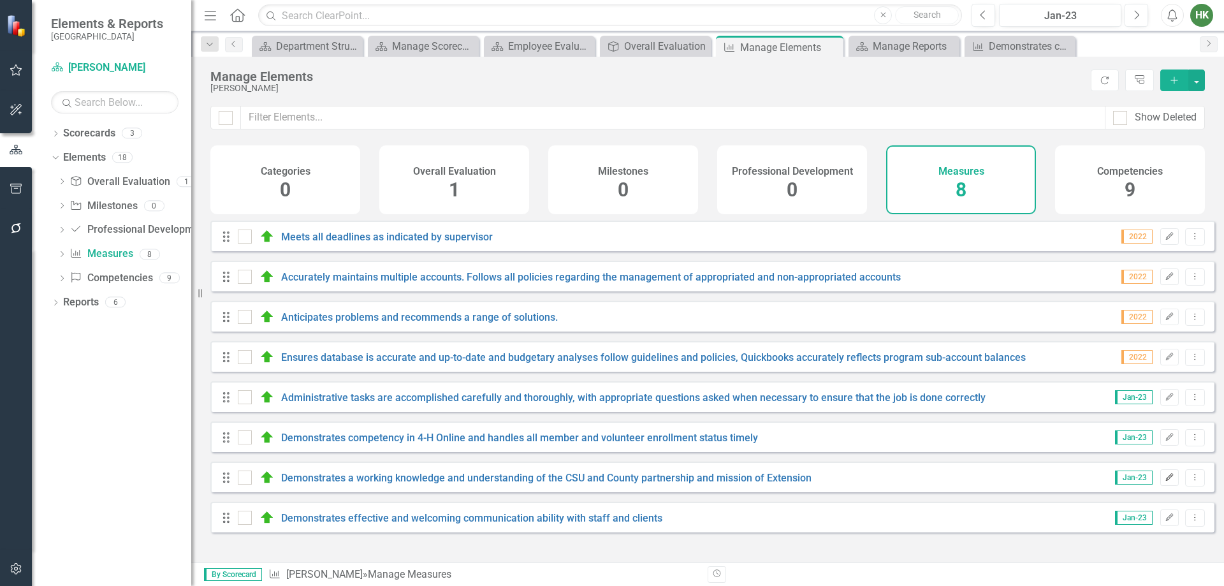
click at [1165, 481] on icon "Edit" at bounding box center [1170, 478] width 10 height 8
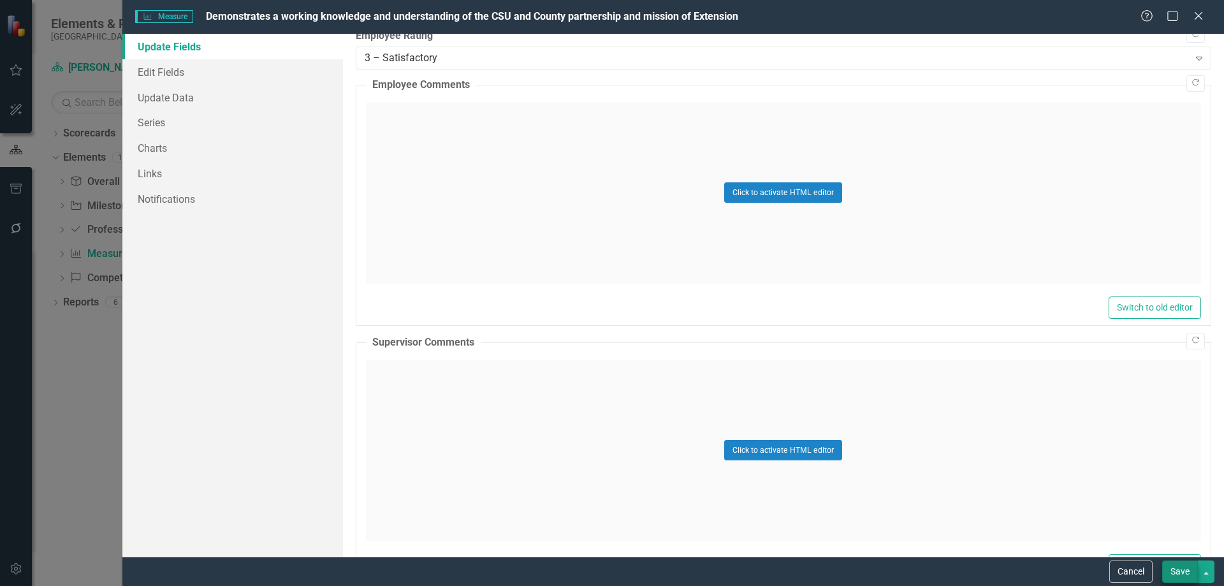
scroll to position [765, 0]
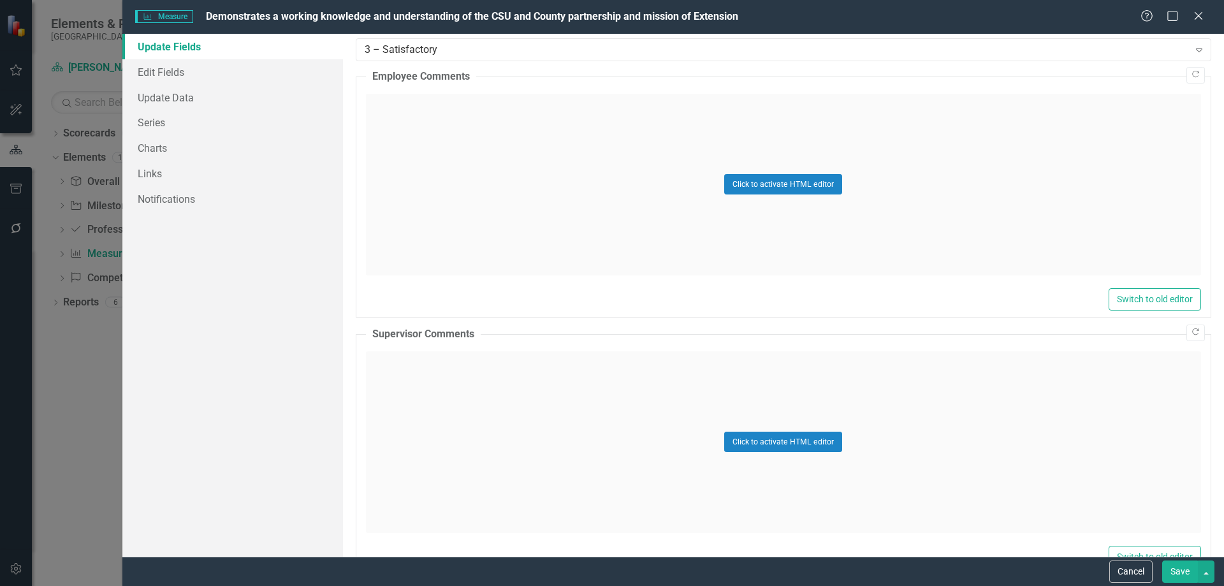
click at [1178, 573] on button "Save" at bounding box center [1180, 571] width 36 height 22
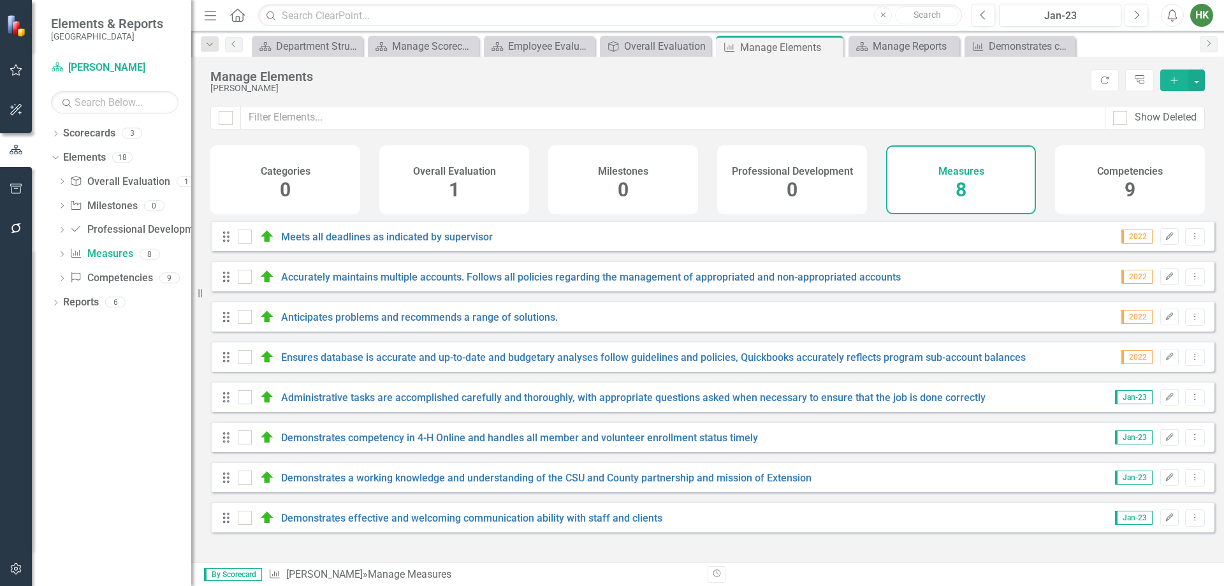
click at [1110, 193] on div "Competencies 9" at bounding box center [1130, 179] width 150 height 69
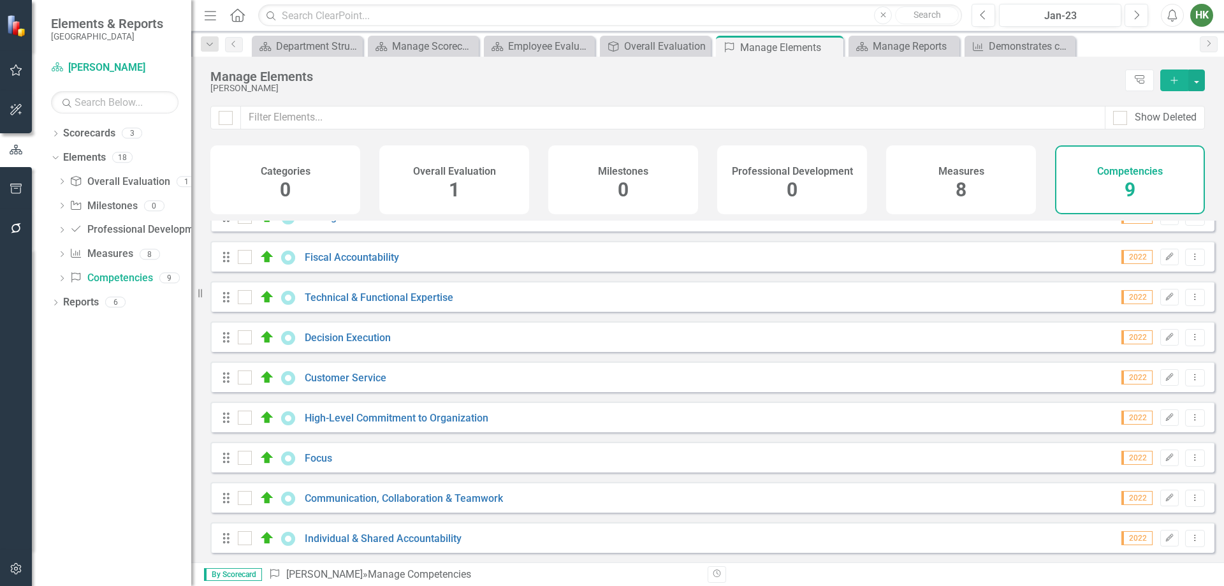
scroll to position [29, 0]
click at [1166, 456] on icon "button" at bounding box center [1170, 457] width 8 height 8
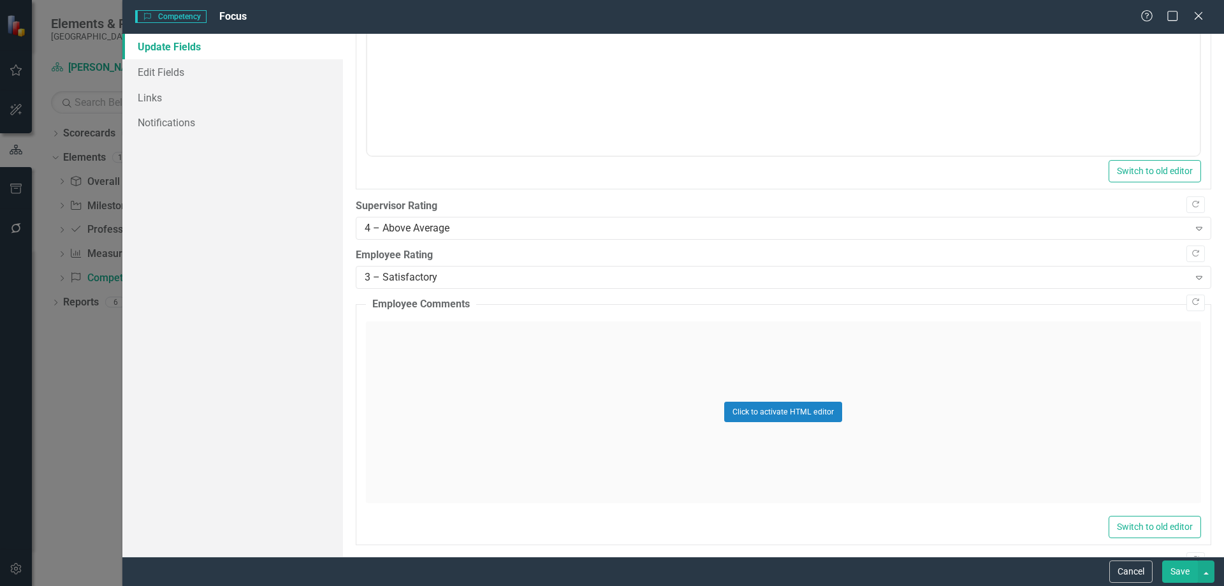
scroll to position [0, 0]
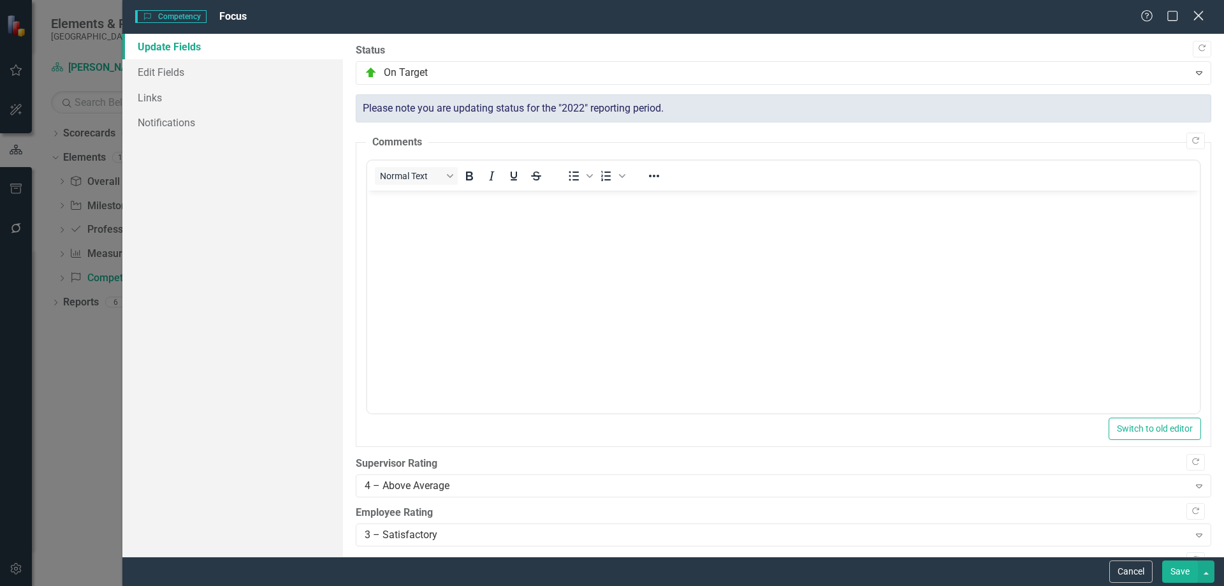
click at [1198, 21] on icon "Close" at bounding box center [1198, 16] width 16 height 12
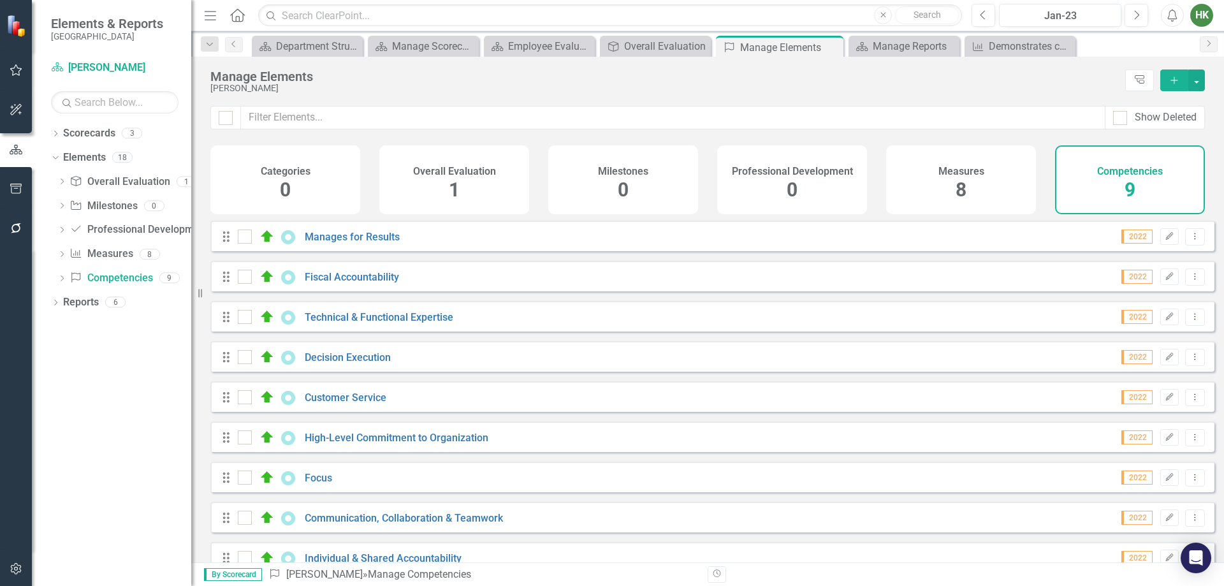
click at [974, 177] on h4 "Measures" at bounding box center [961, 171] width 46 height 11
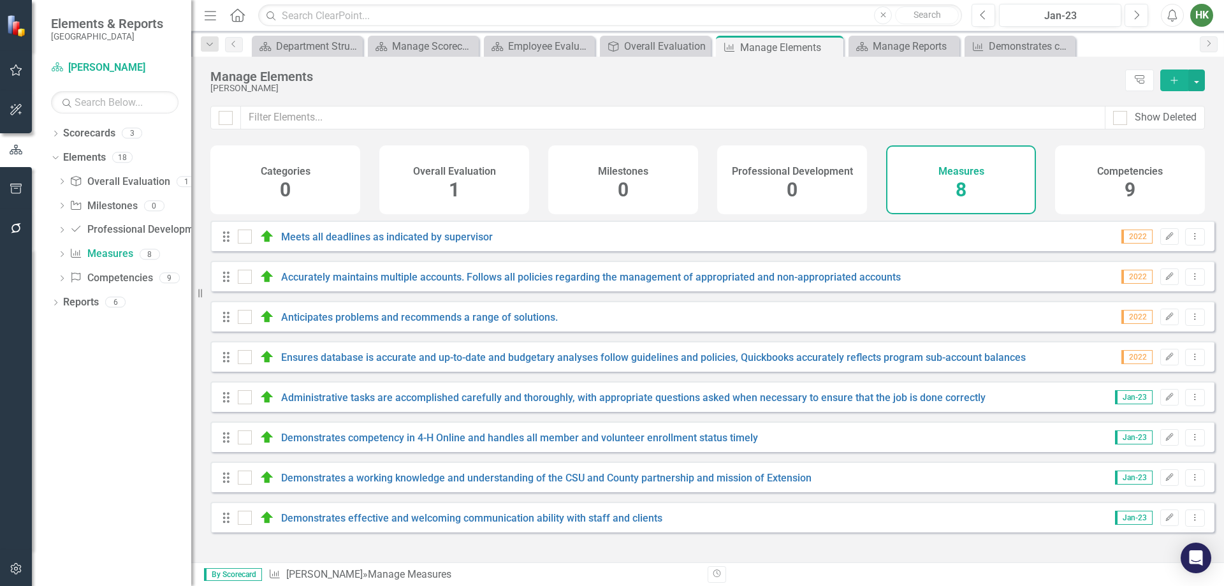
click at [461, 176] on h4 "Overall Evaluation" at bounding box center [454, 171] width 83 height 11
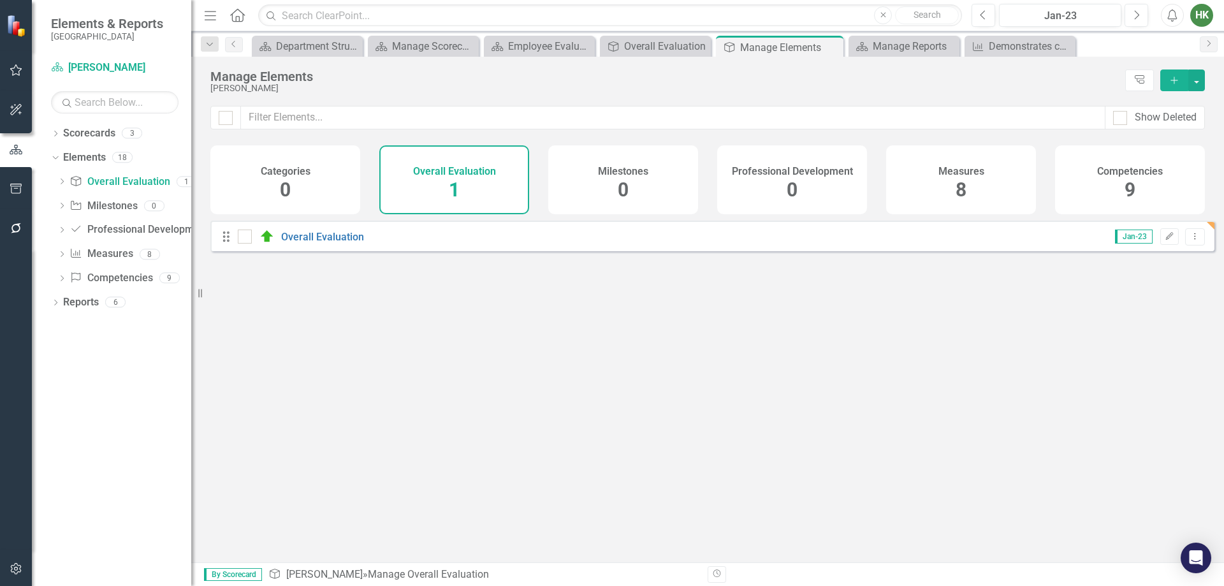
click at [419, 247] on div "Drag Overall Evaluation Jan-23 Edit Dropdown Menu" at bounding box center [712, 236] width 1004 height 31
click at [307, 243] on link "Overall Evaluation" at bounding box center [322, 237] width 83 height 12
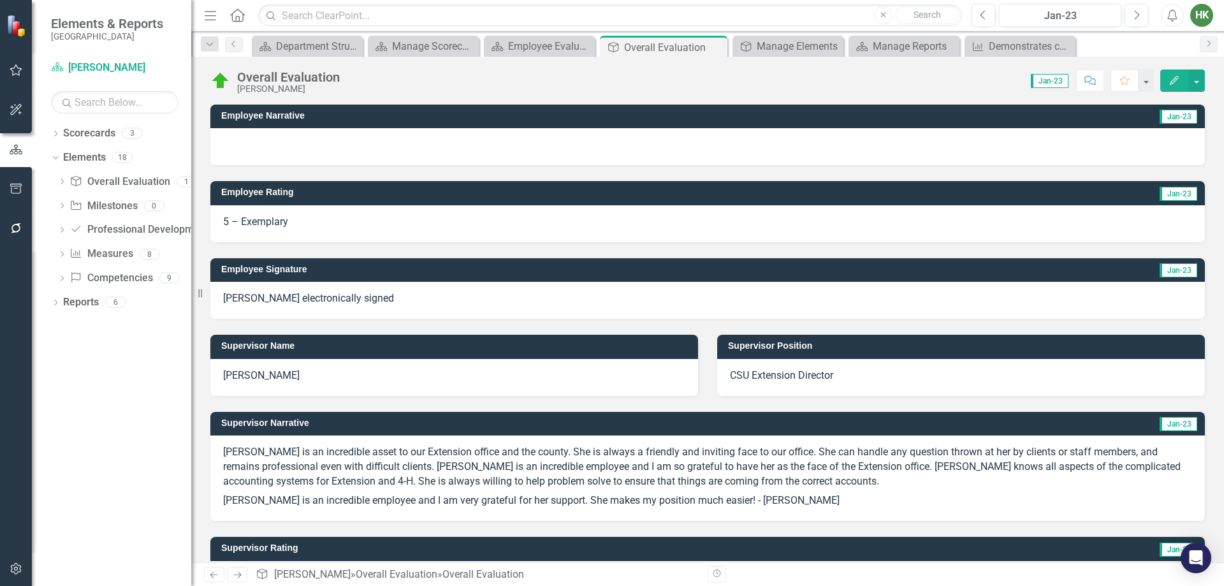
click at [1179, 79] on icon "Edit" at bounding box center [1173, 80] width 11 height 9
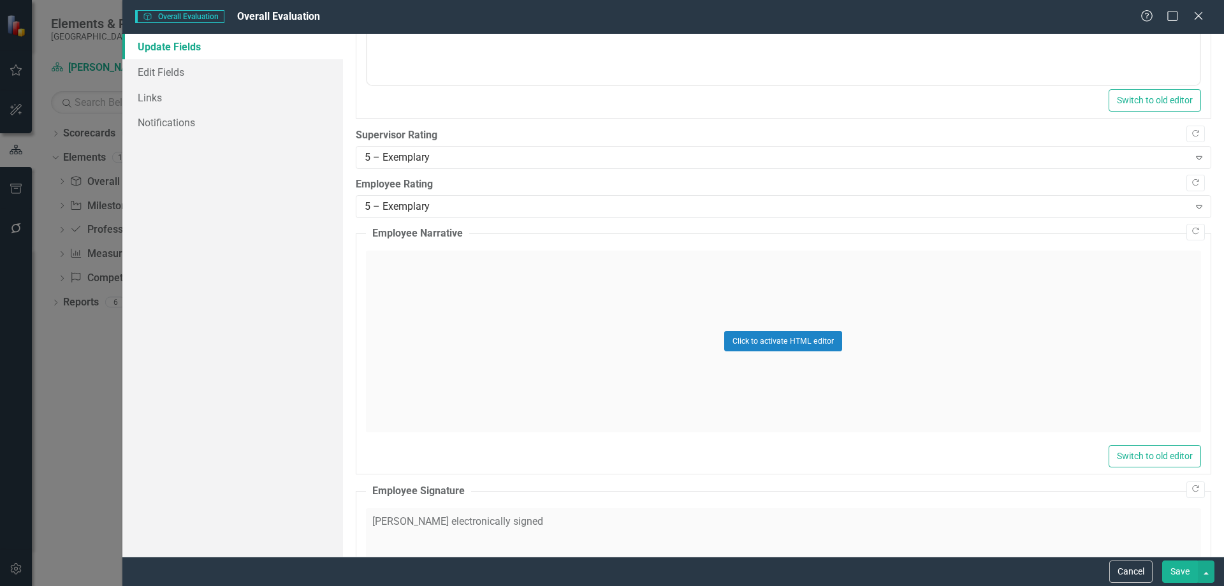
scroll to position [510, 0]
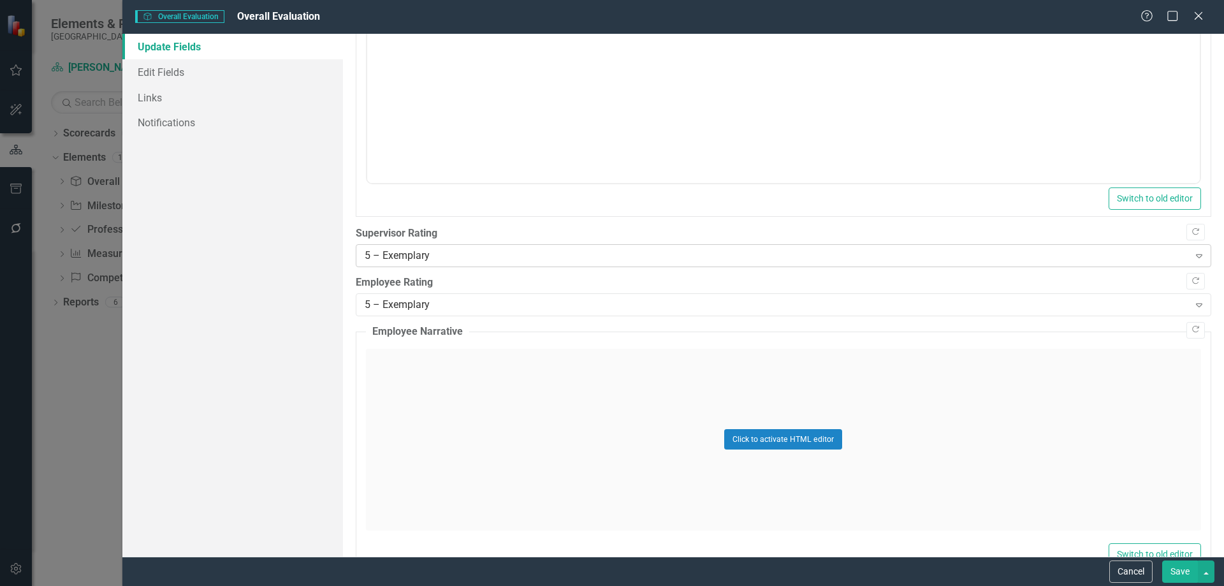
click at [441, 255] on div "5 – Exemplary" at bounding box center [777, 256] width 824 height 15
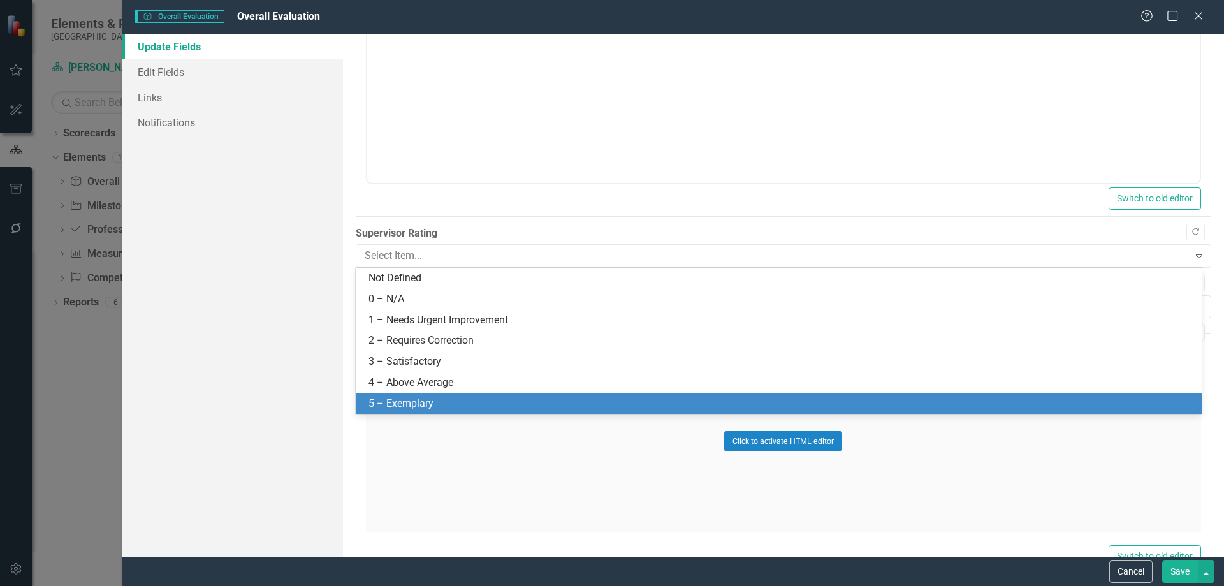
click at [419, 409] on div "5 – Exemplary" at bounding box center [781, 404] width 826 height 15
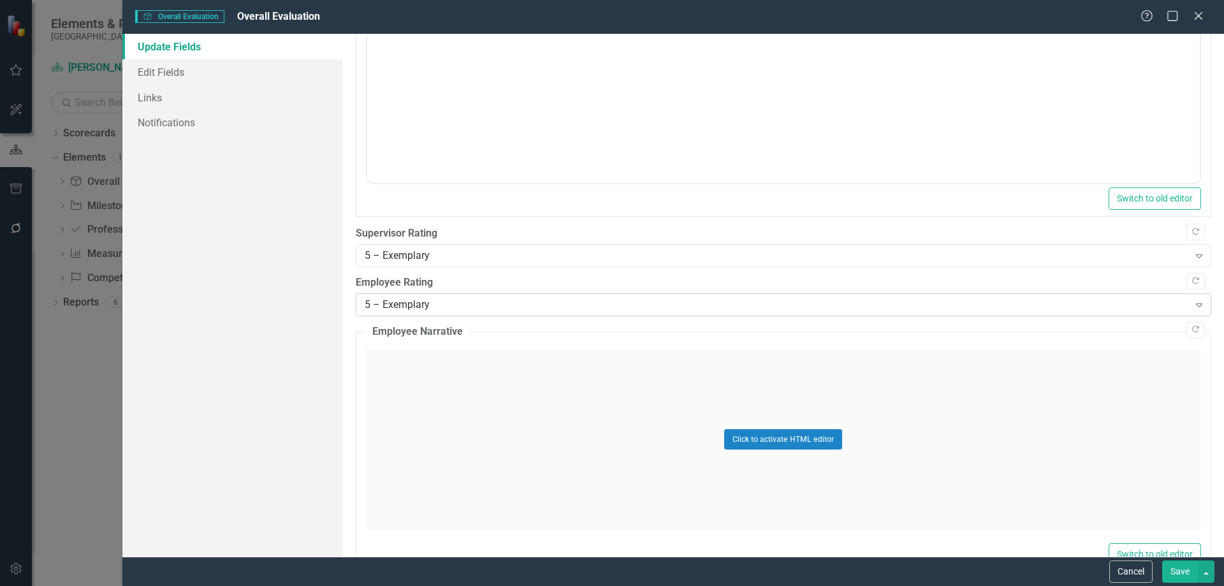
click at [458, 298] on div "5 – Exemplary" at bounding box center [777, 305] width 824 height 15
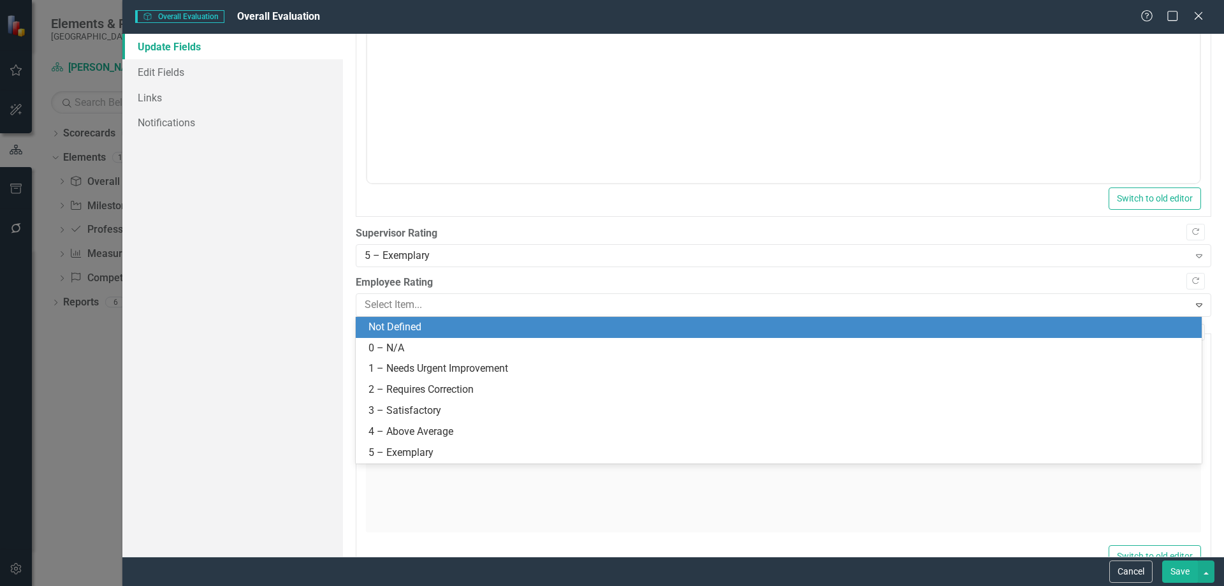
click at [439, 324] on div "Not Defined" at bounding box center [781, 327] width 826 height 15
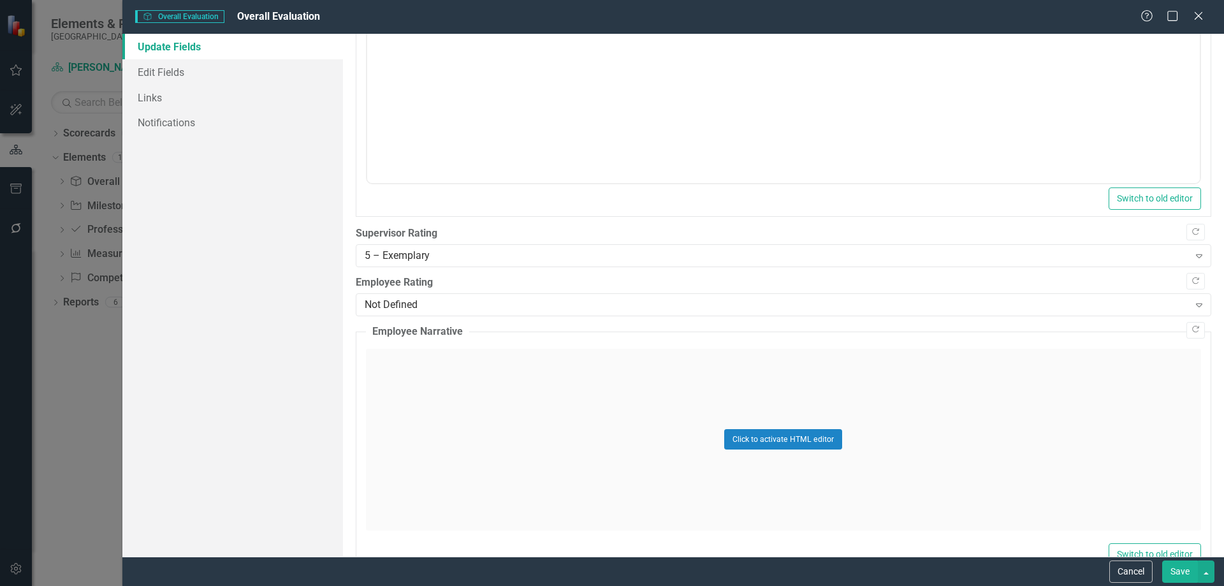
click at [299, 322] on div "Update Fields Edit Fields Links Notifications" at bounding box center [232, 295] width 221 height 523
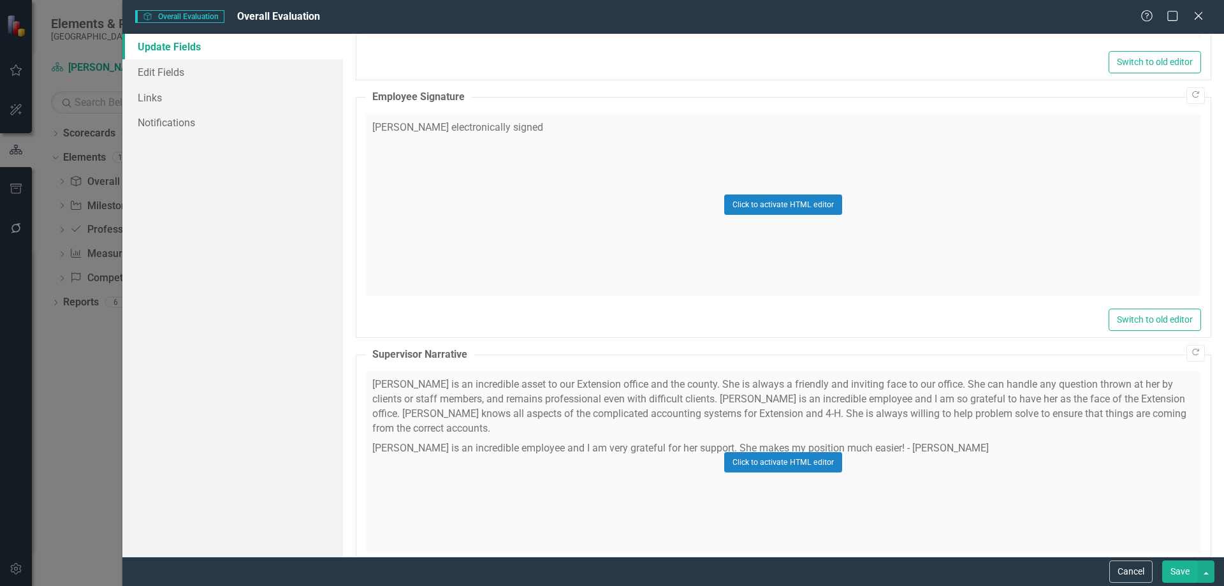
scroll to position [892, 0]
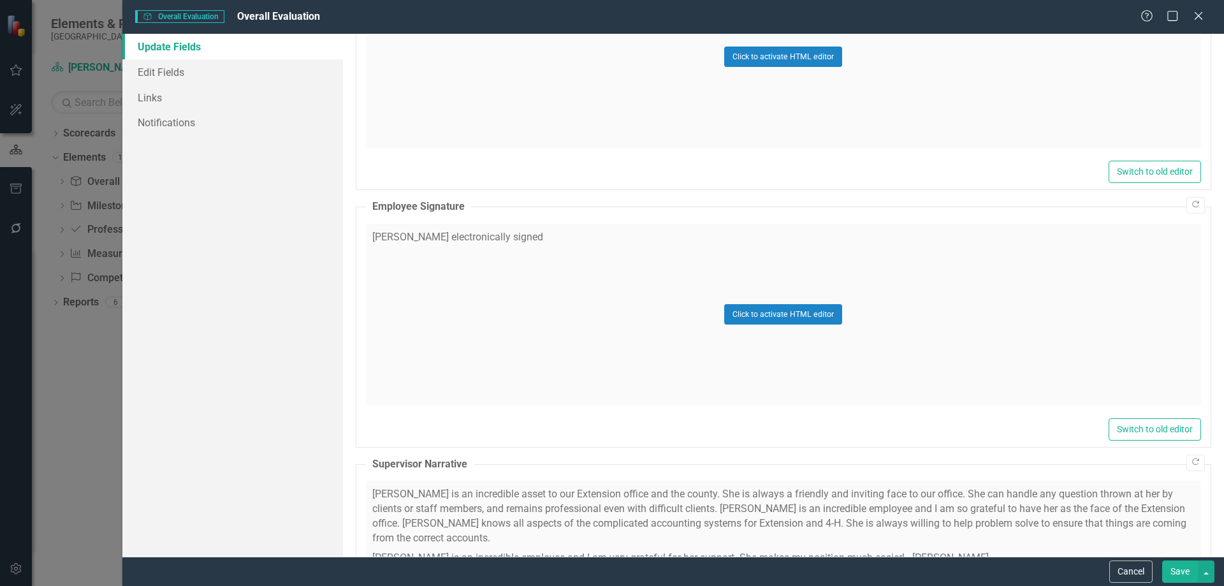
click at [648, 275] on div "Click to activate HTML editor" at bounding box center [783, 315] width 835 height 182
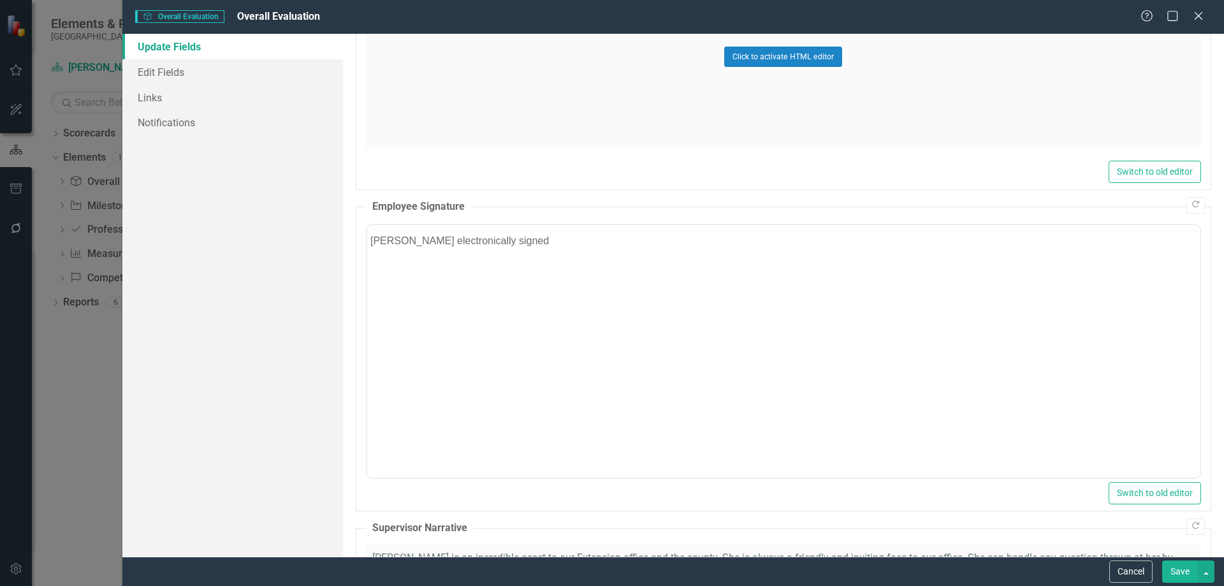
scroll to position [0, 0]
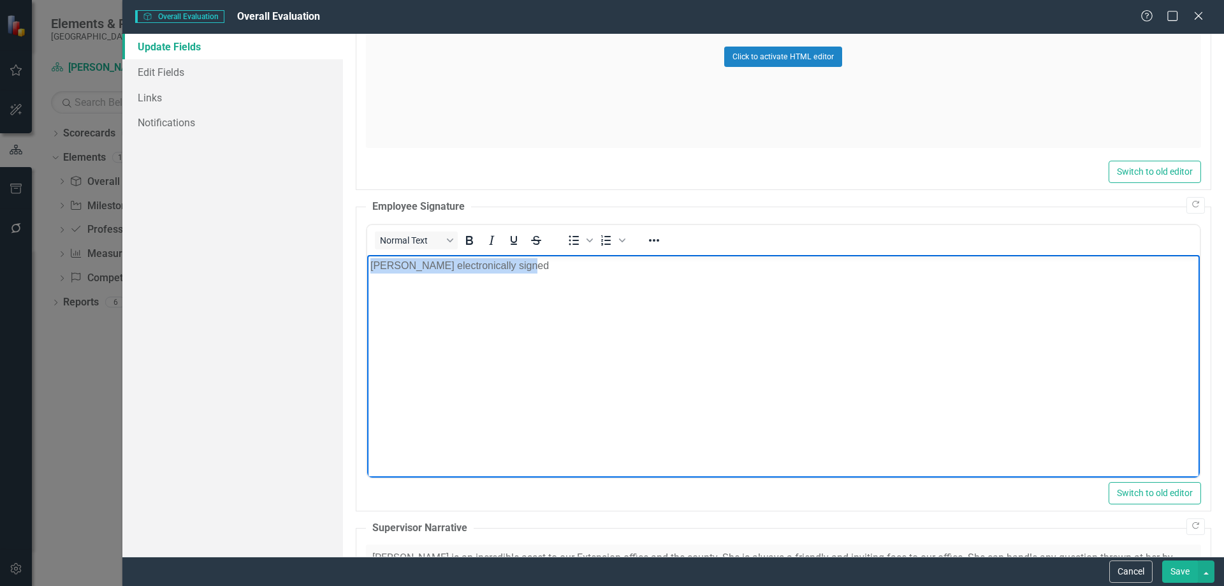
drag, startPoint x: 584, startPoint y: 280, endPoint x: 141, endPoint y: 230, distance: 445.9
click at [367, 254] on html "[PERSON_NAME] electronically signed" at bounding box center [783, 349] width 833 height 191
drag, startPoint x: 87, startPoint y: 327, endPoint x: 114, endPoint y: 333, distance: 27.4
click at [89, 328] on div "Overall Evaluation Overall Evaluation Overall Evaluation Help Maximize Close Up…" at bounding box center [612, 293] width 1224 height 586
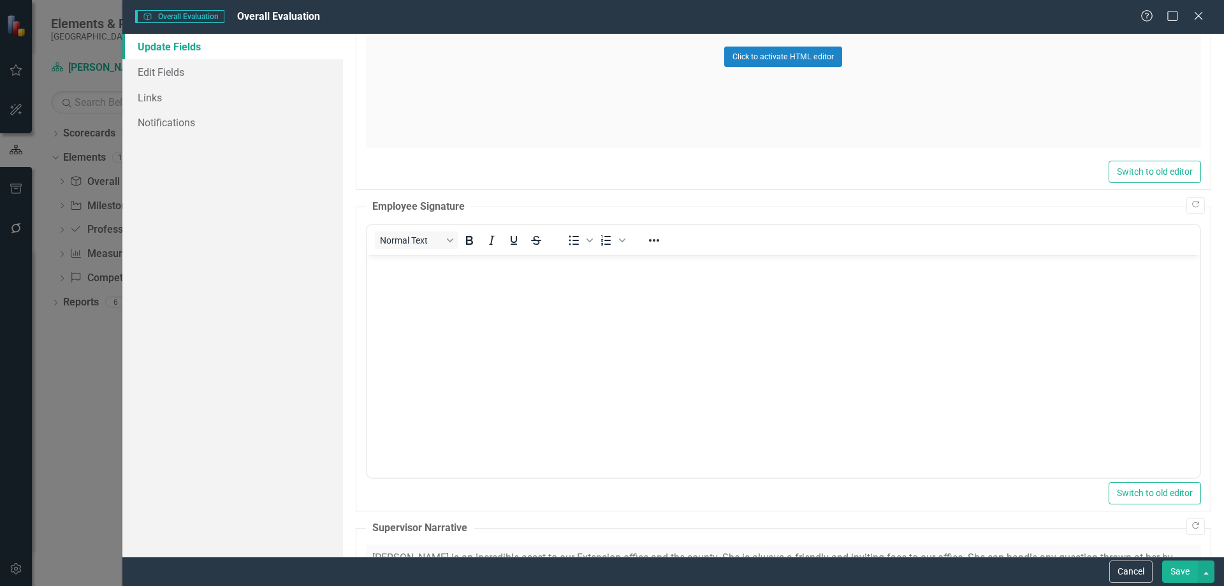
click at [316, 302] on div "Update Fields Edit Fields Links Notifications" at bounding box center [232, 295] width 221 height 523
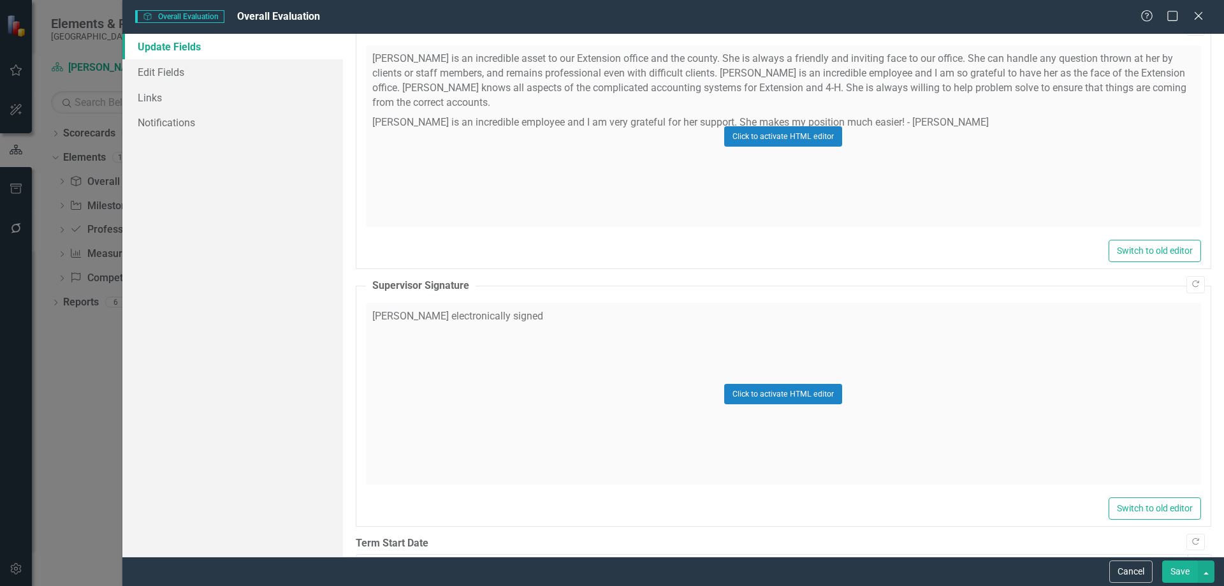
scroll to position [1209, 0]
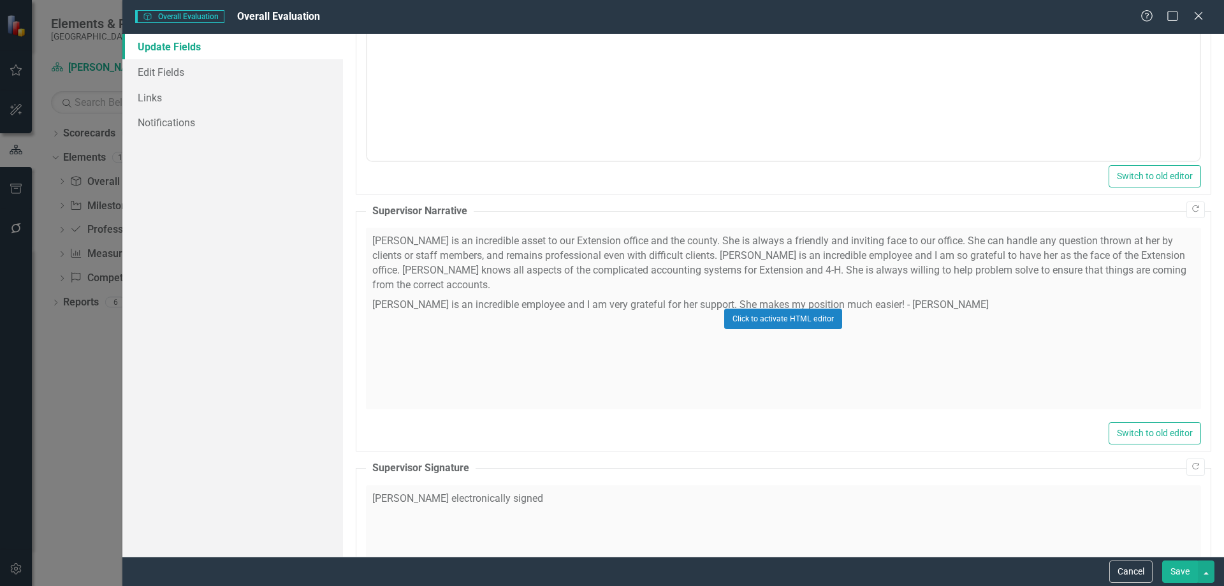
click at [810, 278] on div "Click to activate HTML editor" at bounding box center [783, 319] width 835 height 182
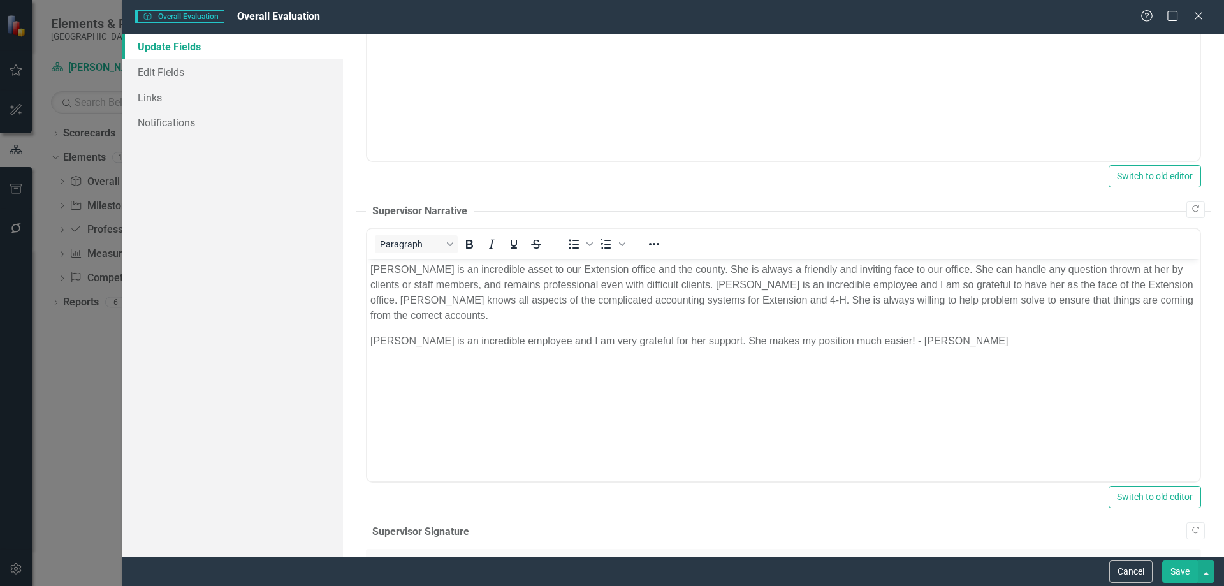
scroll to position [0, 0]
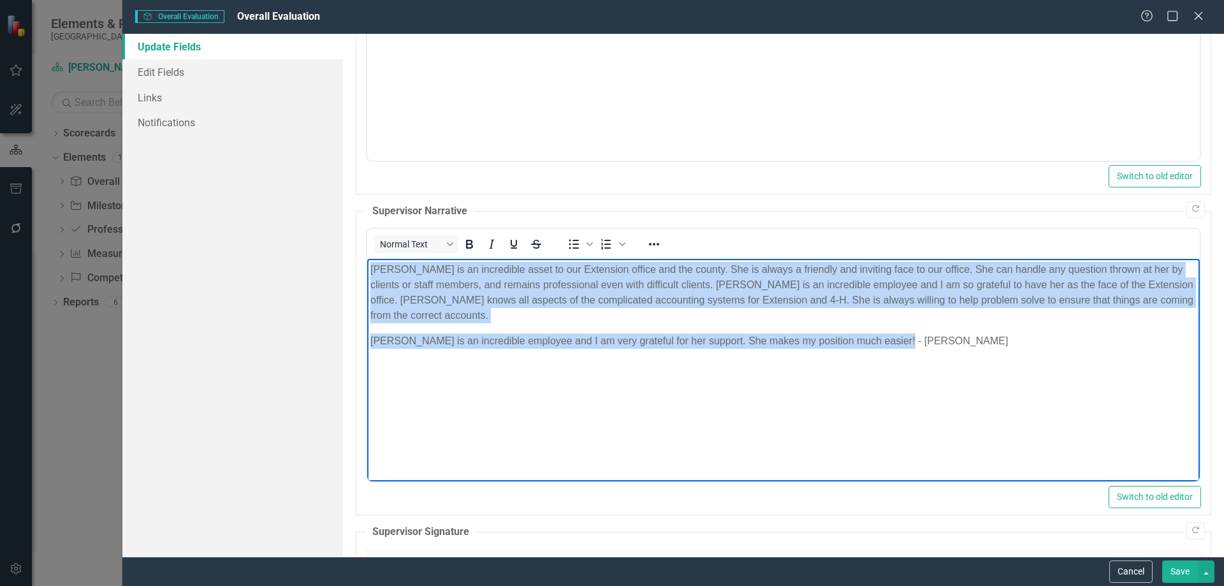
drag, startPoint x: 906, startPoint y: 324, endPoint x: 358, endPoint y: 268, distance: 551.7
click at [367, 268] on html "[PERSON_NAME] is an incredible asset to our Extension office and the county. Sh…" at bounding box center [783, 354] width 833 height 191
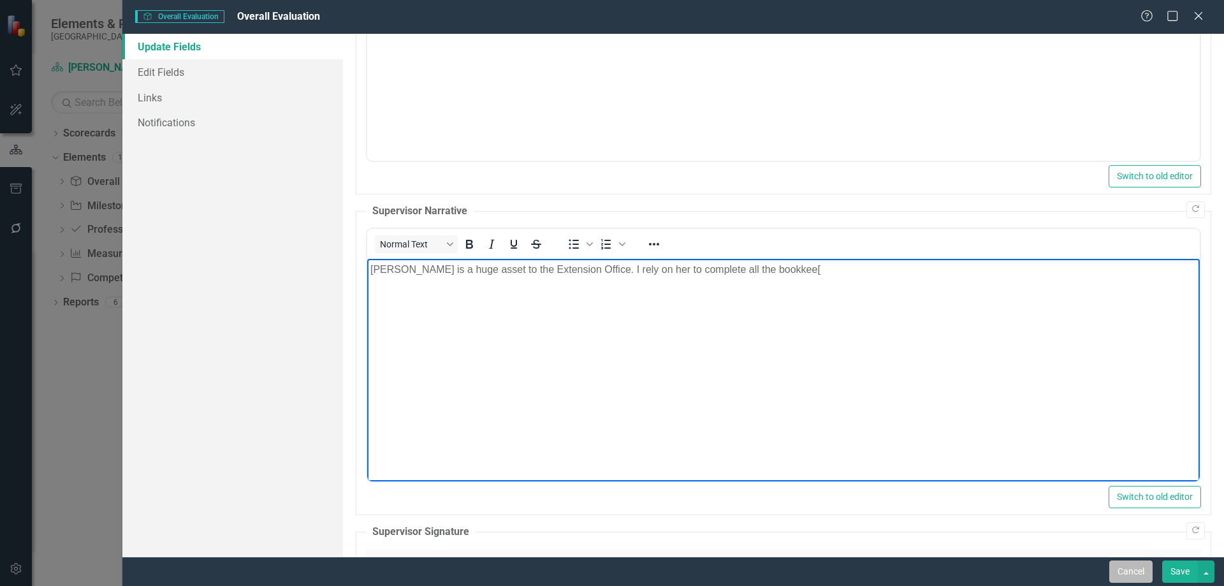
click at [1132, 572] on button "Cancel" at bounding box center [1130, 571] width 43 height 22
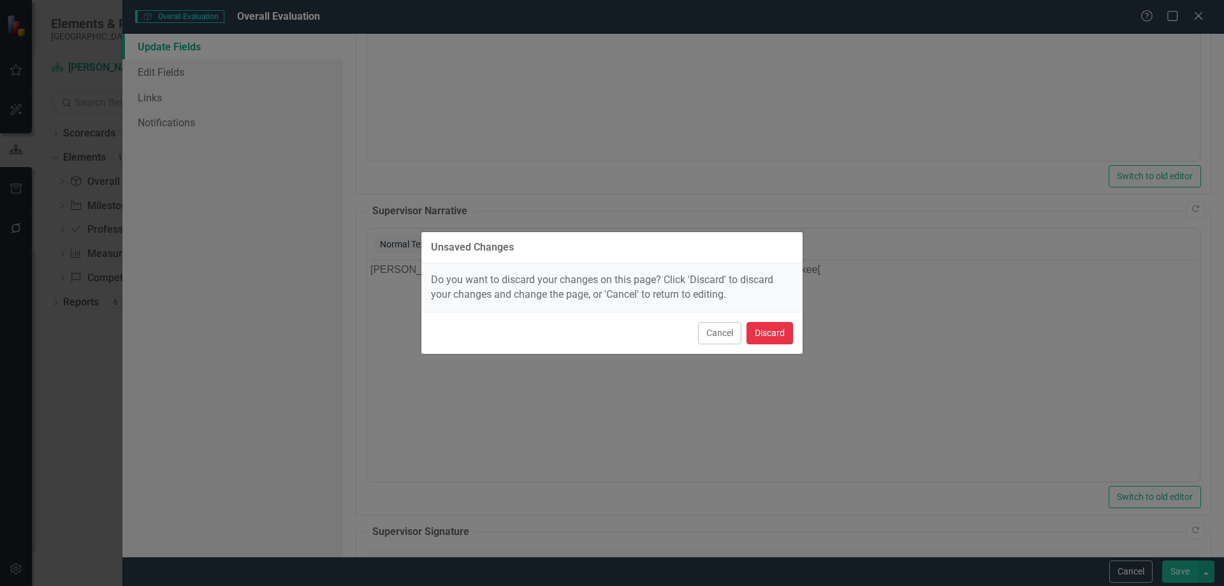
click at [778, 342] on button "Discard" at bounding box center [769, 333] width 47 height 22
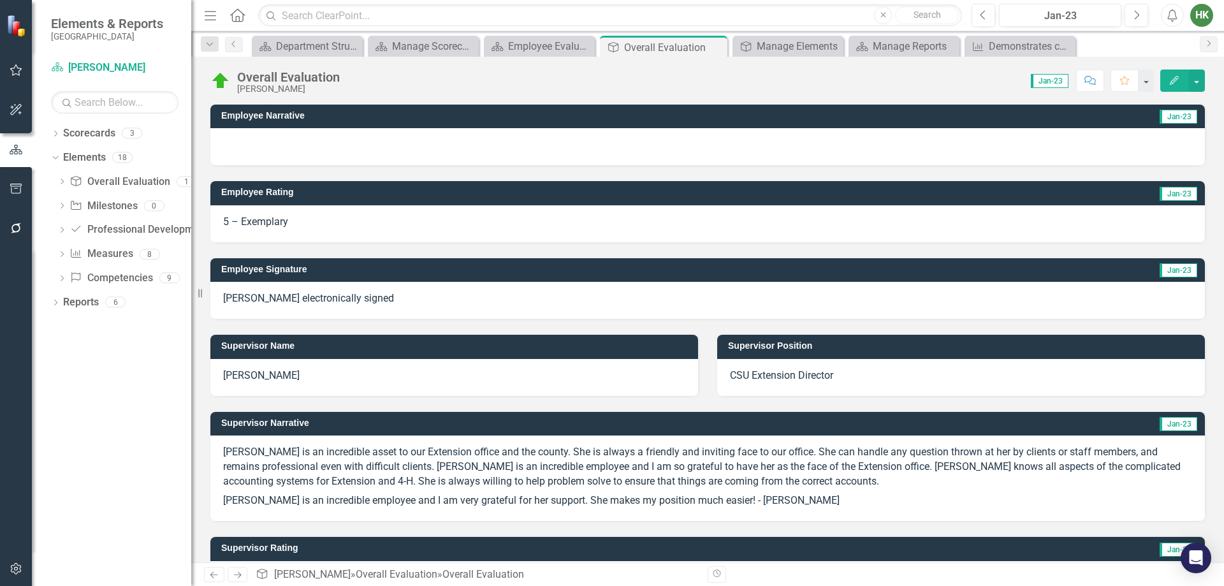
click at [757, 501] on p "[PERSON_NAME] is an incredible employee and I am very grateful for her support.…" at bounding box center [707, 499] width 969 height 17
drag, startPoint x: 752, startPoint y: 502, endPoint x: 312, endPoint y: 426, distance: 446.9
click at [312, 426] on div "Supervisor Narrative Jan-23 [PERSON_NAME] is an incredible asset to our Extensi…" at bounding box center [707, 467] width 994 height 110
drag, startPoint x: 219, startPoint y: 451, endPoint x: 803, endPoint y: 526, distance: 588.7
click at [561, 511] on div "[PERSON_NAME] is an incredible asset to our Extension office and the county. Sh…" at bounding box center [707, 477] width 994 height 85
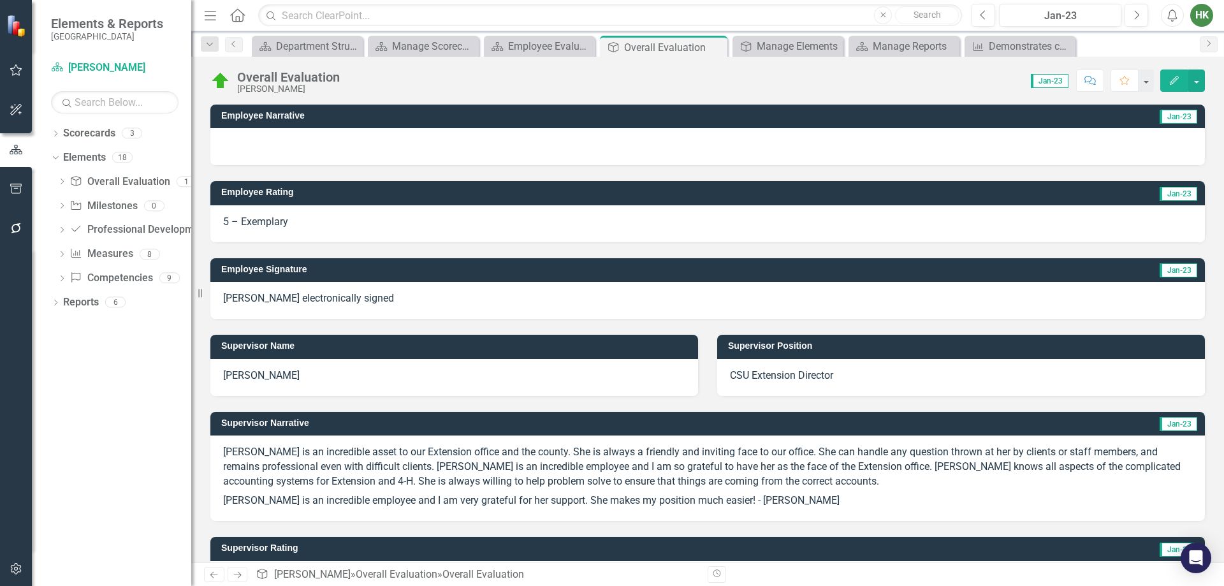
click at [1173, 87] on button "Edit" at bounding box center [1174, 80] width 28 height 22
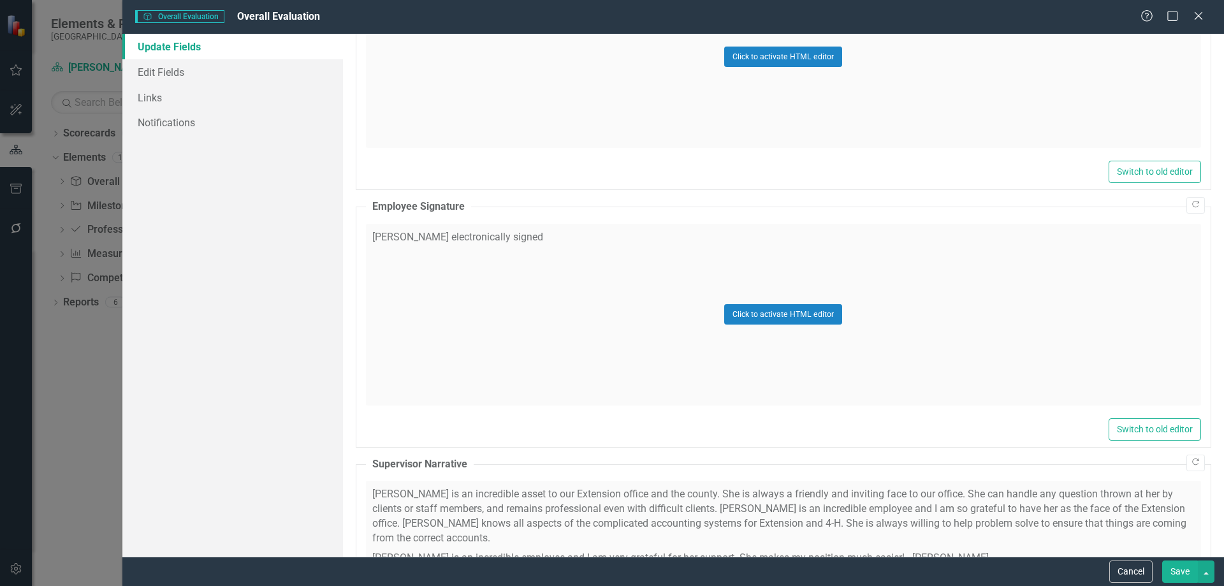
scroll to position [1147, 0]
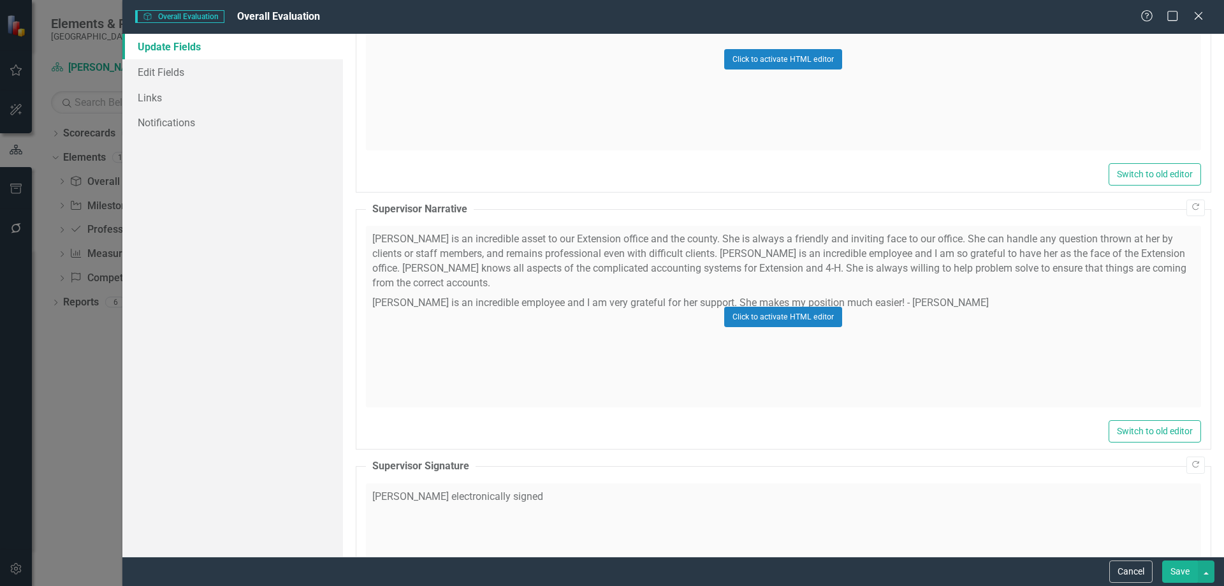
click at [904, 288] on div "Click to activate HTML editor" at bounding box center [783, 317] width 835 height 182
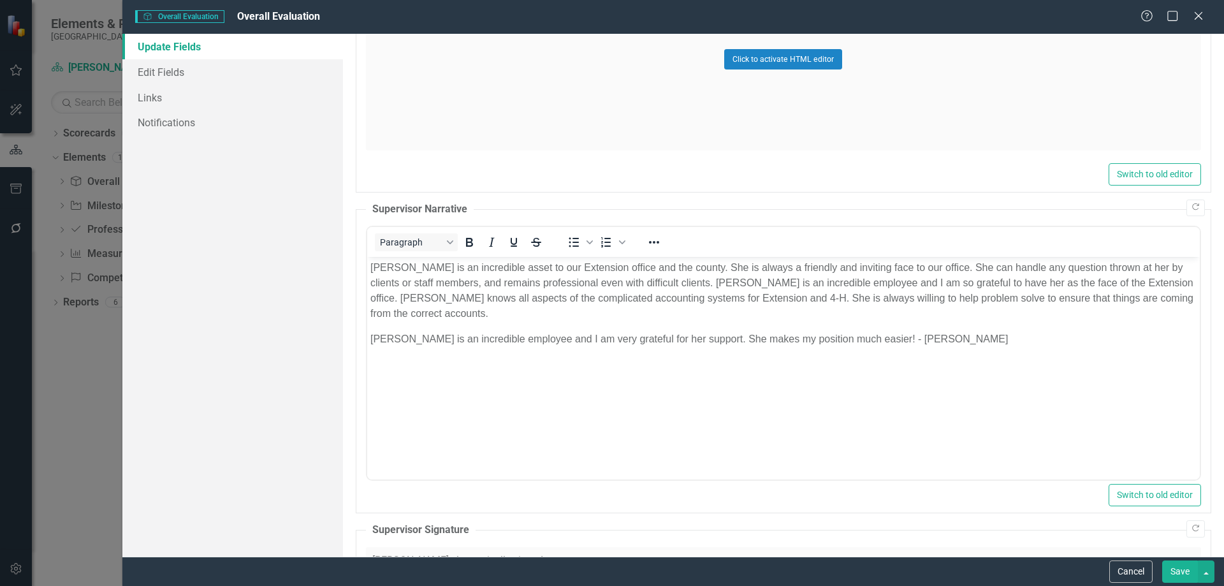
scroll to position [0, 0]
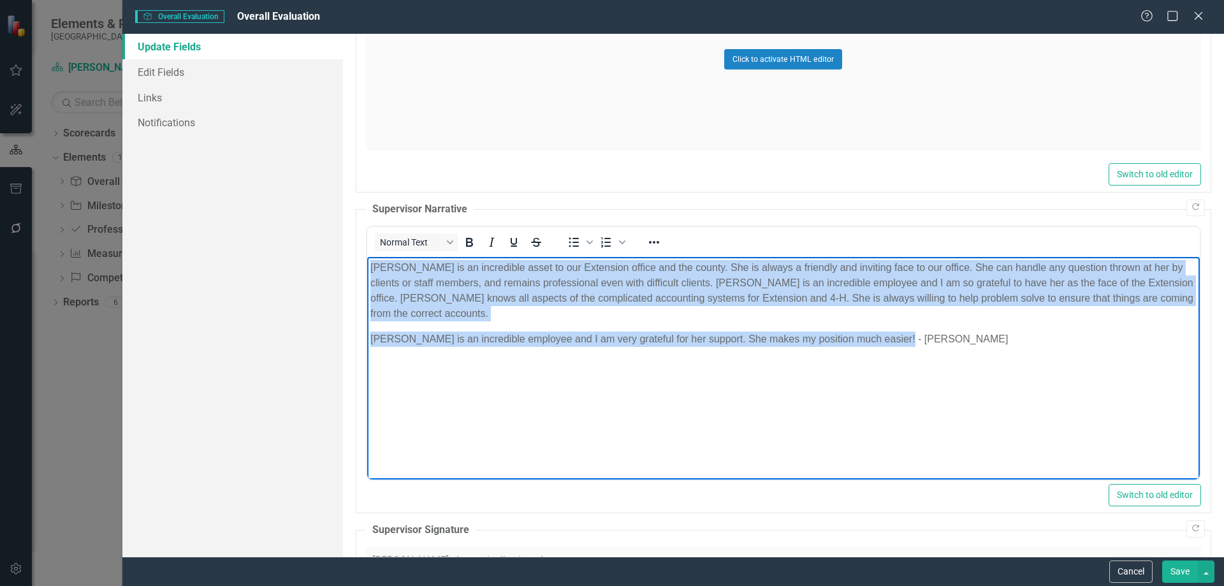
drag, startPoint x: 915, startPoint y: 326, endPoint x: 734, endPoint y: 504, distance: 254.2
click at [367, 257] on html "[PERSON_NAME] is an incredible asset to our Extension office and the county. Sh…" at bounding box center [783, 352] width 833 height 191
copy body "[PERSON_NAME] is an incredible asset to our Extension office and the county. Sh…"
drag, startPoint x: 996, startPoint y: 337, endPoint x: 280, endPoint y: 235, distance: 723.1
click at [367, 257] on html "[PERSON_NAME] is an incredible asset to our Extension office and the county. Sh…" at bounding box center [783, 352] width 833 height 191
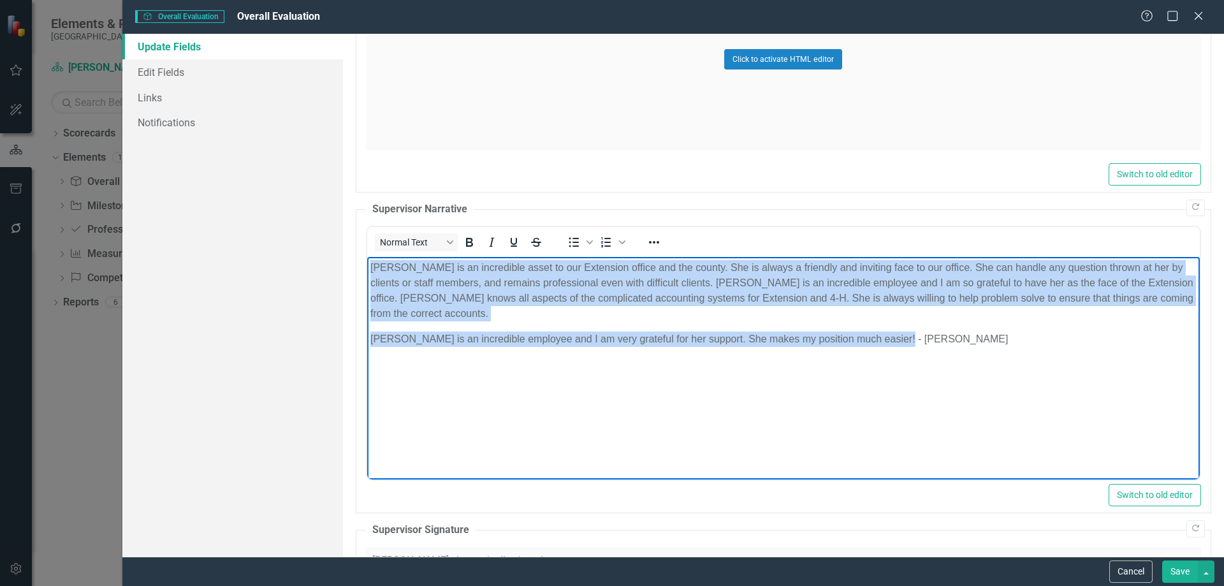
paste body "Rich Text Area. Press ALT-0 for help."
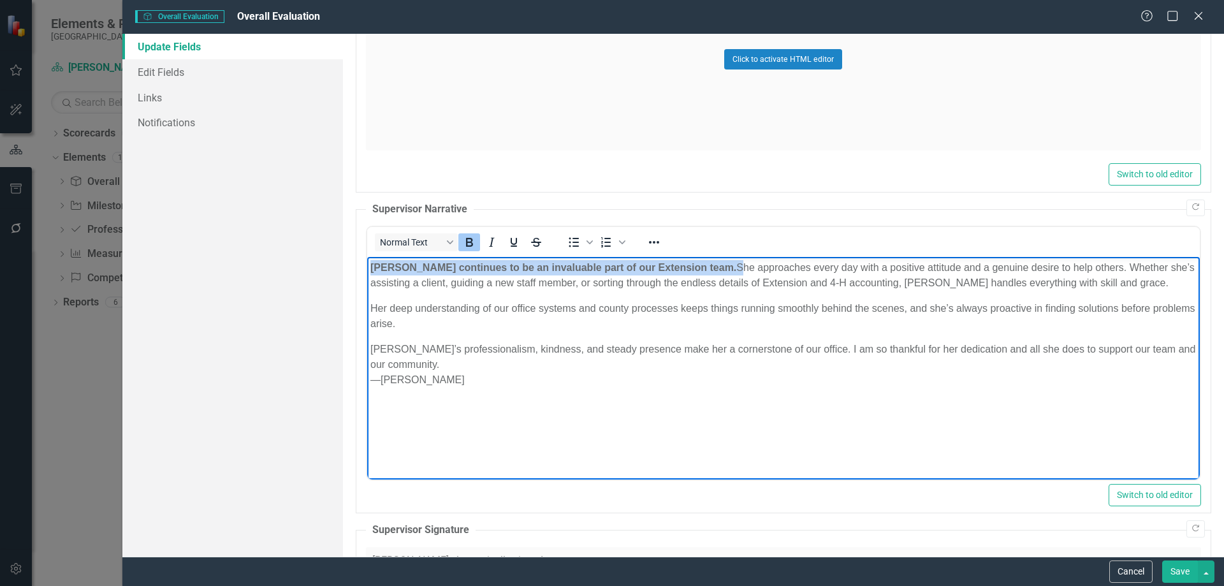
drag, startPoint x: 675, startPoint y: 272, endPoint x: 360, endPoint y: 256, distance: 315.3
click at [367, 257] on html "[PERSON_NAME] continues to be an invaluable part of our Extension team. She app…" at bounding box center [783, 352] width 833 height 191
click at [465, 242] on icon "Bold" at bounding box center [469, 242] width 15 height 15
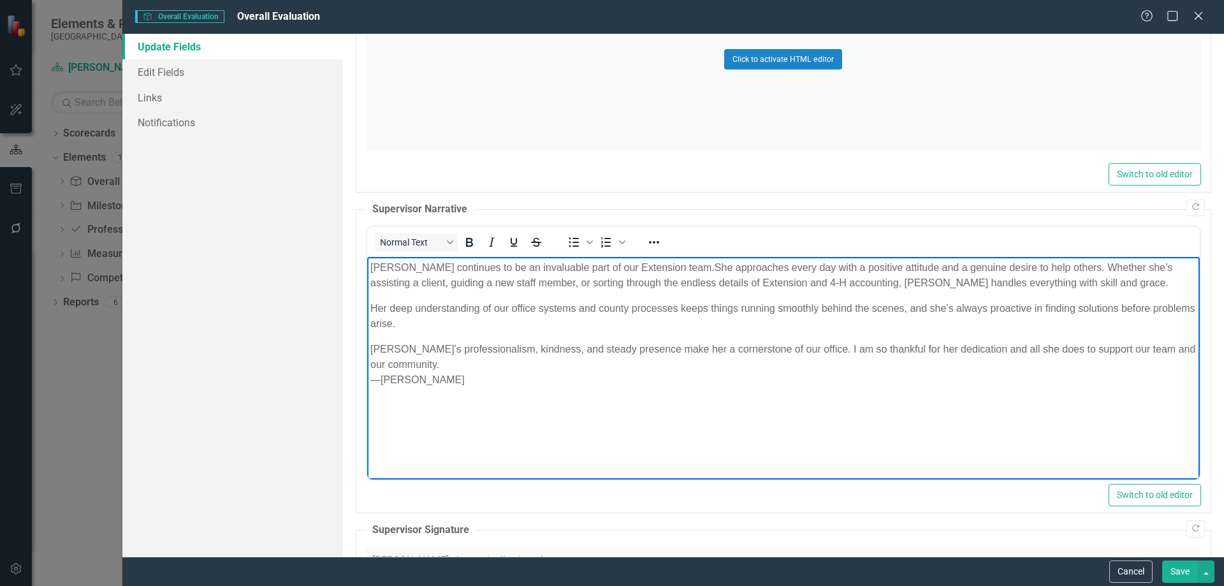
click at [572, 402] on body "[PERSON_NAME] continues to be an invaluable part of our Extension team. She app…" at bounding box center [783, 352] width 833 height 191
click at [506, 331] on body "[PERSON_NAME] continues to be an invaluable part of our Extension team. She app…" at bounding box center [783, 352] width 833 height 191
click at [493, 314] on p "Her deep understanding of our office systems and county processes keeps things …" at bounding box center [783, 316] width 826 height 31
click at [461, 313] on p "Her deep understanding of our office systems and county processes keeps things …" at bounding box center [783, 316] width 826 height 31
click at [381, 378] on p "[PERSON_NAME]’s professionalism, kindness, and steady presence make her a corne…" at bounding box center [783, 365] width 826 height 46
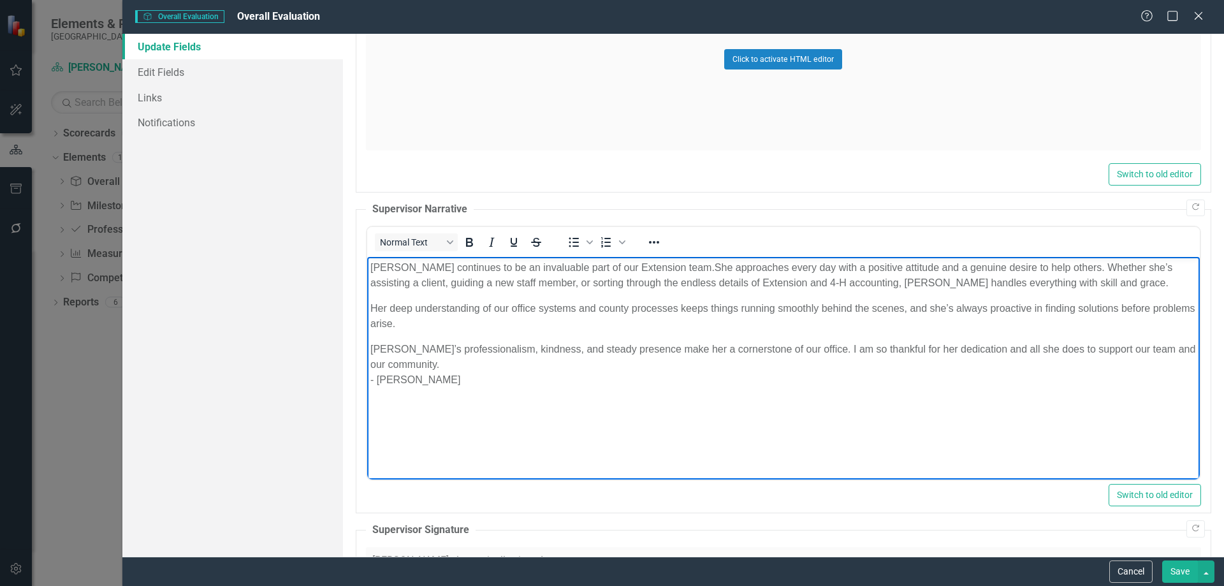
click at [558, 362] on p "[PERSON_NAME]’s professionalism, kindness, and steady presence make her a corne…" at bounding box center [783, 365] width 826 height 46
drag, startPoint x: 575, startPoint y: 401, endPoint x: 372, endPoint y: 381, distance: 203.7
click at [372, 381] on body "[PERSON_NAME] continues to be an invaluable part of our Extension team. She app…" at bounding box center [783, 352] width 833 height 191
click at [1170, 567] on button "Save" at bounding box center [1180, 571] width 36 height 22
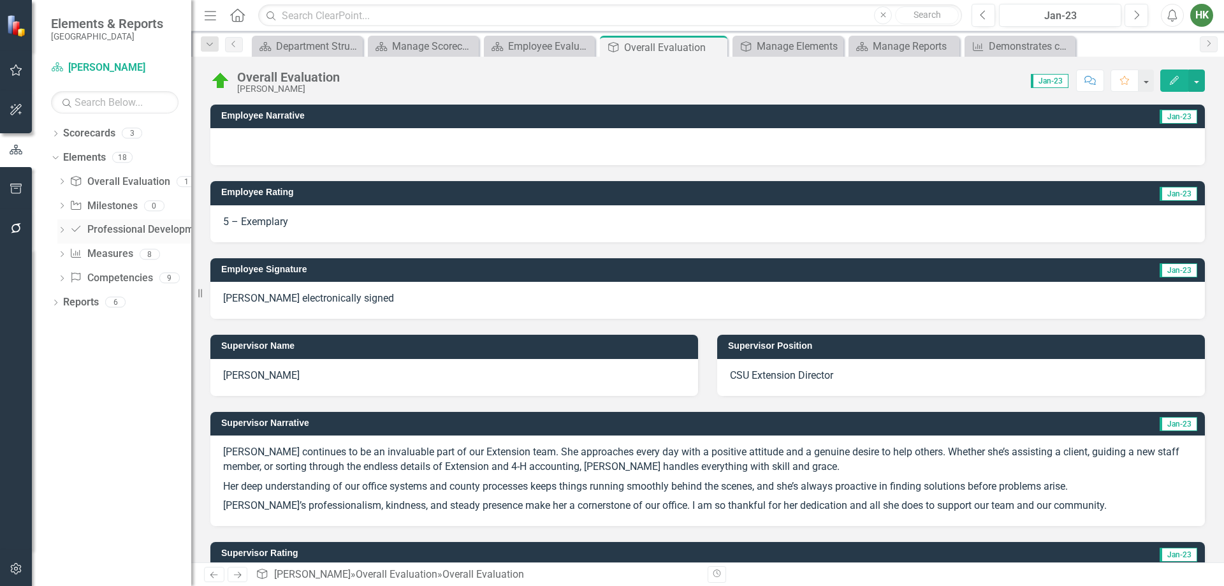
click at [106, 231] on link "Professional Development Professional Development" at bounding box center [138, 229] width 138 height 15
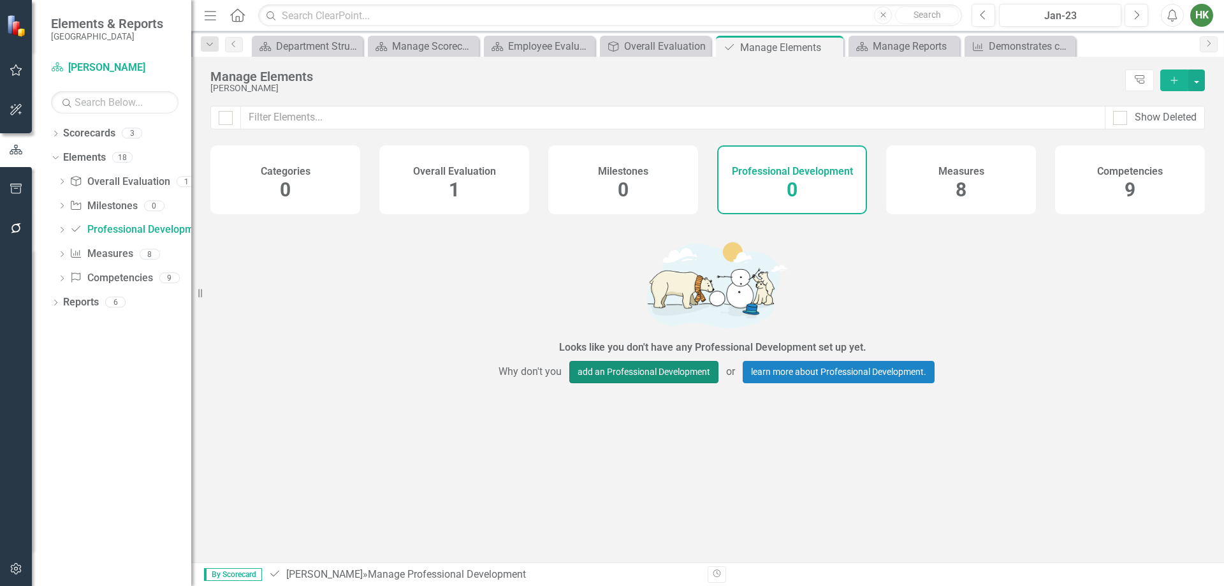
click at [655, 375] on button "add an Professional Development" at bounding box center [643, 372] width 149 height 22
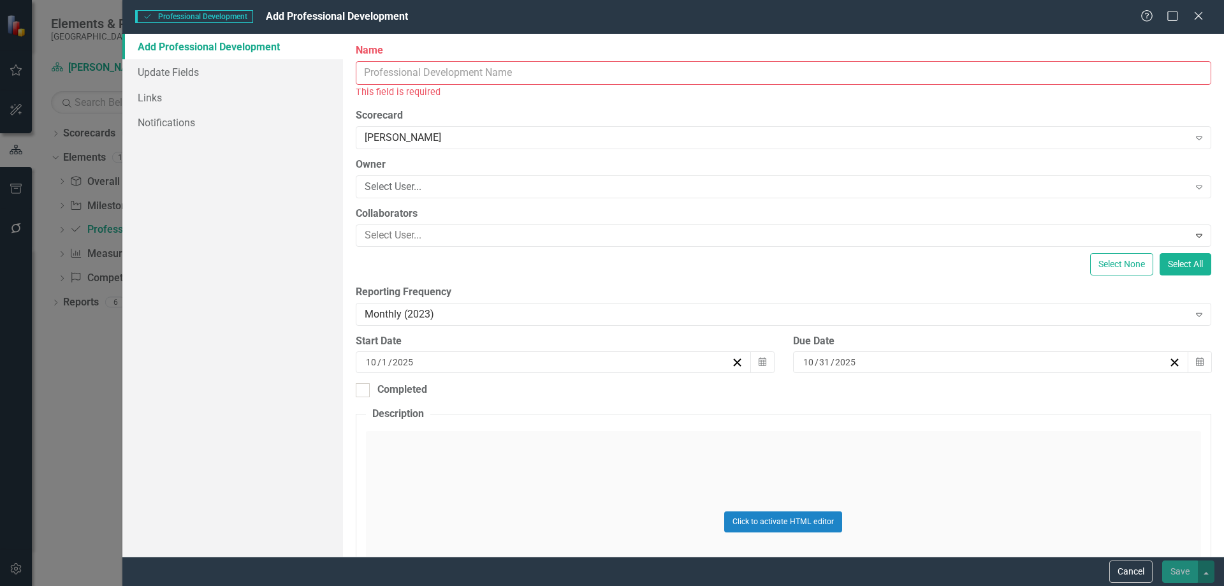
click at [474, 73] on input "Name" at bounding box center [783, 73] width 855 height 24
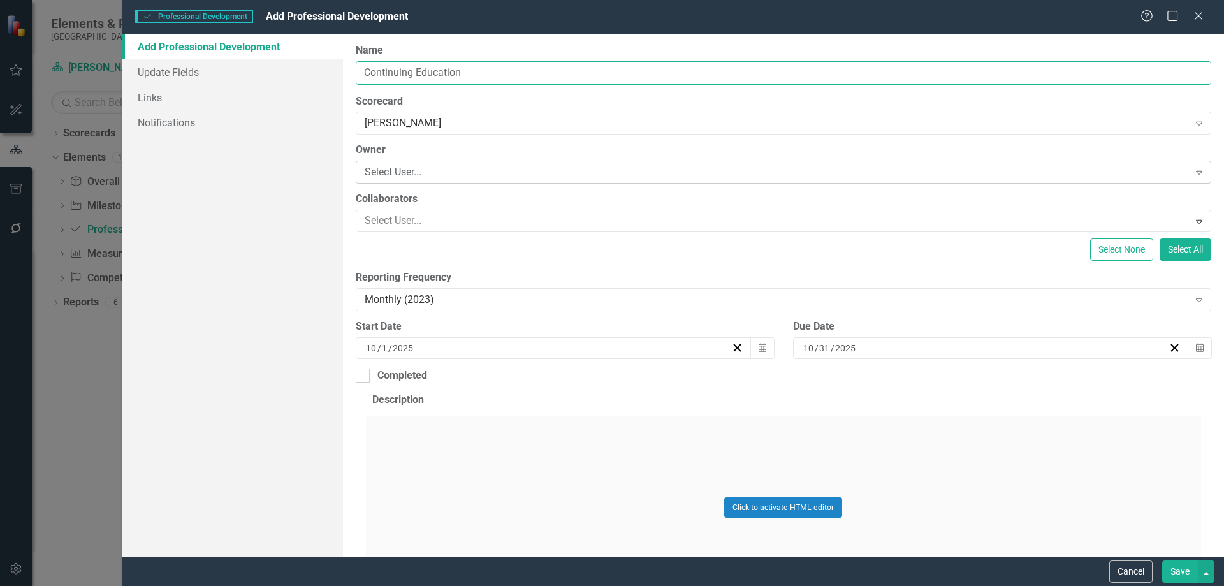
type input "Continuing Education"
click at [460, 170] on div "Select User..." at bounding box center [777, 172] width 824 height 15
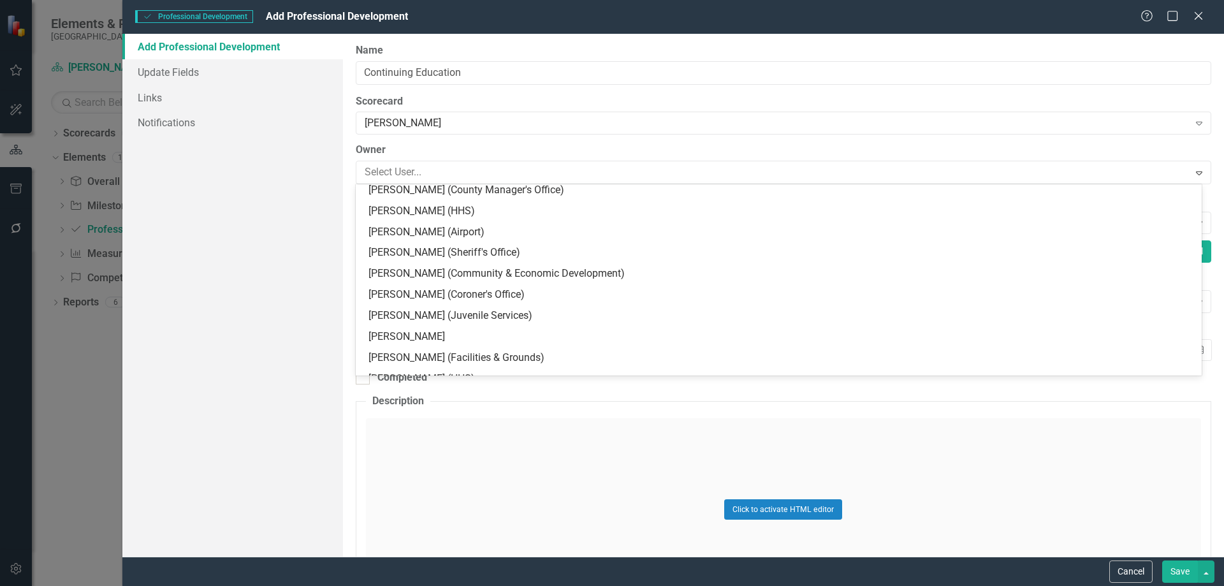
scroll to position [3379, 0]
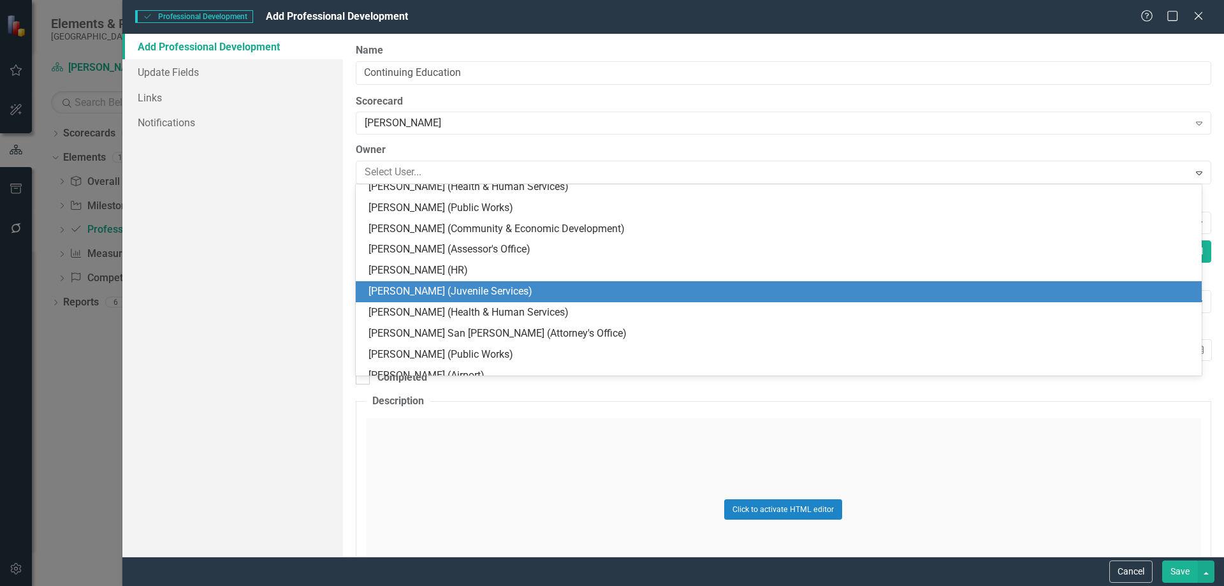
click at [258, 309] on div "Add Professional Development Update Fields Links Notifications" at bounding box center [232, 295] width 221 height 523
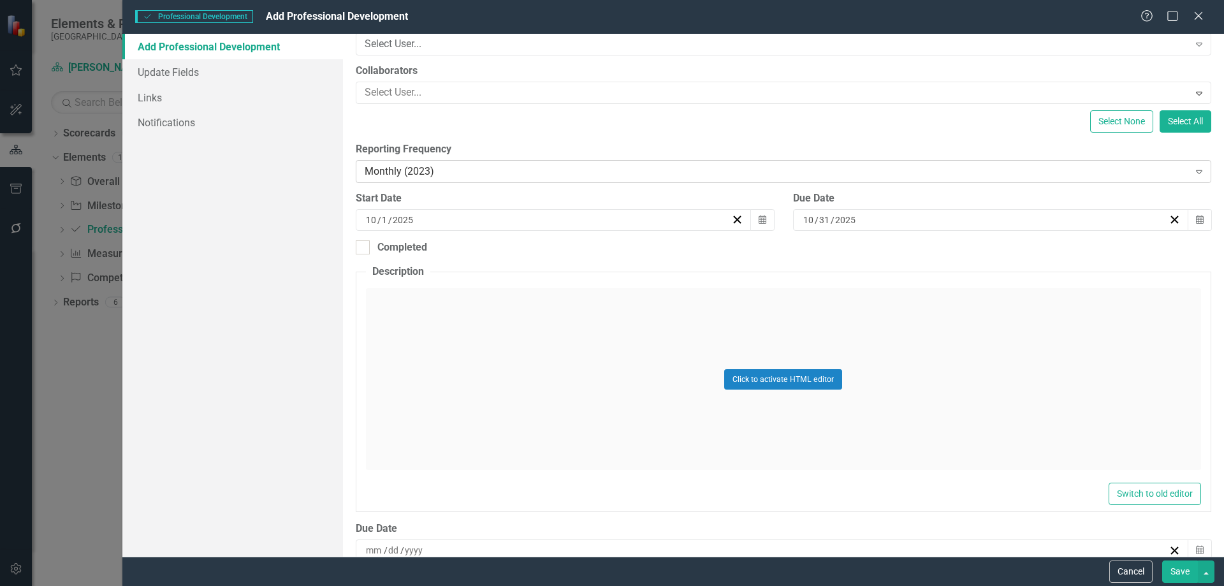
scroll to position [191, 0]
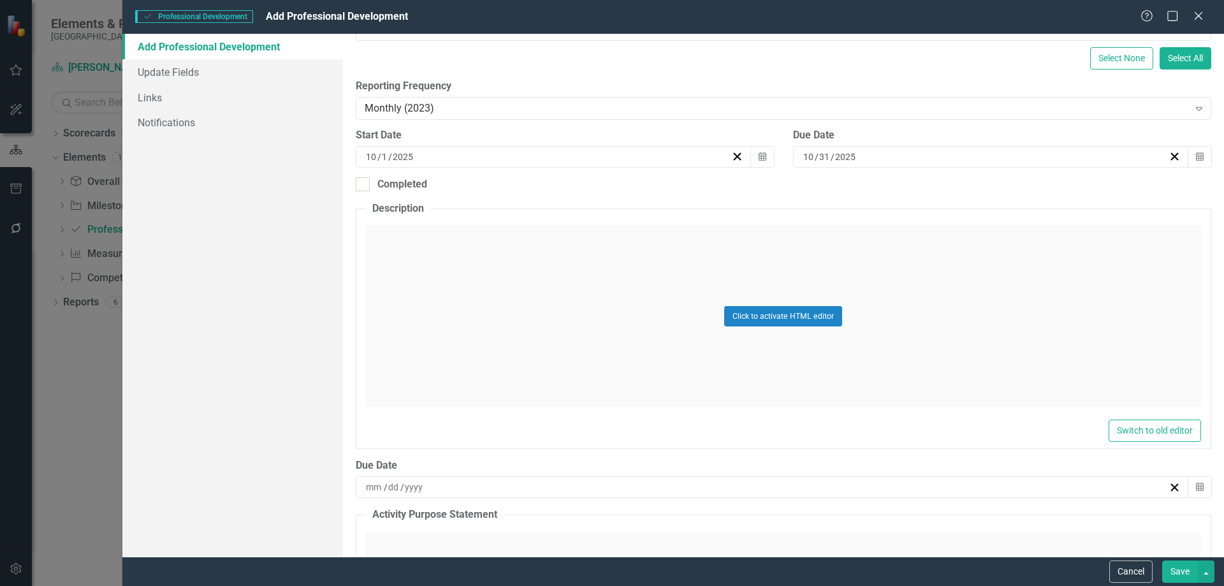
click at [458, 93] on label "Reporting Frequency" at bounding box center [783, 86] width 855 height 15
click at [458, 102] on div "Monthly (2023)" at bounding box center [777, 108] width 824 height 15
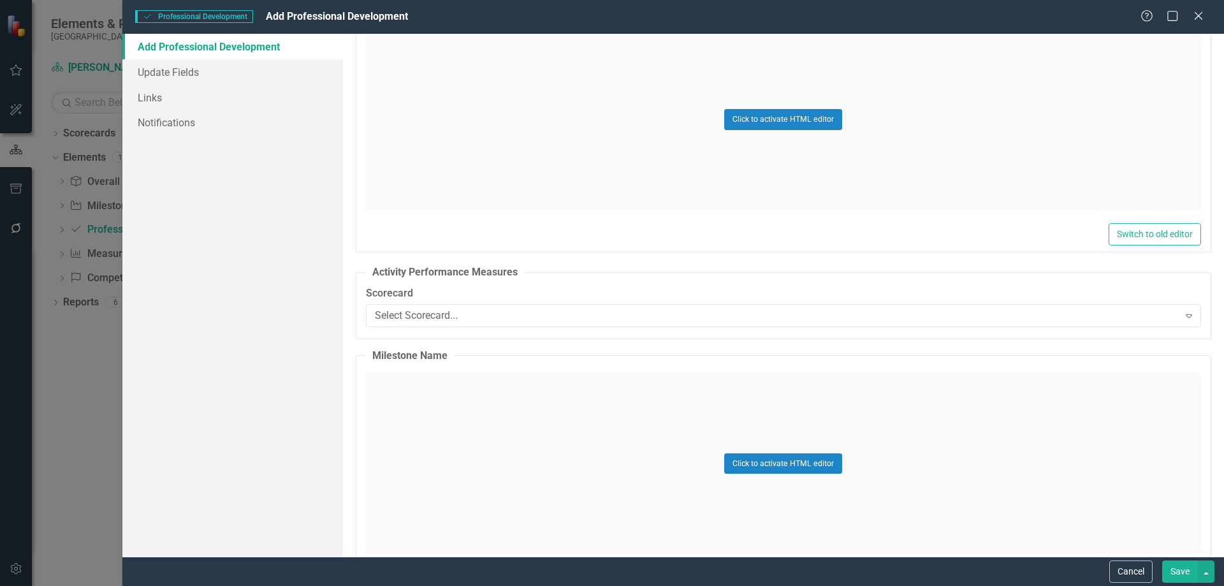
scroll to position [1012, 0]
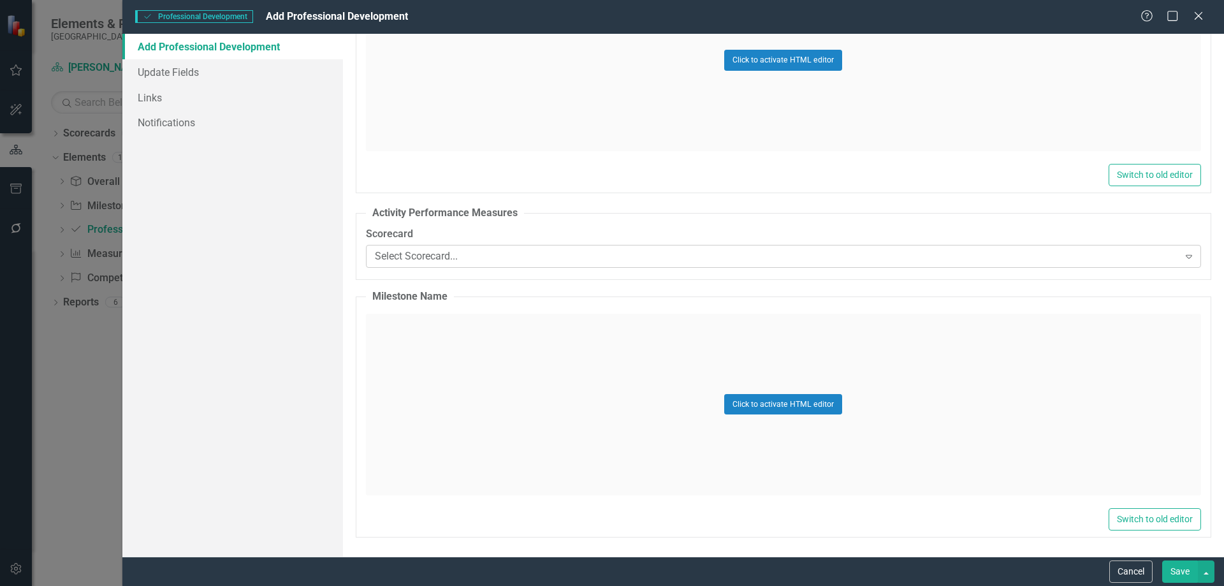
click at [447, 250] on div "Select Scorecard..." at bounding box center [777, 256] width 804 height 15
click at [75, 393] on div "Professional Development Professional Development Add Professional Development …" at bounding box center [612, 293] width 1224 height 586
click at [1209, 21] on div "Help Maximize Close" at bounding box center [1175, 17] width 71 height 15
click at [1201, 20] on icon "Close" at bounding box center [1198, 16] width 16 height 12
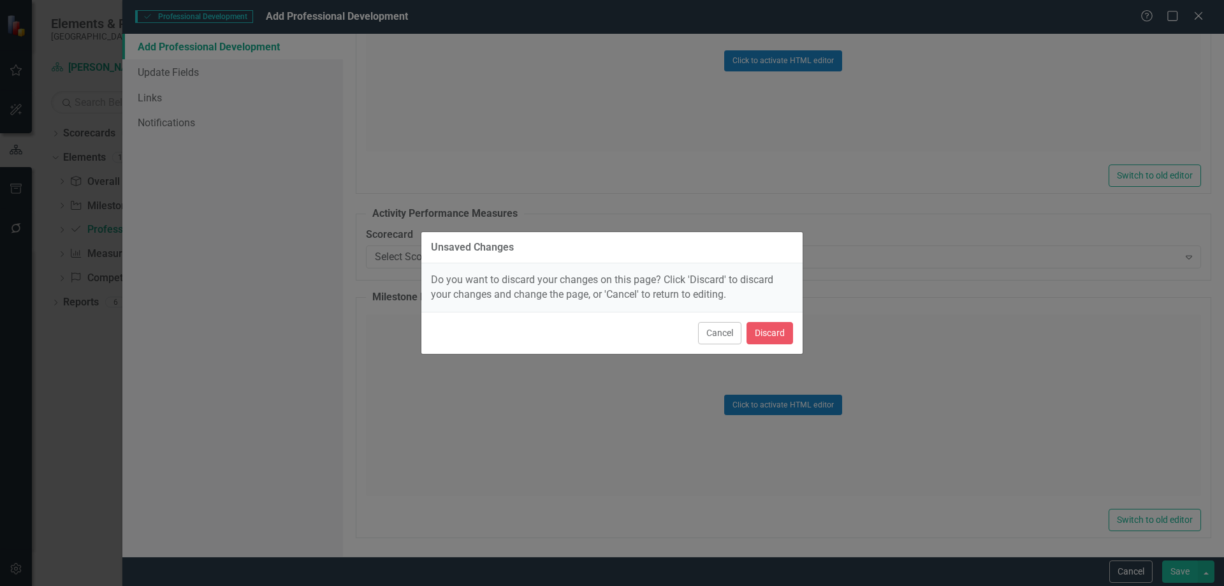
drag, startPoint x: 785, startPoint y: 348, endPoint x: 787, endPoint y: 338, distance: 9.6
click at [785, 347] on div "Cancel Discard" at bounding box center [611, 333] width 381 height 42
click at [787, 338] on button "Discard" at bounding box center [769, 333] width 47 height 22
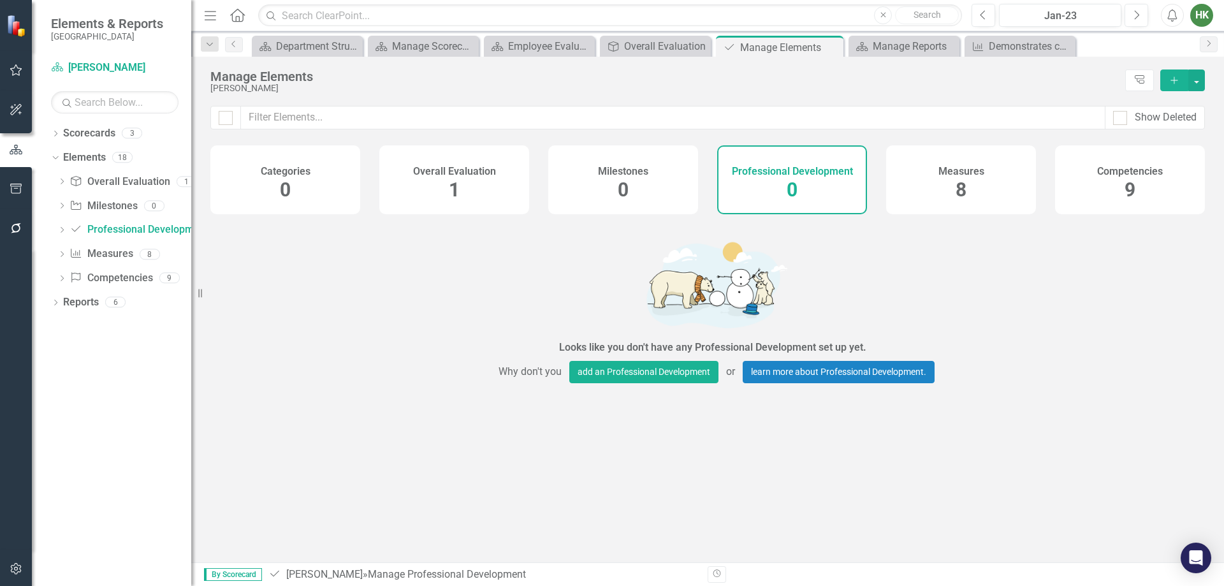
click at [949, 196] on div "Measures 8" at bounding box center [961, 179] width 150 height 69
